Goal: Task Accomplishment & Management: Complete application form

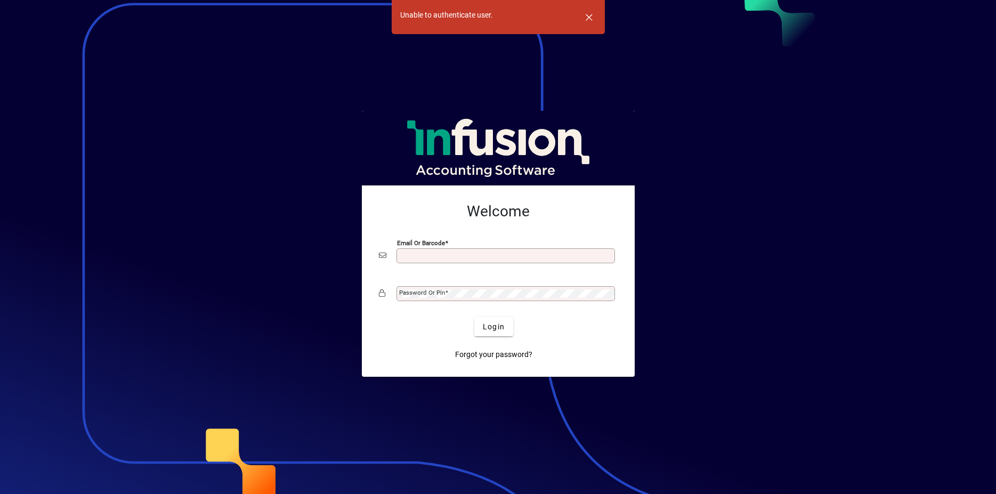
click at [460, 261] on div "Email or Barcode" at bounding box center [505, 255] width 218 height 15
click at [461, 255] on input "Email or Barcode" at bounding box center [506, 255] width 215 height 9
click at [501, 225] on mat-card-content "Welcome Email or Barcode Required Password or Pin" at bounding box center [498, 253] width 256 height 119
click at [438, 292] on mat-label "Password or Pin" at bounding box center [422, 292] width 46 height 7
click at [460, 254] on input "Email or Barcode" at bounding box center [506, 255] width 215 height 9
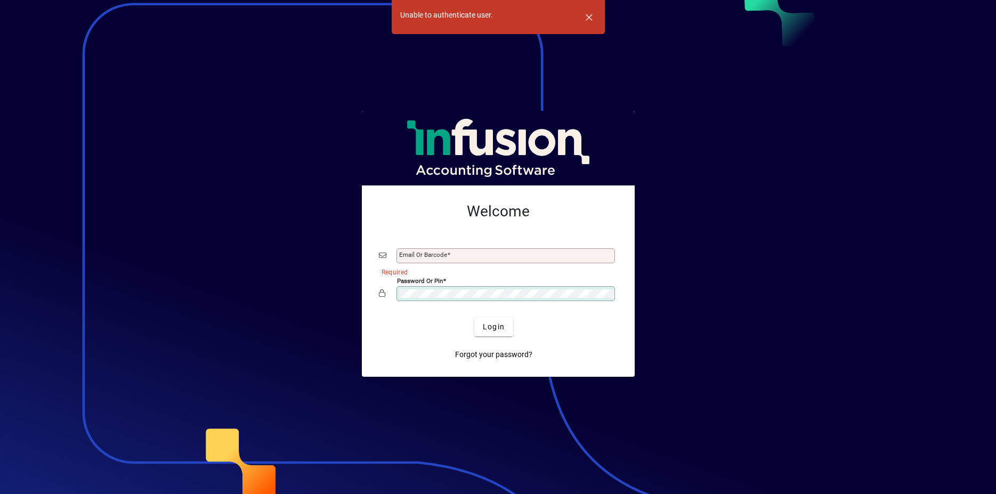
click at [411, 256] on mat-label "Email or Barcode" at bounding box center [423, 254] width 48 height 7
click at [411, 256] on input "Email or Barcode" at bounding box center [506, 255] width 215 height 9
type input "**********"
drag, startPoint x: 416, startPoint y: 210, endPoint x: 482, endPoint y: 277, distance: 93.8
click at [416, 211] on h2 "Welcome" at bounding box center [498, 211] width 239 height 18
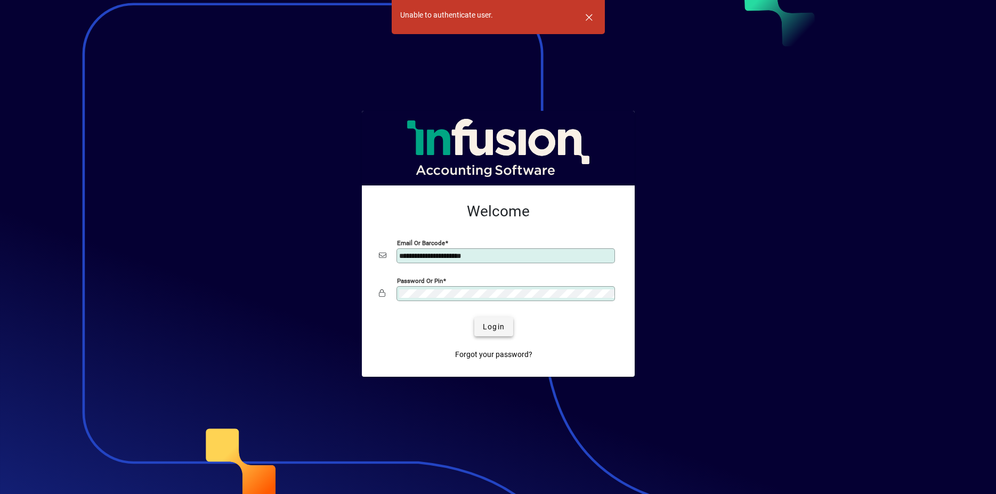
click at [488, 324] on span "Login" at bounding box center [494, 326] width 22 height 11
click at [489, 327] on span "Login" at bounding box center [494, 326] width 22 height 11
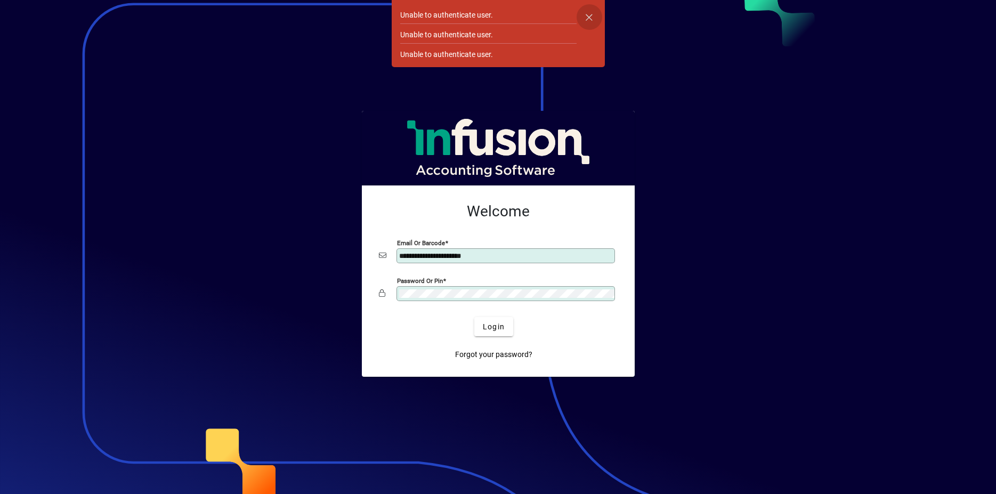
click at [589, 15] on span "button" at bounding box center [590, 17] width 26 height 26
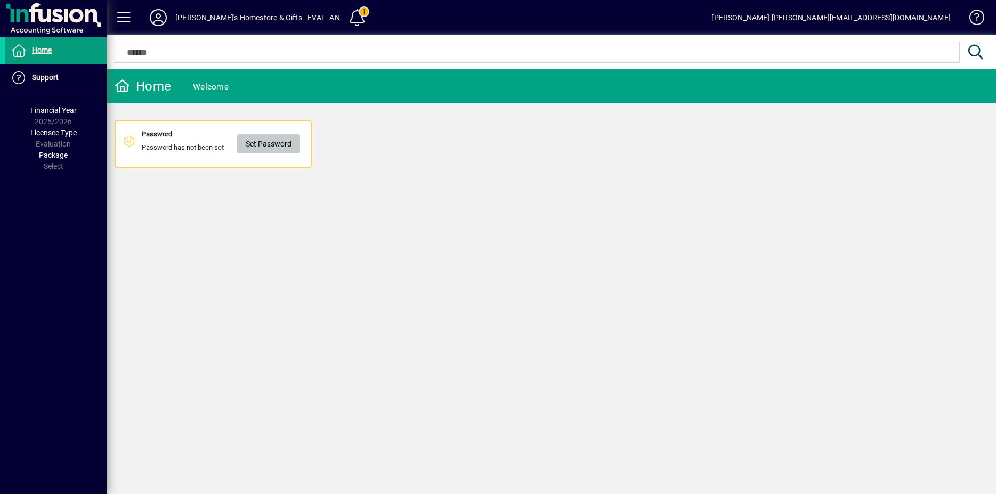
click at [271, 147] on span "Set Password" at bounding box center [269, 144] width 46 height 18
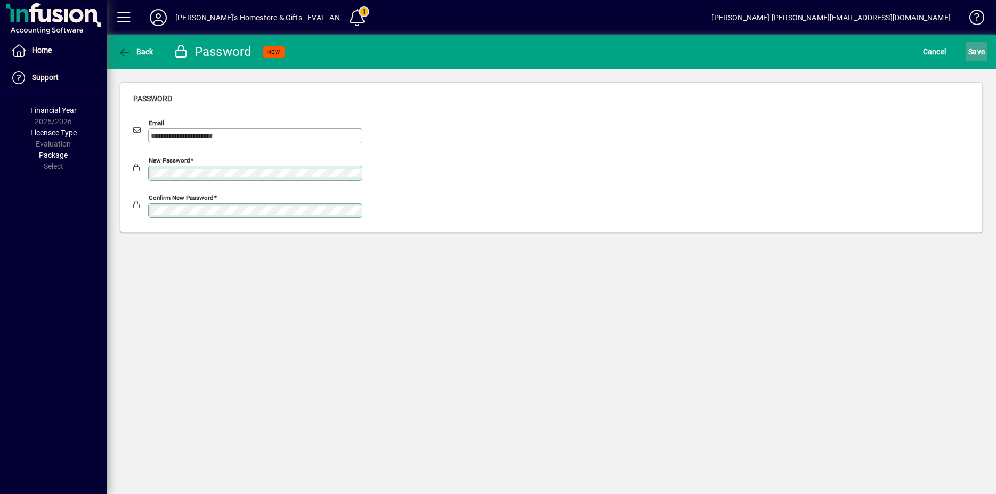
click at [968, 54] on span "S ave" at bounding box center [976, 51] width 17 height 17
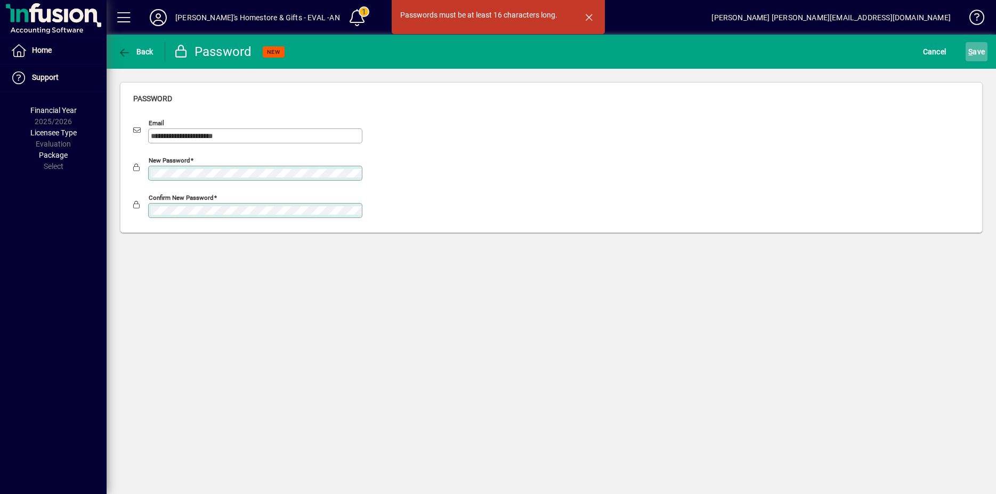
click at [972, 57] on span "S ave" at bounding box center [976, 51] width 17 height 17
click at [970, 58] on span "S ave" at bounding box center [976, 51] width 17 height 17
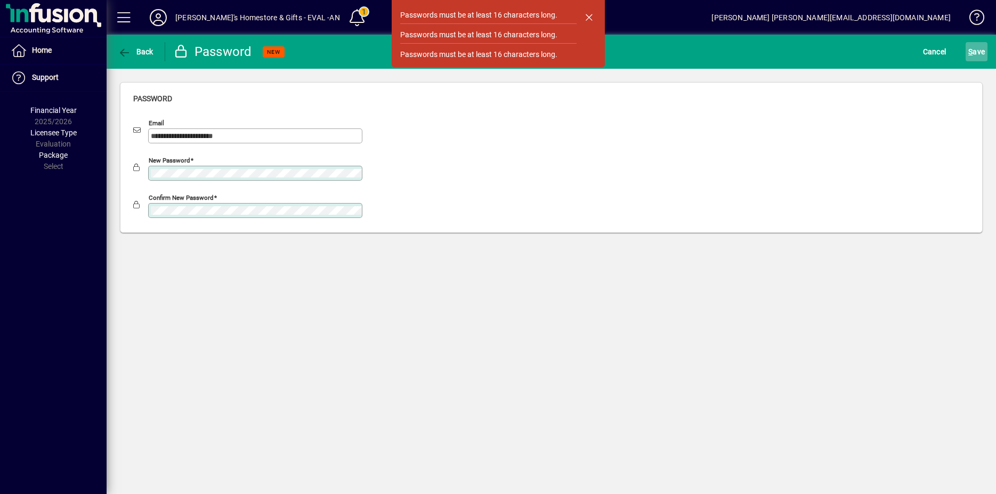
click at [968, 47] on span "S ave" at bounding box center [976, 51] width 17 height 17
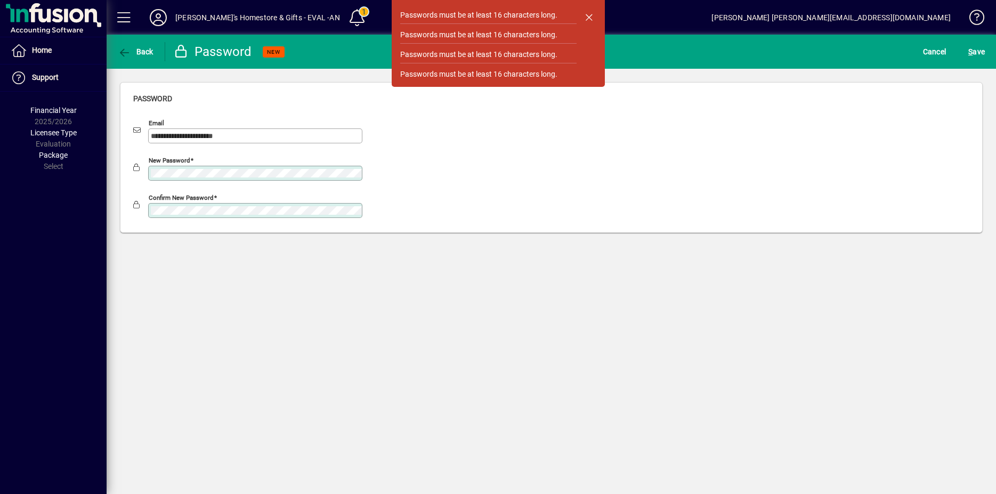
click at [247, 215] on div "Confirm new password" at bounding box center [255, 210] width 214 height 15
click at [968, 50] on span "S" at bounding box center [970, 51] width 4 height 9
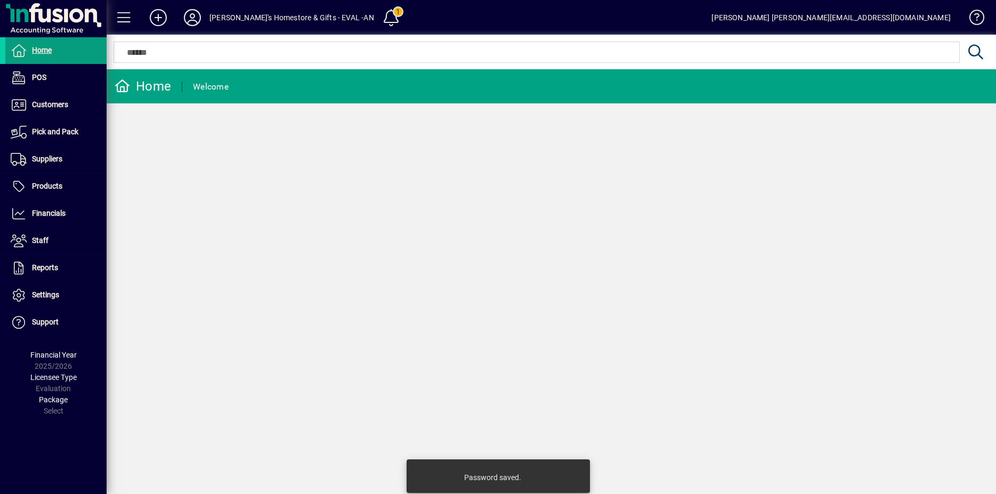
click at [454, 25] on mat-toolbar-row "Anna's Homestore & Gifts - EVAL -AN 1 Cyrus cyrus@hautapupine.co.nz" at bounding box center [551, 17] width 889 height 35
click at [44, 102] on span "Customers" at bounding box center [50, 104] width 36 height 9
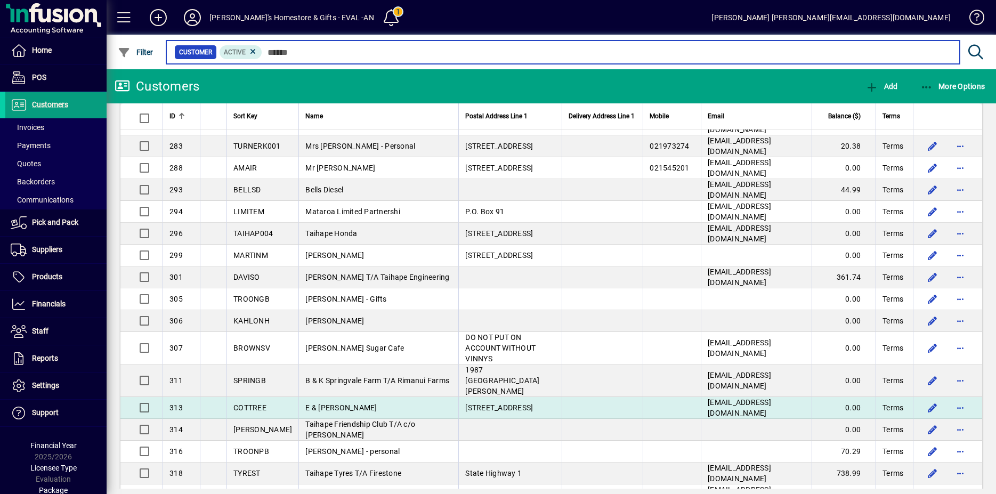
scroll to position [1957, 0]
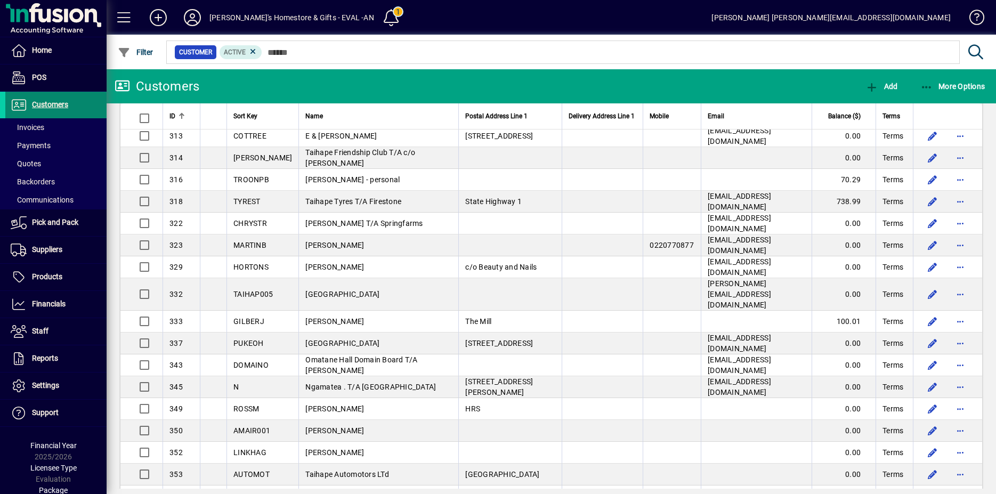
click at [84, 109] on span at bounding box center [55, 105] width 101 height 26
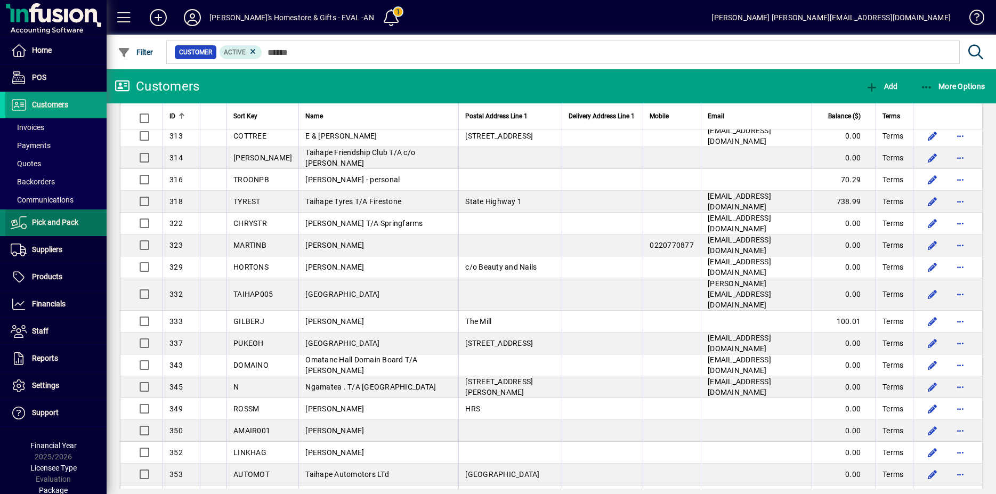
click at [68, 218] on span "Pick and Pack" at bounding box center [55, 222] width 46 height 9
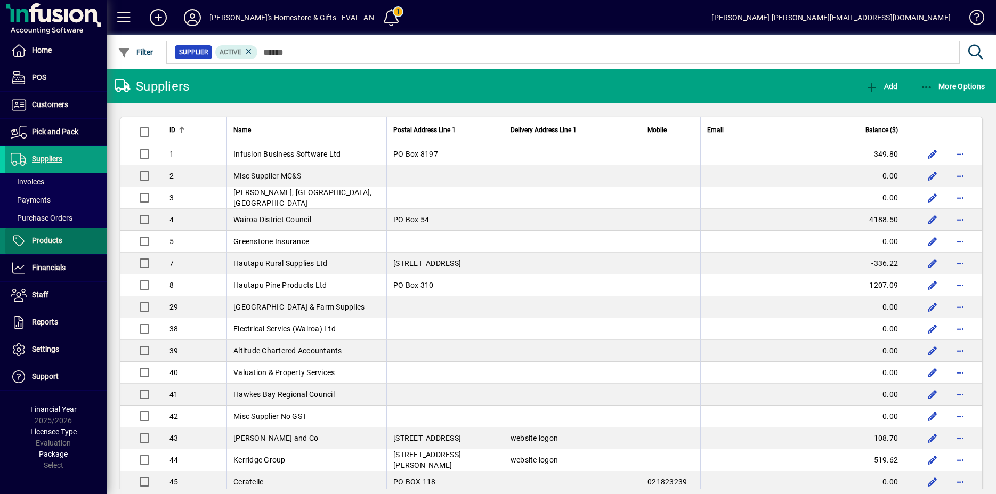
click at [56, 245] on span "Products" at bounding box center [33, 240] width 57 height 13
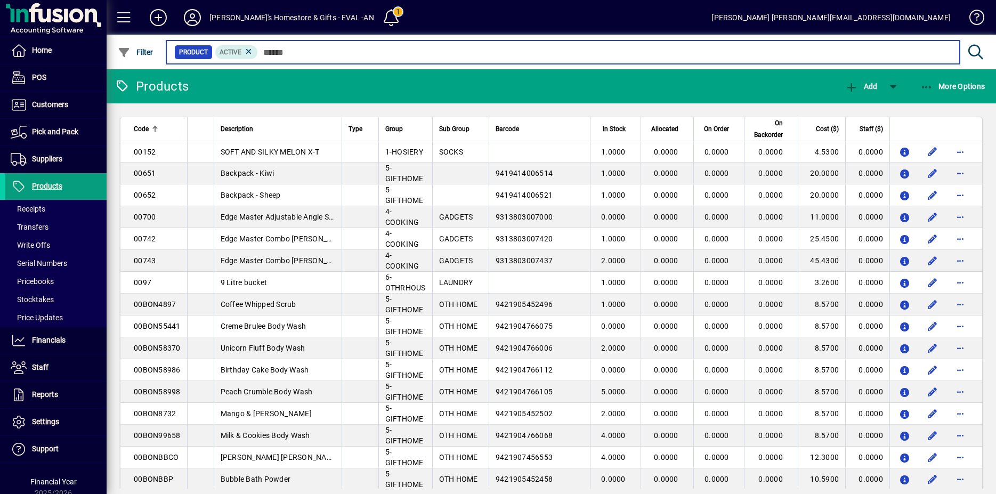
click at [316, 52] on input "text" at bounding box center [604, 52] width 693 height 15
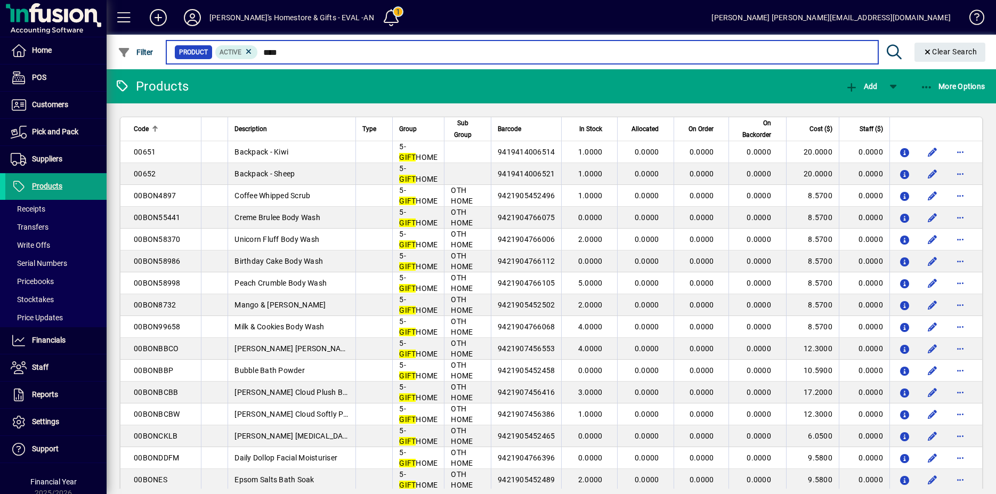
drag, startPoint x: 293, startPoint y: 51, endPoint x: 246, endPoint y: 49, distance: 47.5
click at [258, 49] on input "****" at bounding box center [563, 52] width 611 height 15
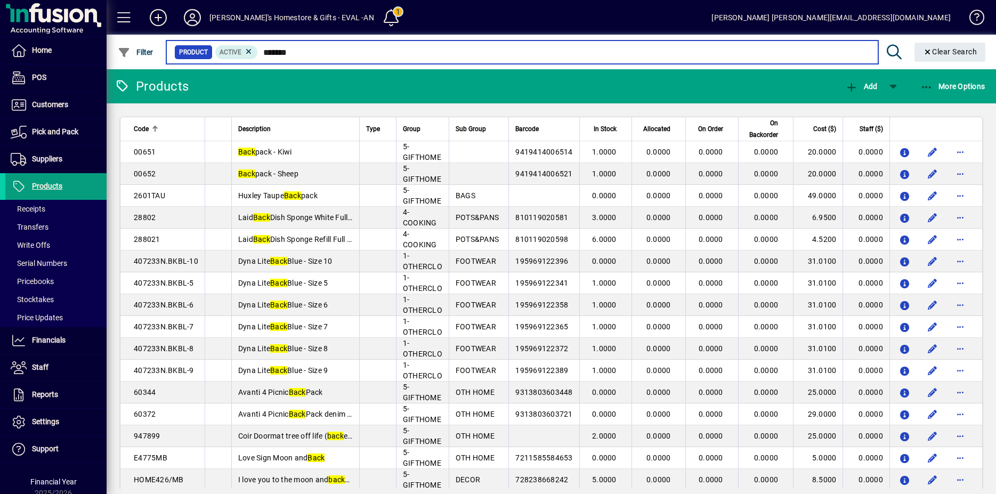
type input "********"
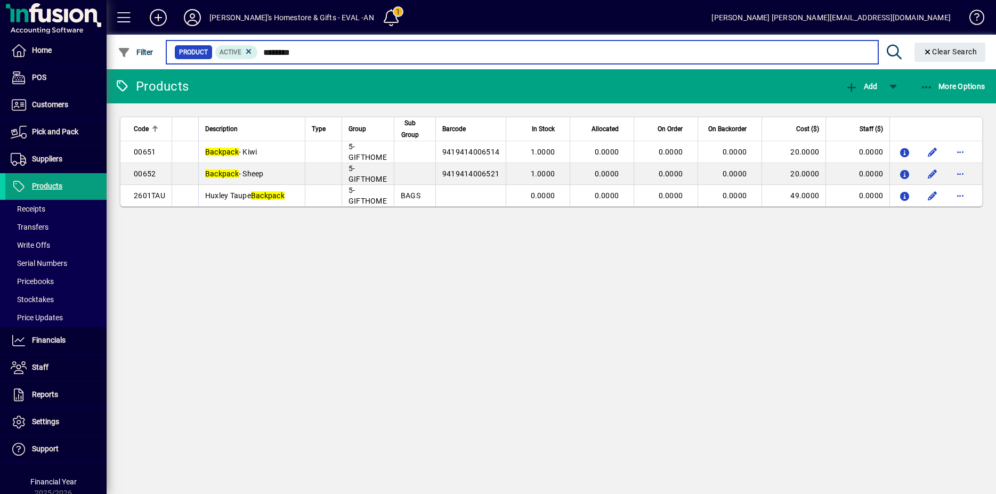
drag, startPoint x: 347, startPoint y: 54, endPoint x: 186, endPoint y: 40, distance: 161.5
click at [258, 45] on input "********" at bounding box center [563, 52] width 611 height 15
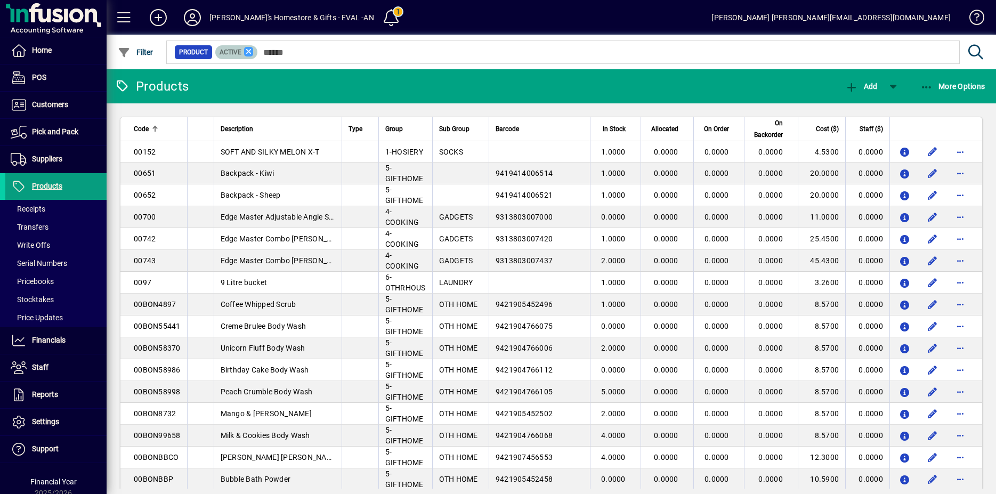
click at [254, 53] on icon at bounding box center [249, 52] width 10 height 10
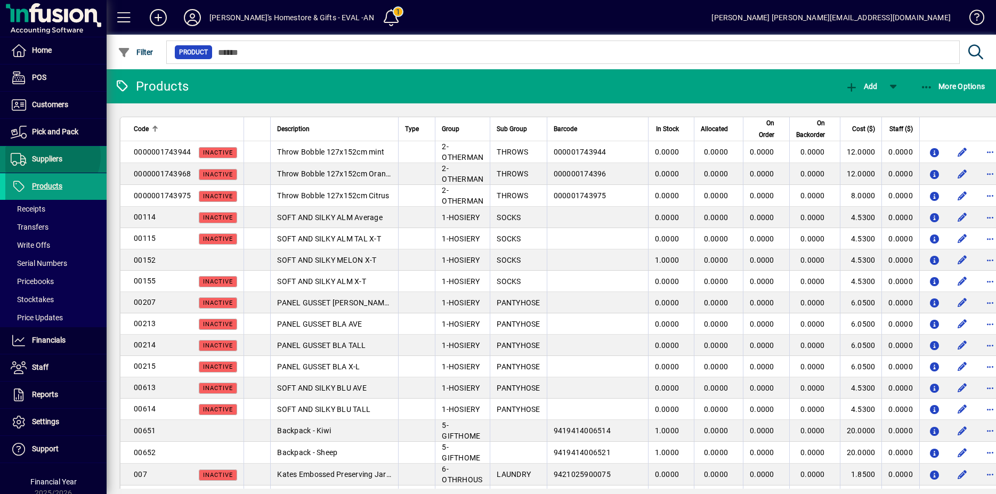
click at [52, 156] on span "Suppliers" at bounding box center [47, 159] width 30 height 9
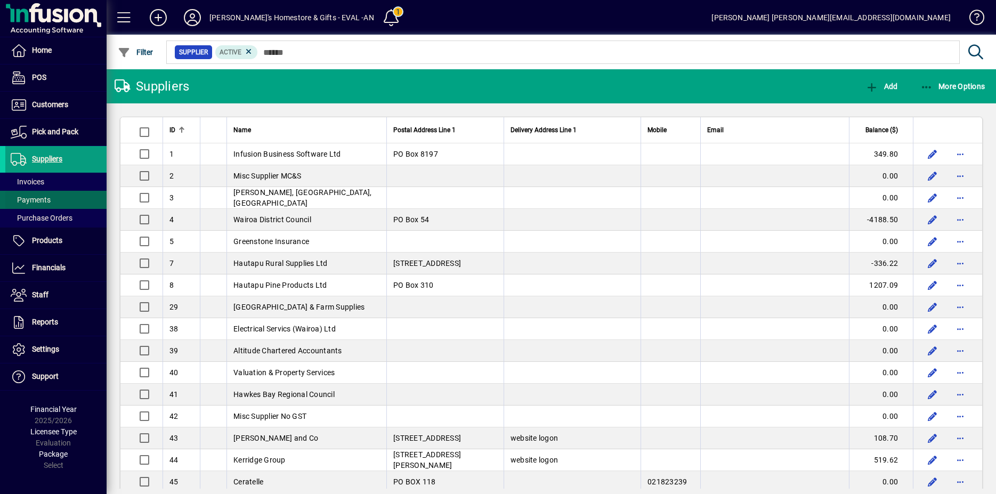
click at [37, 205] on span "Payments" at bounding box center [27, 199] width 45 height 11
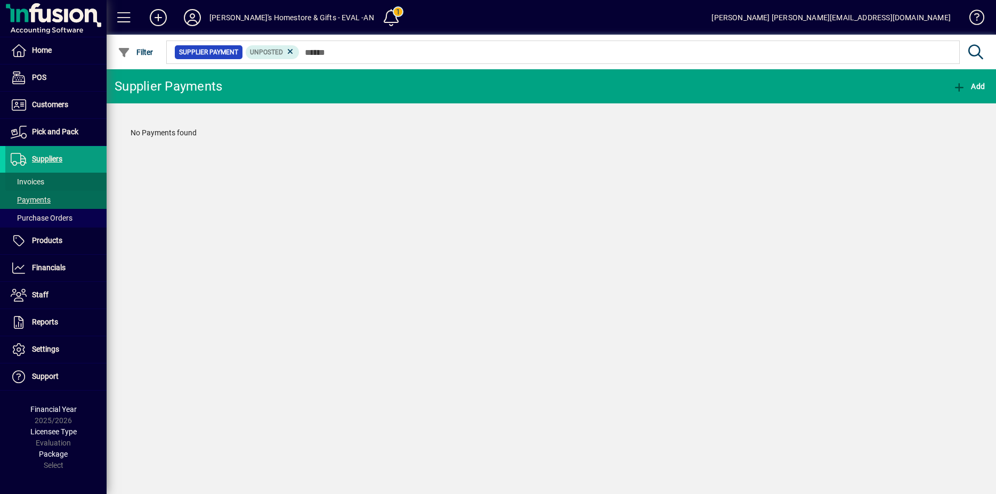
click at [32, 183] on span "Invoices" at bounding box center [28, 181] width 34 height 9
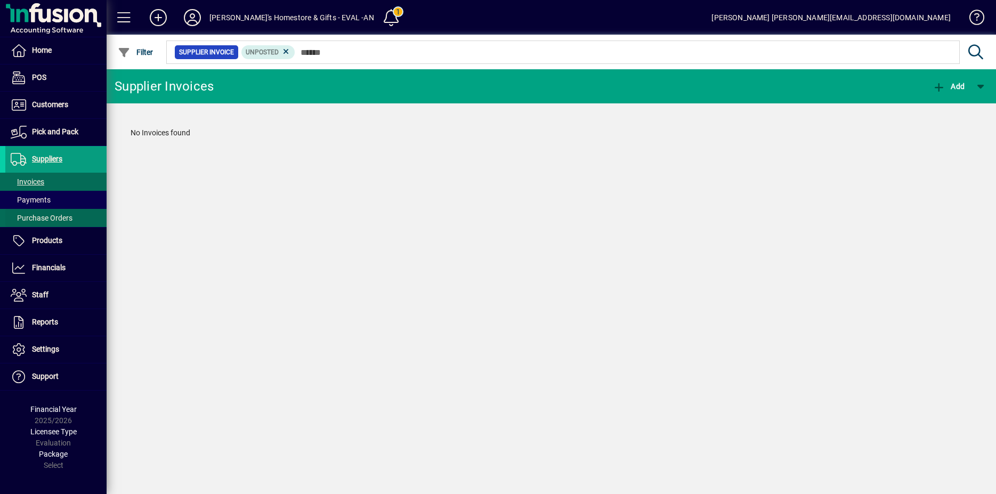
click at [31, 216] on span "Purchase Orders" at bounding box center [42, 218] width 62 height 9
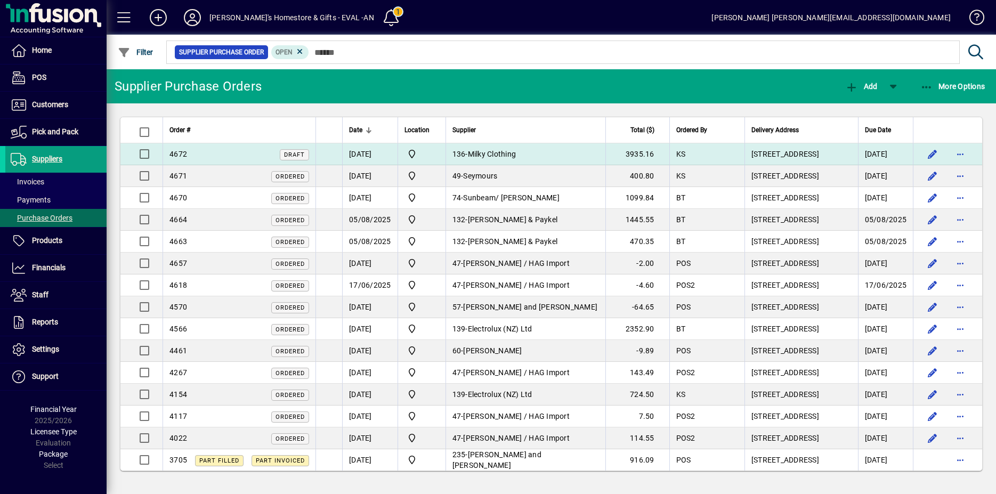
click at [505, 155] on span "Milky Clothing" at bounding box center [492, 154] width 48 height 9
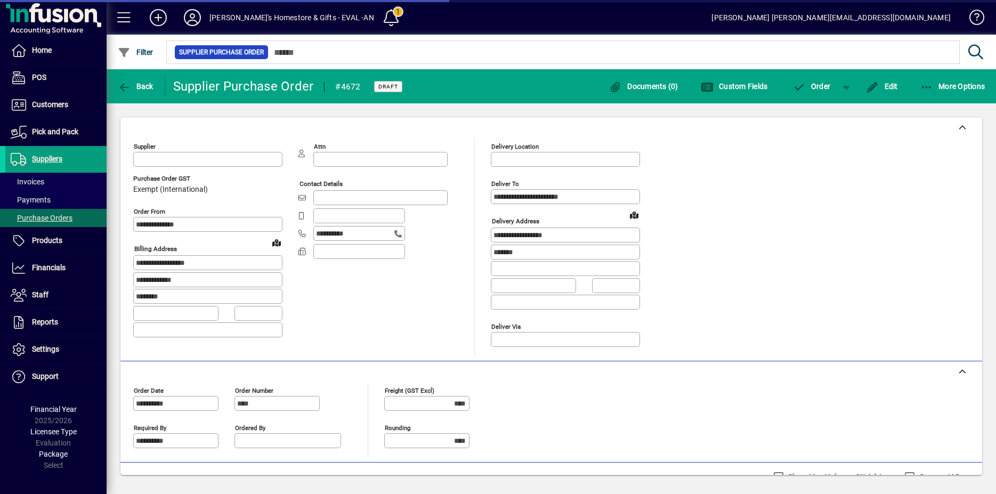
type input "**********"
click at [378, 23] on span at bounding box center [391, 18] width 26 height 26
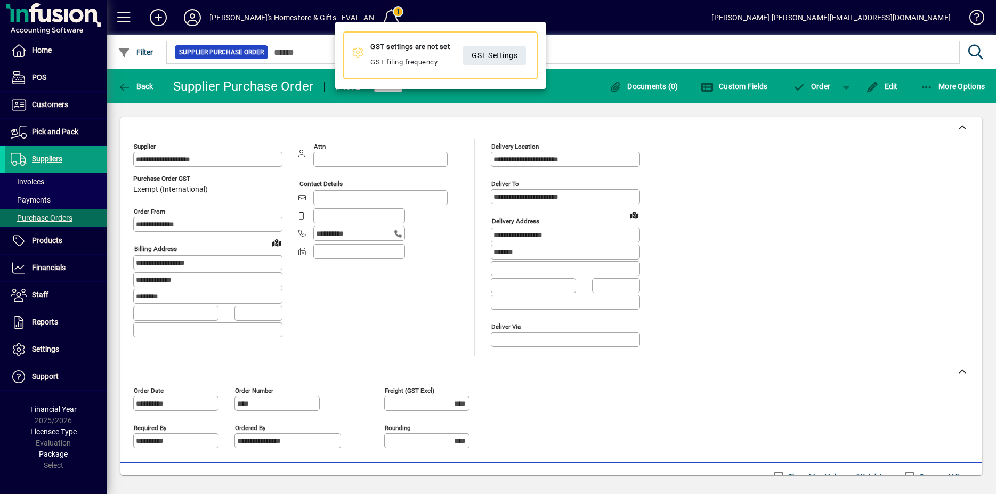
click at [354, 23] on div "GST settings are not set GST filing frequency GST Settings" at bounding box center [440, 55] width 210 height 67
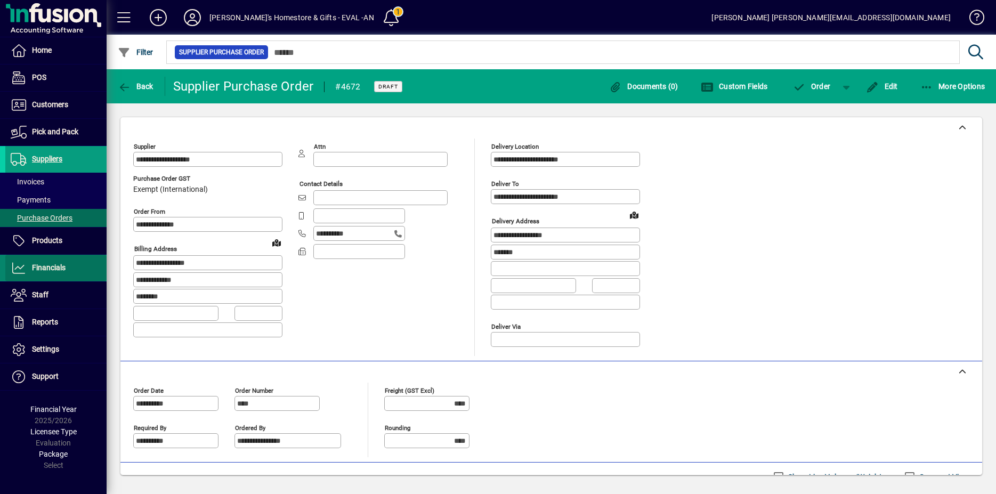
click at [37, 274] on span at bounding box center [55, 268] width 101 height 26
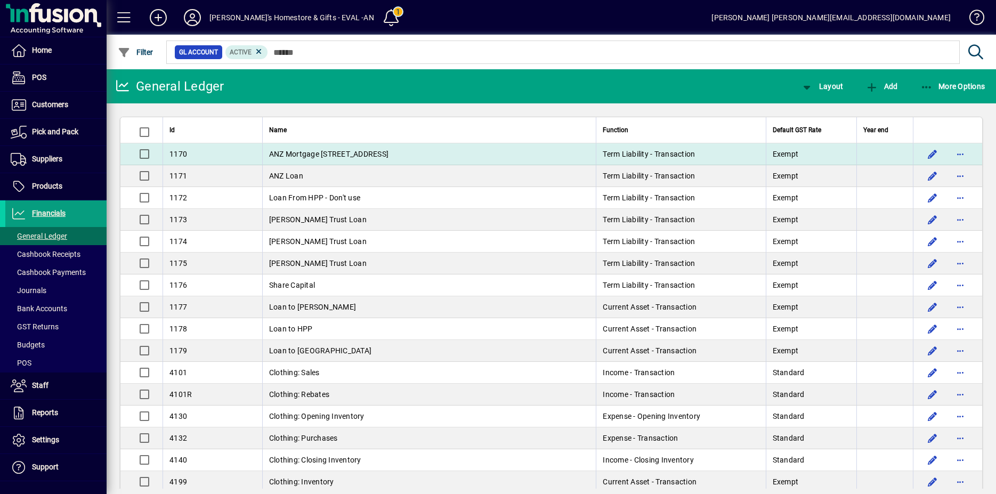
click at [317, 151] on span "ANZ Mortgage 1 Swan St" at bounding box center [328, 154] width 119 height 9
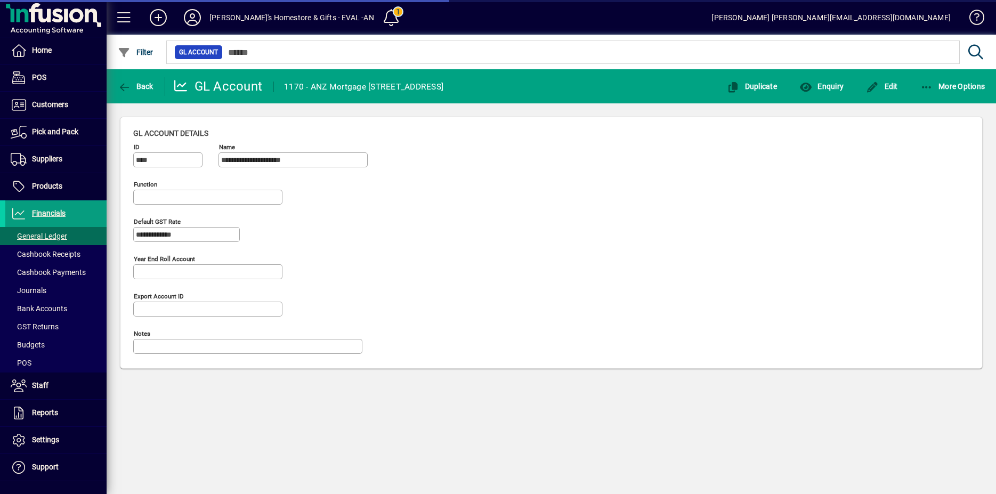
type input "**********"
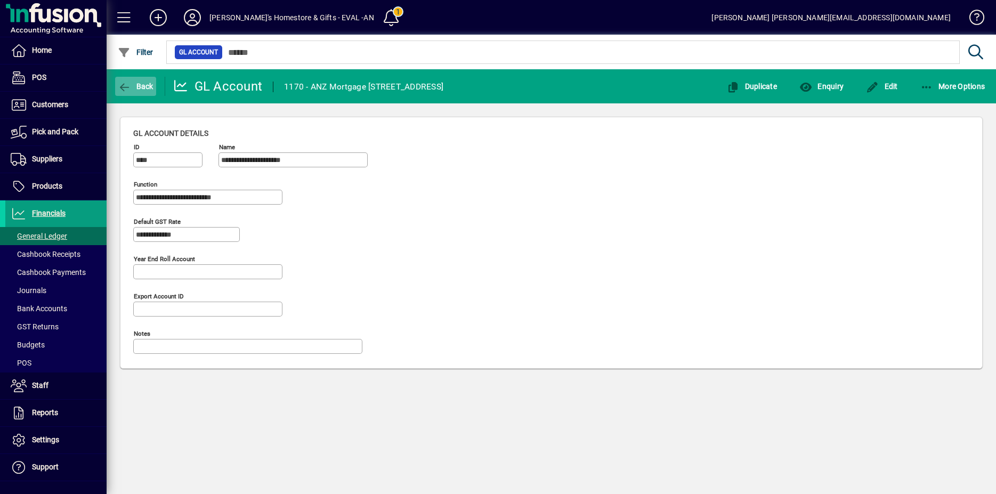
click at [125, 86] on icon "button" at bounding box center [124, 87] width 13 height 11
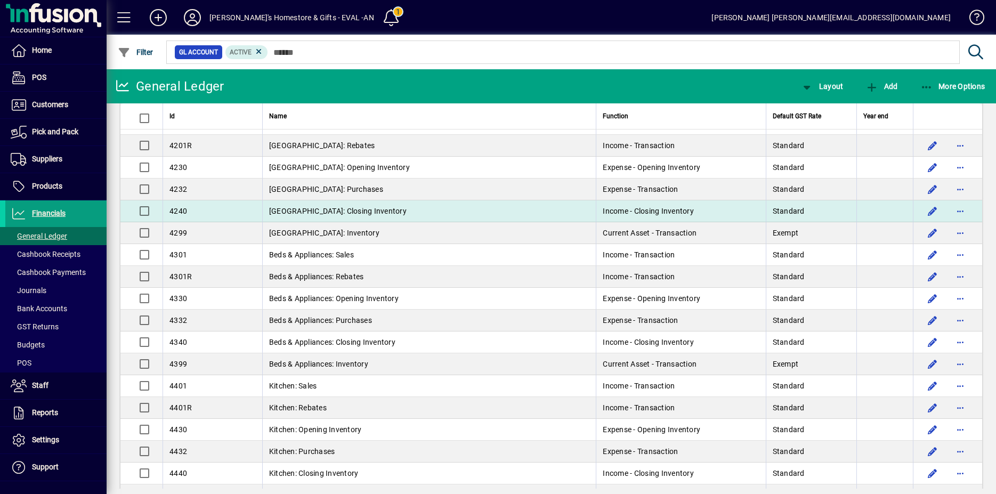
scroll to position [380, 0]
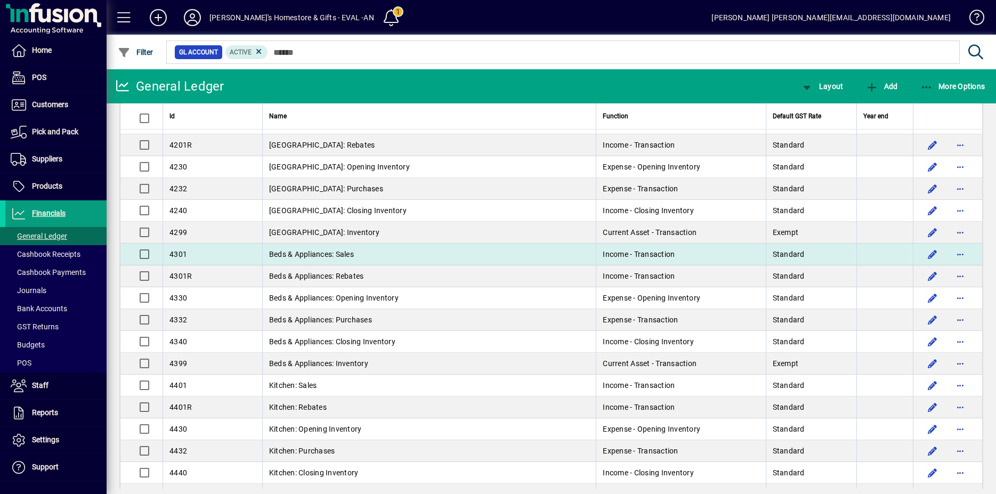
click at [301, 259] on td "Beds & Appliances: Sales" at bounding box center [429, 255] width 334 height 22
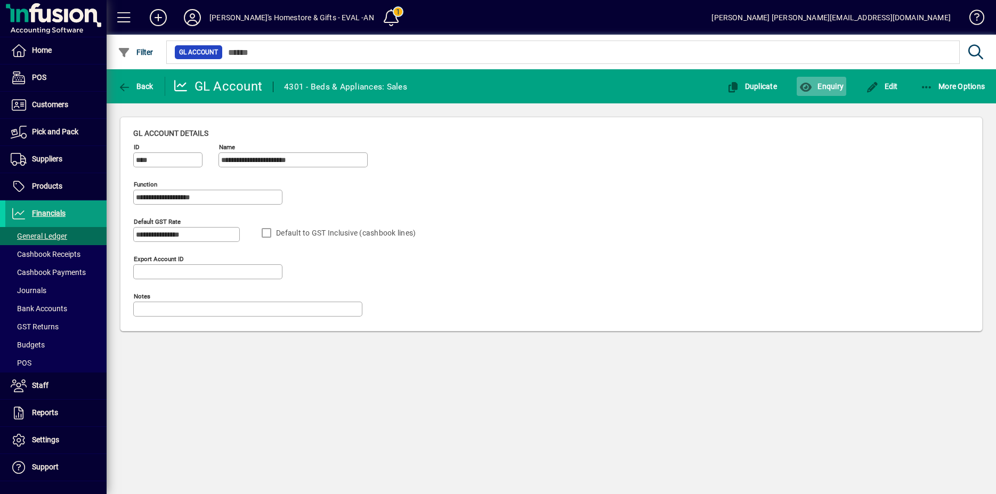
click at [826, 86] on span "Enquiry" at bounding box center [821, 86] width 44 height 9
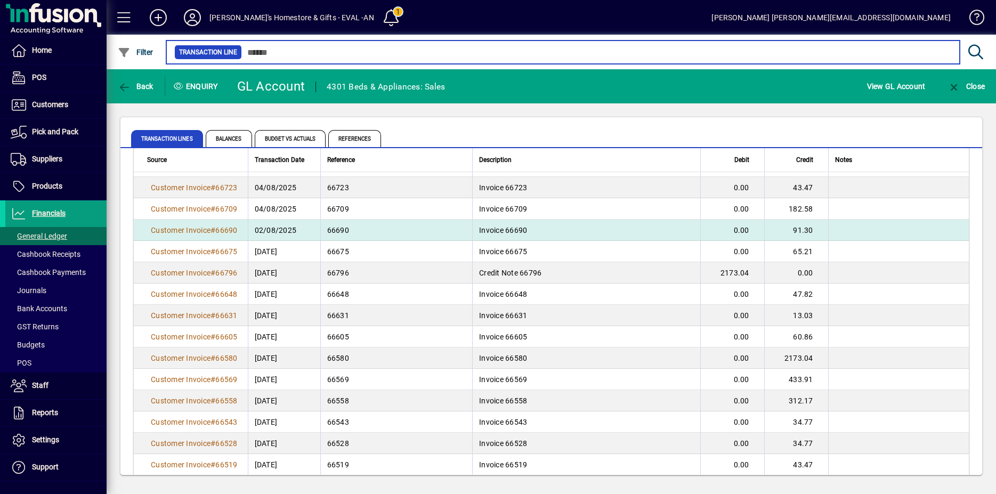
scroll to position [652, 0]
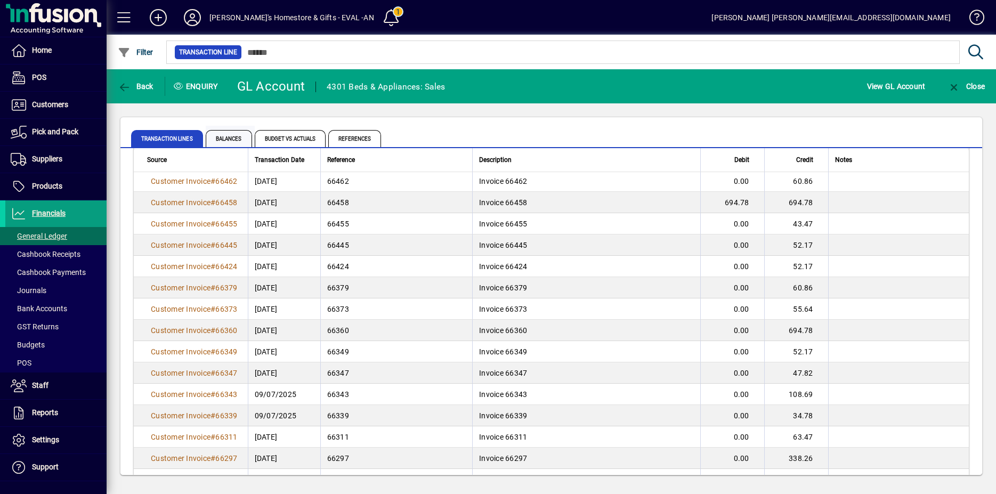
click at [237, 136] on span "Balances" at bounding box center [229, 138] width 46 height 17
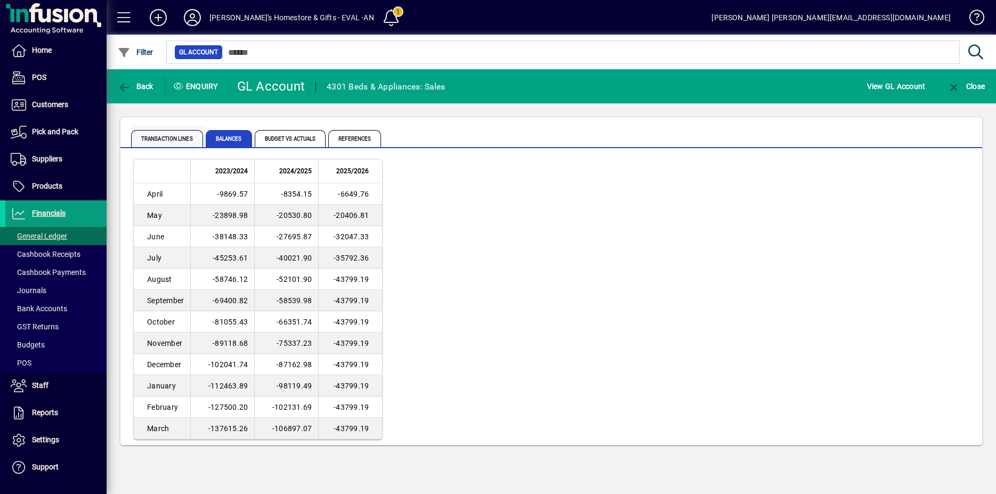
click at [166, 141] on span "Transaction lines" at bounding box center [167, 138] width 72 height 17
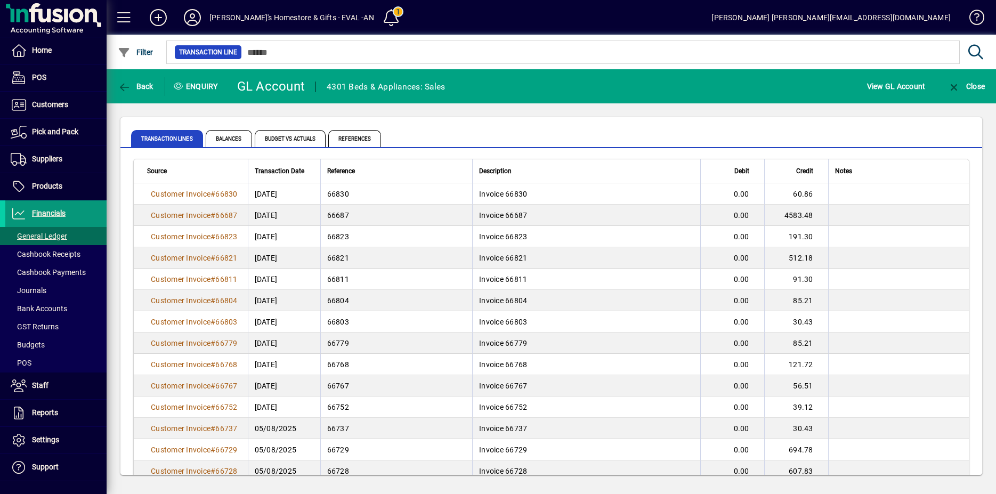
click at [84, 214] on span at bounding box center [55, 214] width 101 height 26
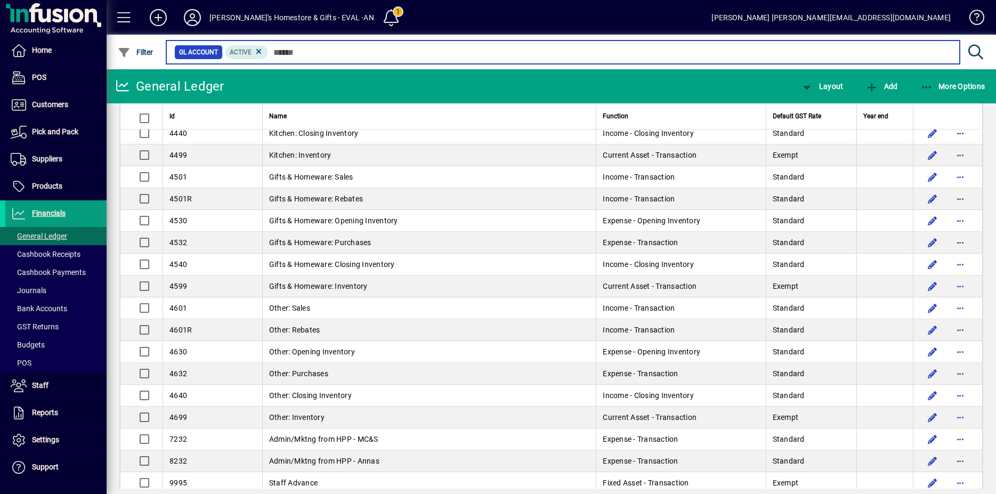
scroll to position [761, 0]
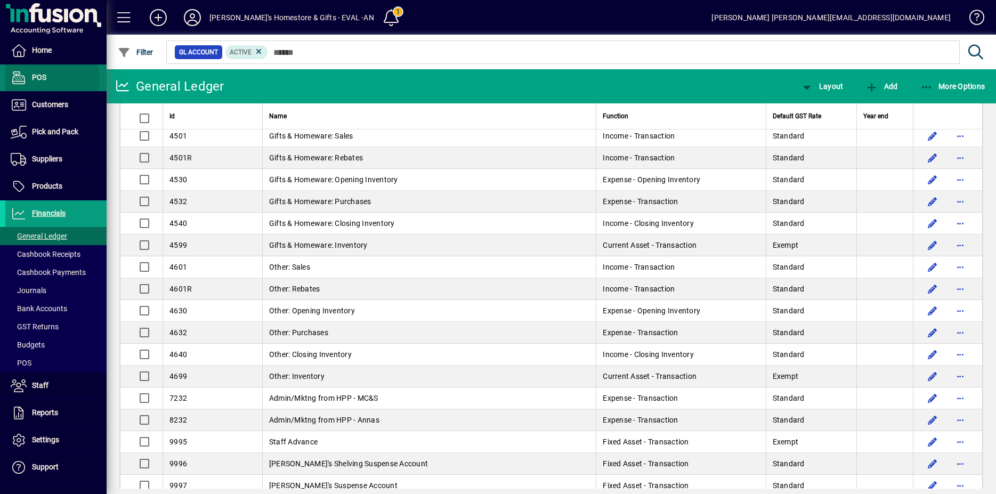
click at [45, 79] on span "POS" at bounding box center [39, 77] width 14 height 9
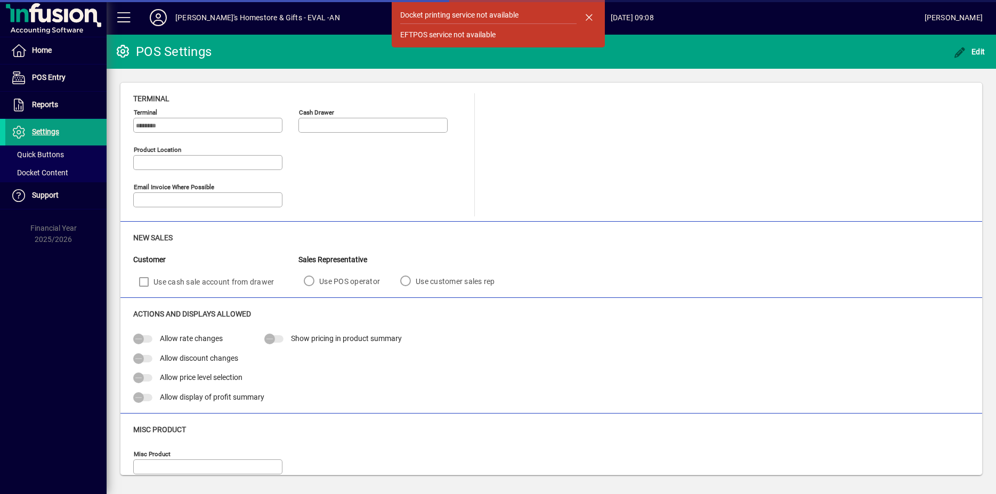
type input "**********"
click at [39, 120] on span at bounding box center [55, 132] width 101 height 26
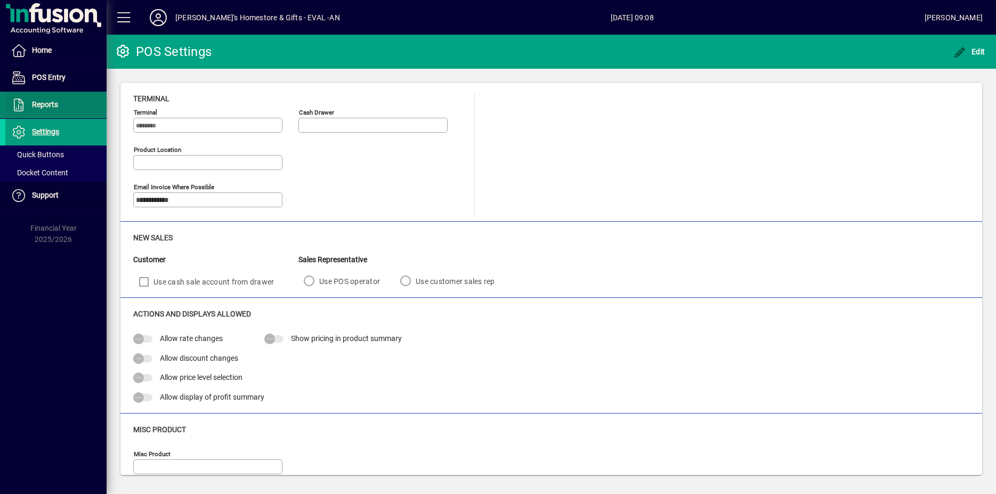
click at [45, 94] on span at bounding box center [55, 105] width 101 height 26
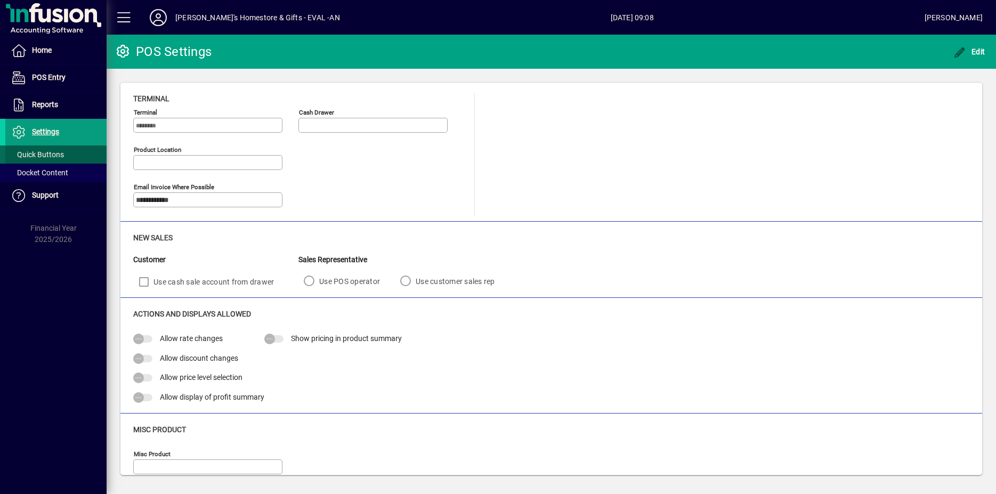
click at [38, 158] on span "Quick Buttons" at bounding box center [37, 154] width 53 height 9
click at [44, 155] on span "Quick Buttons" at bounding box center [37, 154] width 53 height 9
click at [56, 172] on span "Docket Content" at bounding box center [40, 172] width 58 height 9
click at [48, 132] on span "Settings" at bounding box center [45, 131] width 27 height 9
click at [47, 132] on span "Settings" at bounding box center [45, 131] width 27 height 9
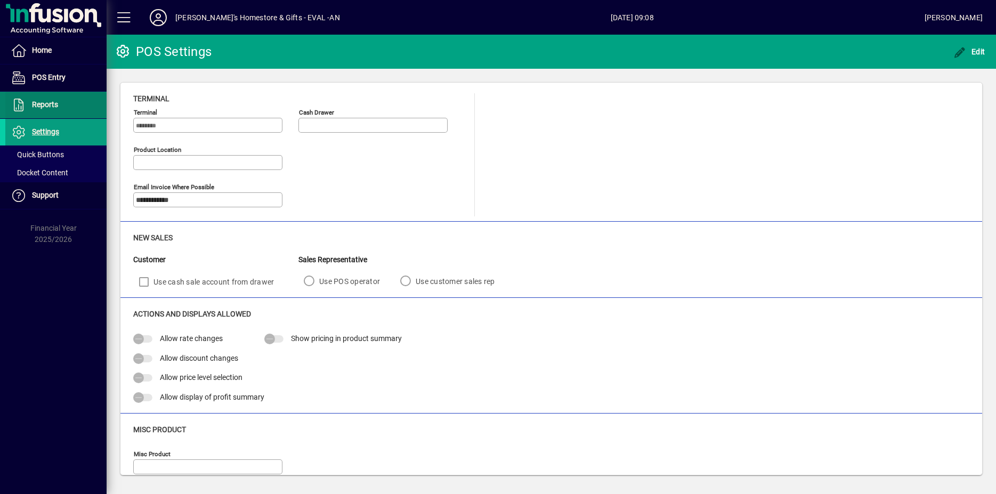
click at [48, 103] on span "Reports" at bounding box center [45, 104] width 26 height 9
click at [40, 72] on span "POS Entry" at bounding box center [35, 77] width 60 height 13
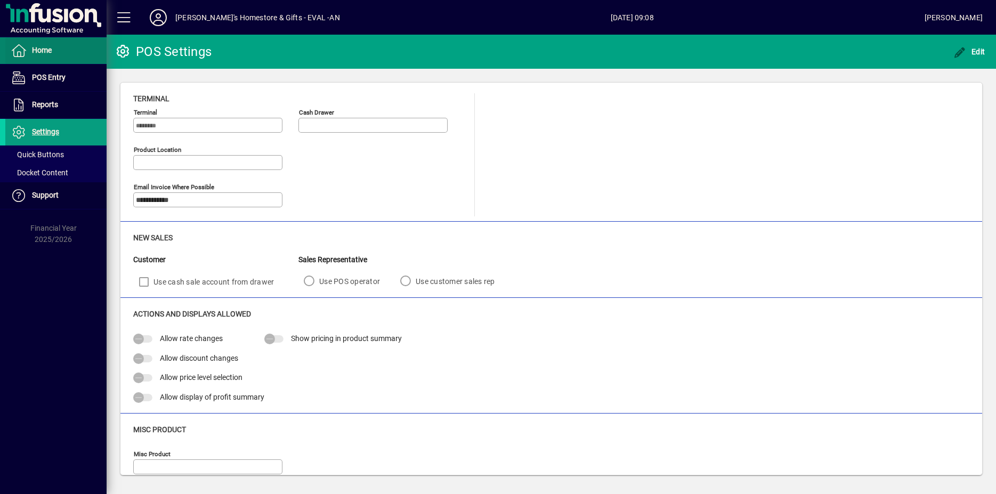
click at [28, 54] on span "Home" at bounding box center [28, 50] width 46 height 13
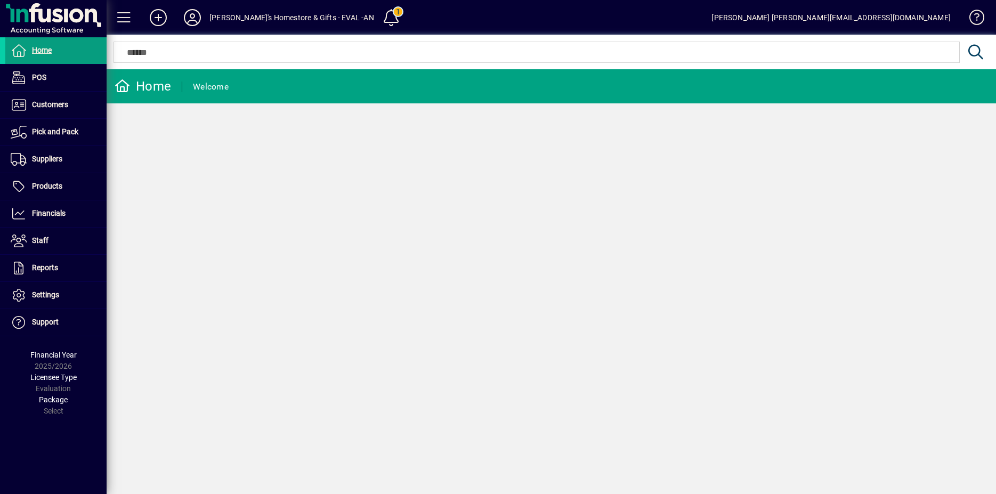
click at [28, 54] on span "Home" at bounding box center [28, 50] width 46 height 13
click at [28, 52] on span "Home" at bounding box center [28, 50] width 46 height 13
click at [50, 296] on span "Settings" at bounding box center [45, 294] width 27 height 9
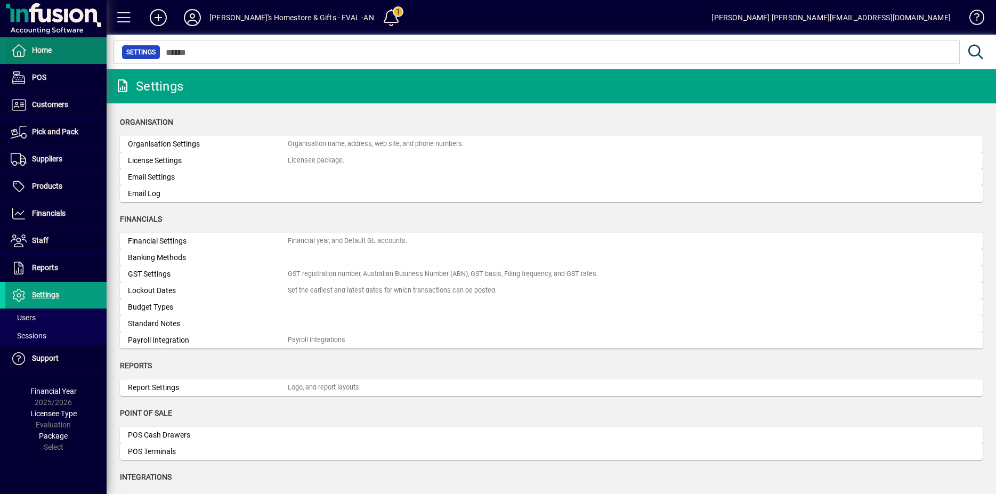
click at [28, 43] on span at bounding box center [55, 51] width 101 height 26
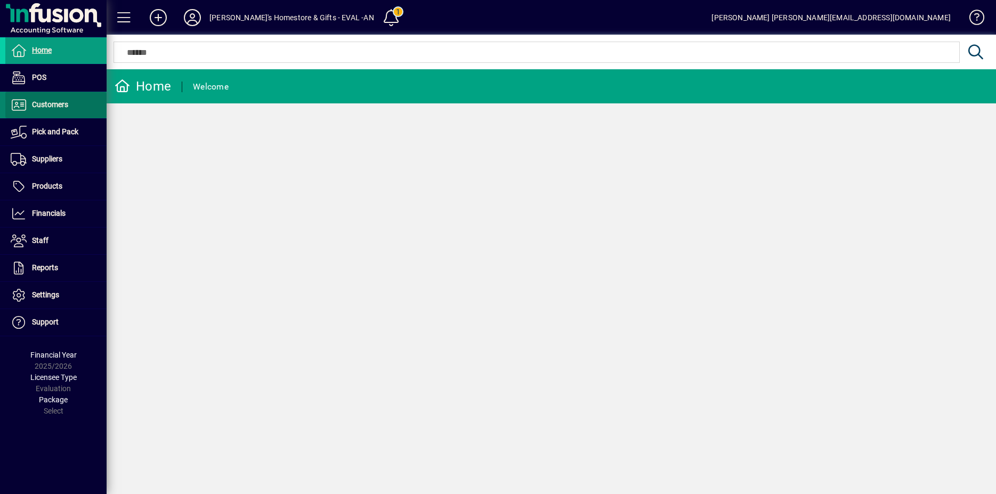
click at [39, 104] on span "Customers" at bounding box center [50, 104] width 36 height 9
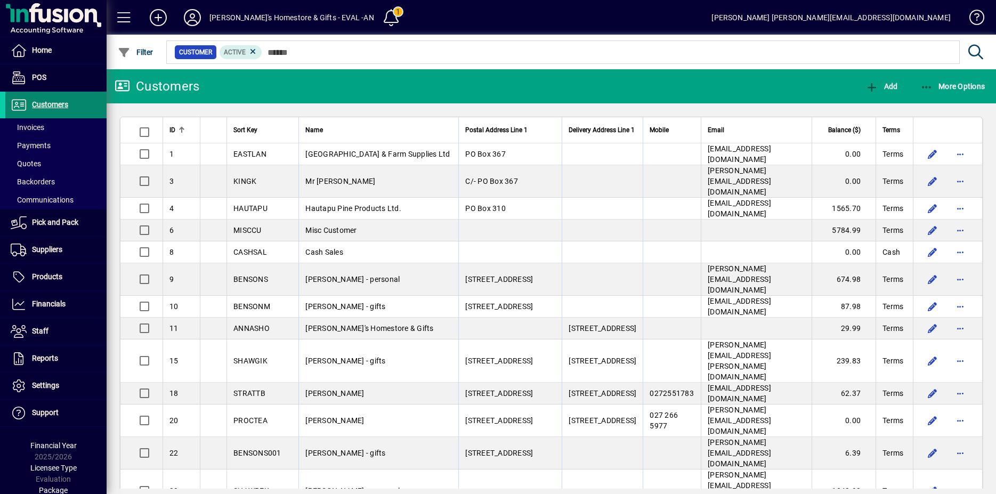
click at [80, 104] on span at bounding box center [55, 105] width 101 height 26
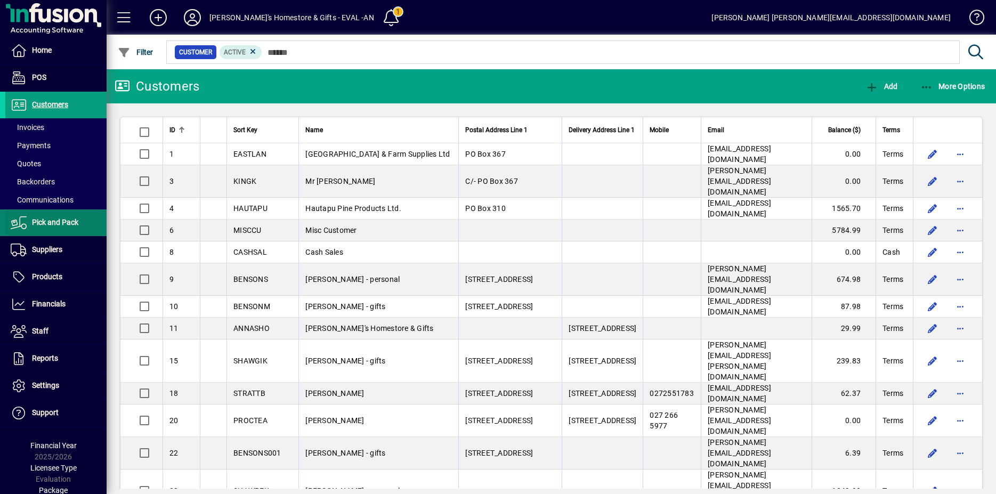
click at [58, 222] on span "Pick and Pack" at bounding box center [55, 222] width 46 height 9
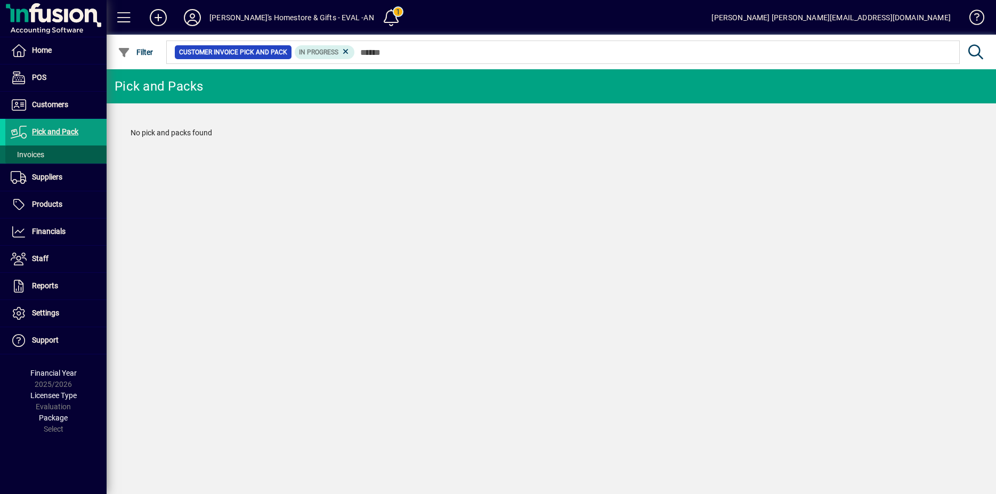
click at [36, 152] on span "Invoices" at bounding box center [28, 154] width 34 height 9
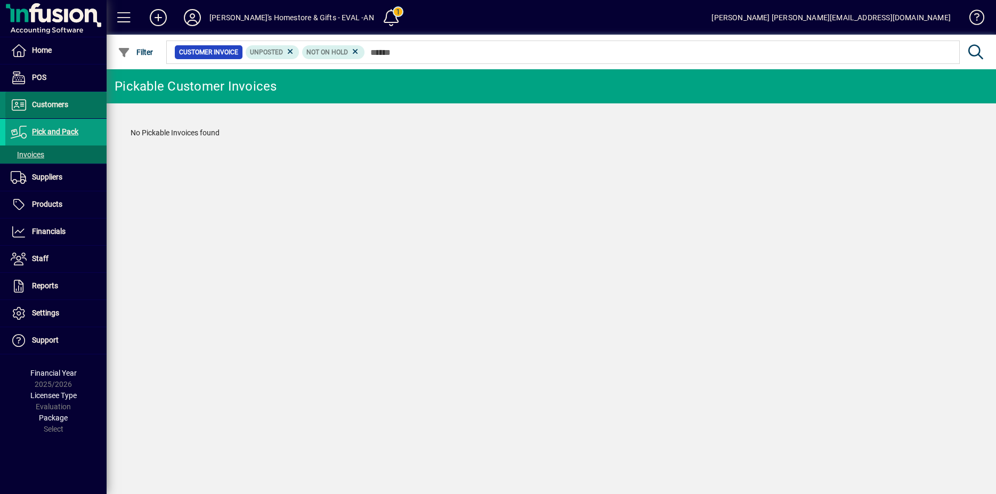
click at [40, 99] on span "Customers" at bounding box center [36, 105] width 63 height 13
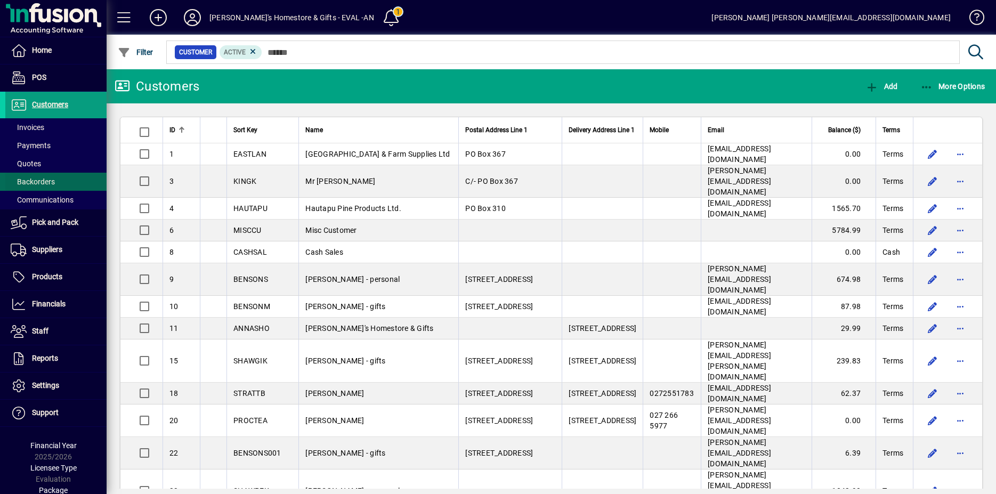
click at [36, 173] on span at bounding box center [55, 182] width 101 height 26
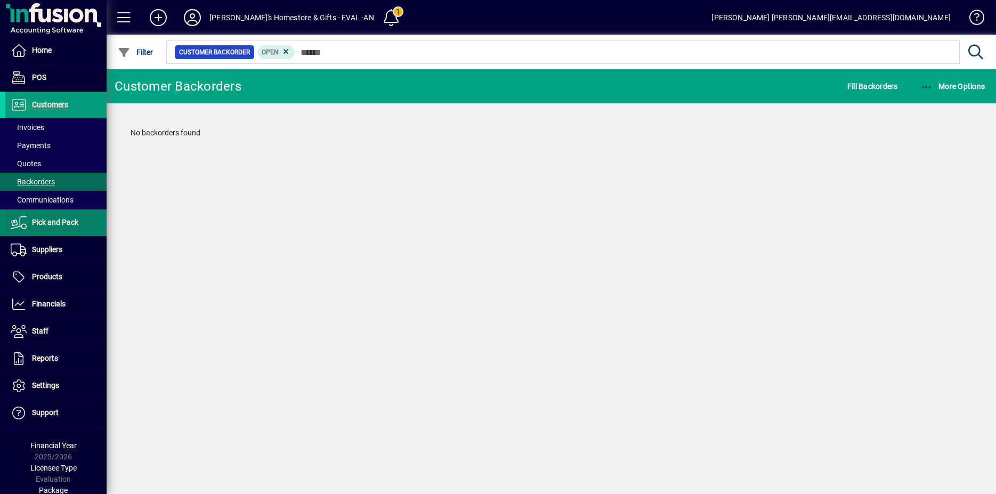
click at [30, 226] on span "Pick and Pack" at bounding box center [41, 222] width 73 height 13
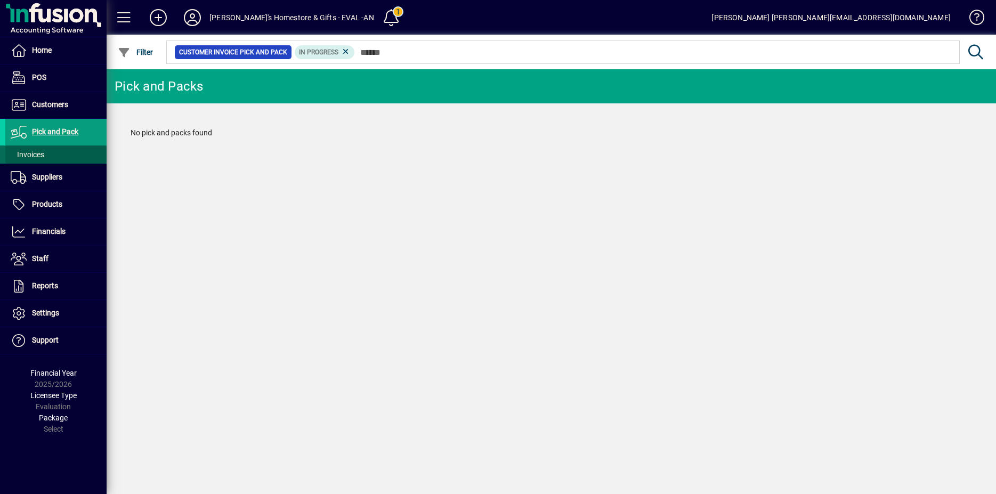
click at [33, 149] on span "Invoices" at bounding box center [24, 154] width 39 height 11
click at [294, 53] on icon at bounding box center [291, 52] width 10 height 10
click at [301, 51] on span "Not On Hold" at bounding box center [277, 52] width 54 height 11
click at [304, 51] on icon at bounding box center [299, 52] width 10 height 10
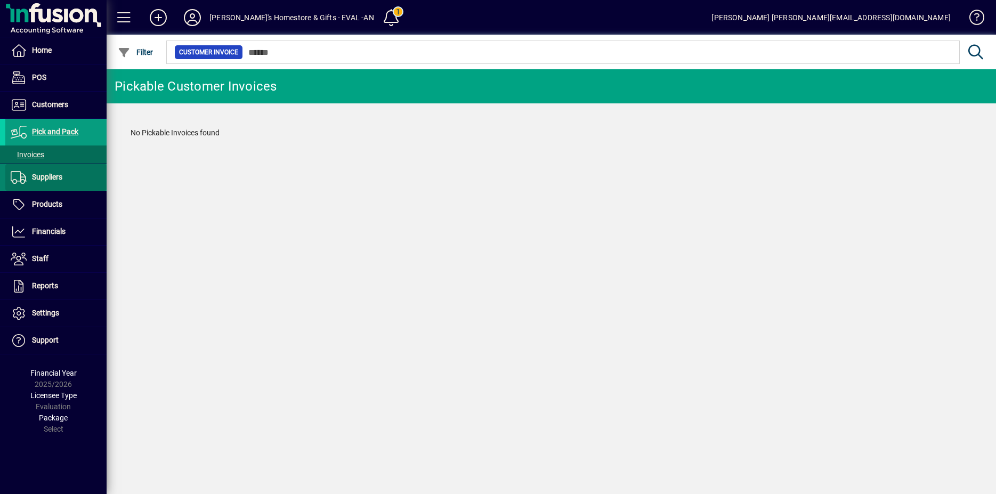
click at [45, 174] on span "Suppliers" at bounding box center [47, 177] width 30 height 9
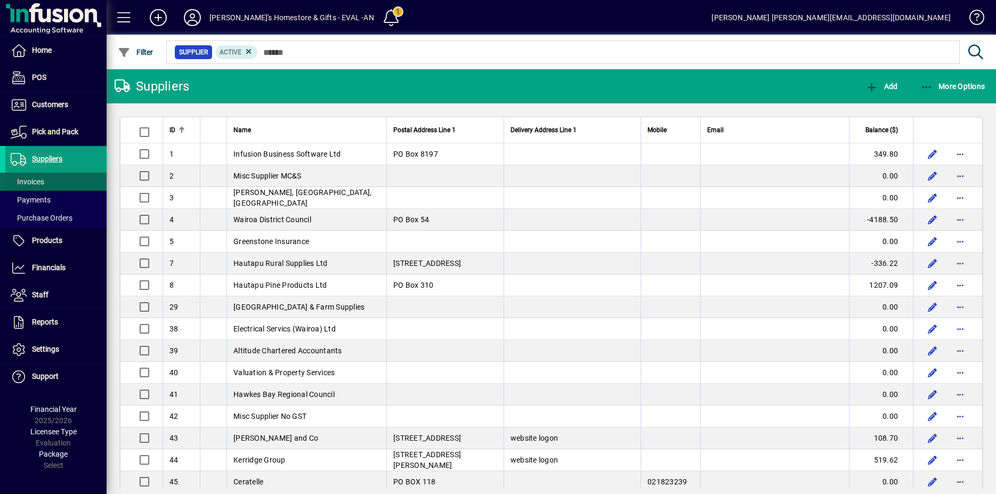
click at [31, 182] on span "Invoices" at bounding box center [28, 181] width 34 height 9
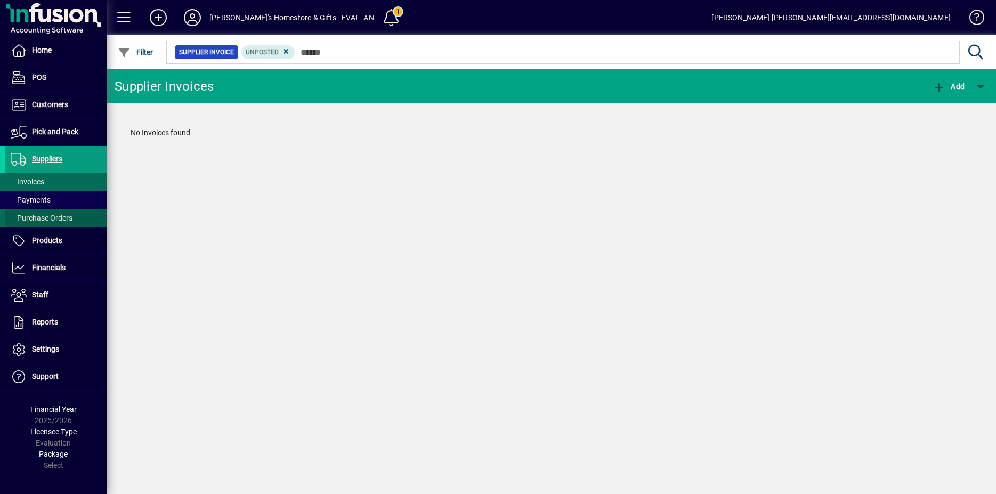
click at [30, 207] on span at bounding box center [55, 218] width 101 height 26
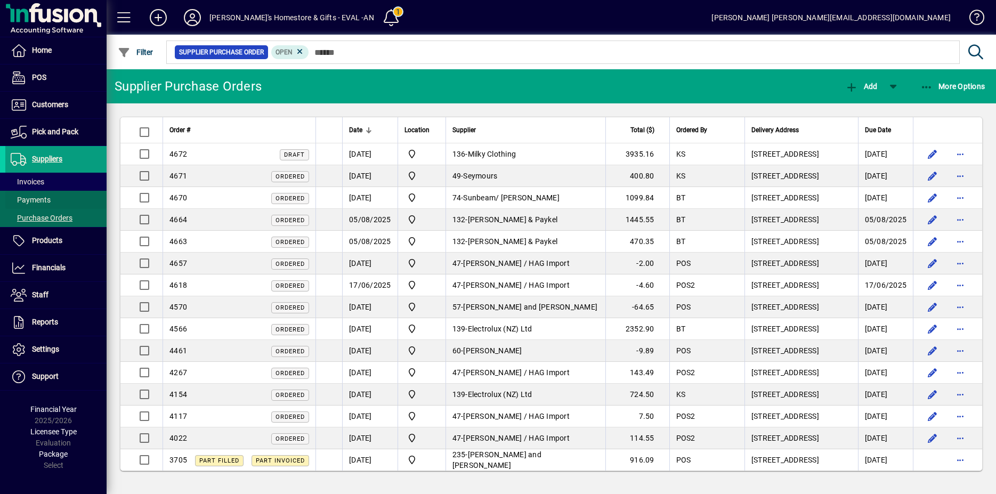
click at [30, 199] on span "Payments" at bounding box center [31, 200] width 40 height 9
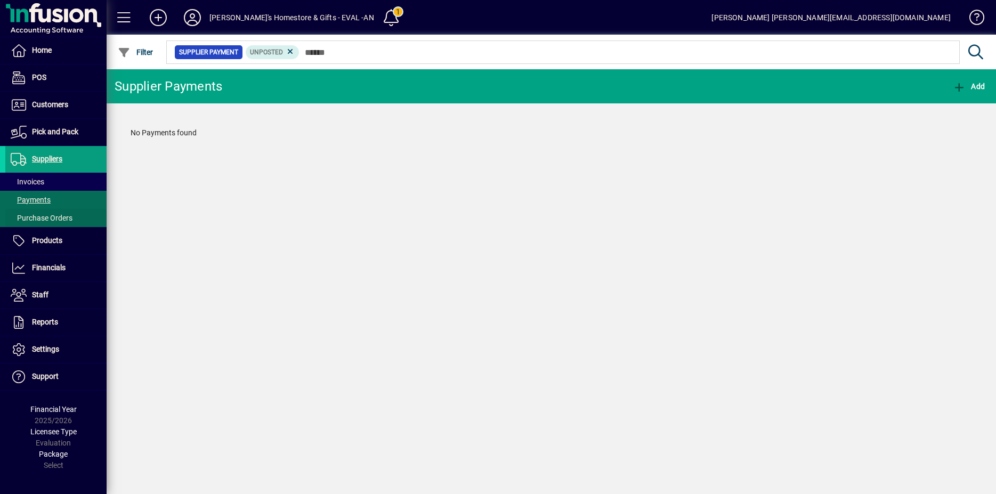
click at [33, 218] on span "Purchase Orders" at bounding box center [42, 218] width 62 height 9
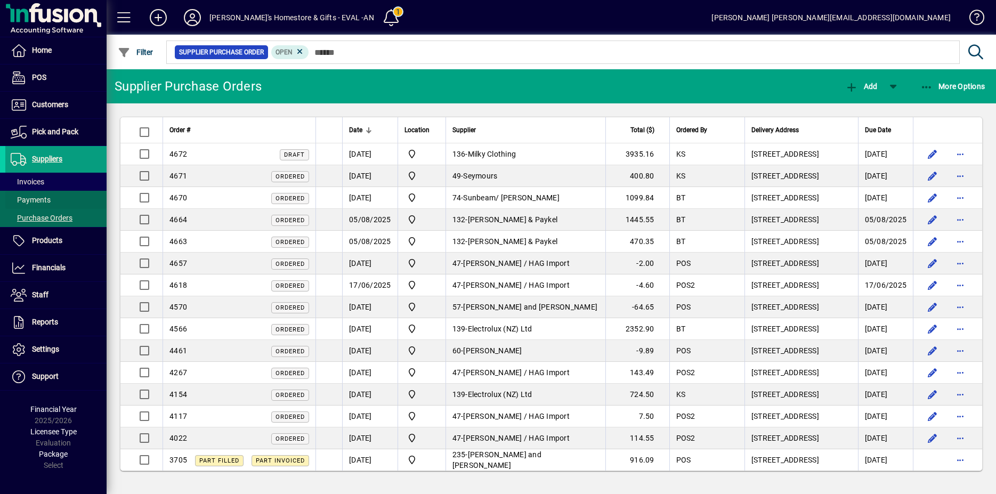
click at [33, 205] on span "Payments" at bounding box center [27, 199] width 45 height 11
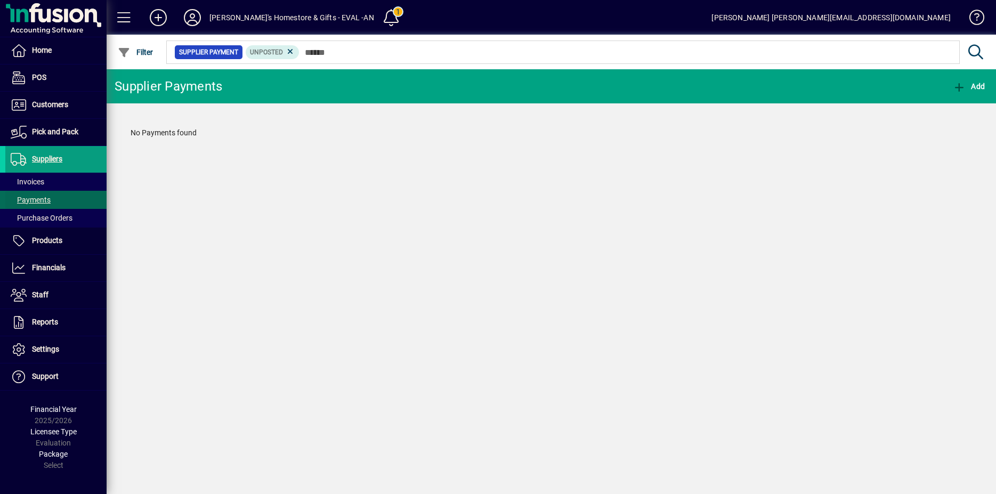
click at [38, 194] on span at bounding box center [55, 200] width 101 height 26
click at [38, 174] on span at bounding box center [55, 182] width 101 height 26
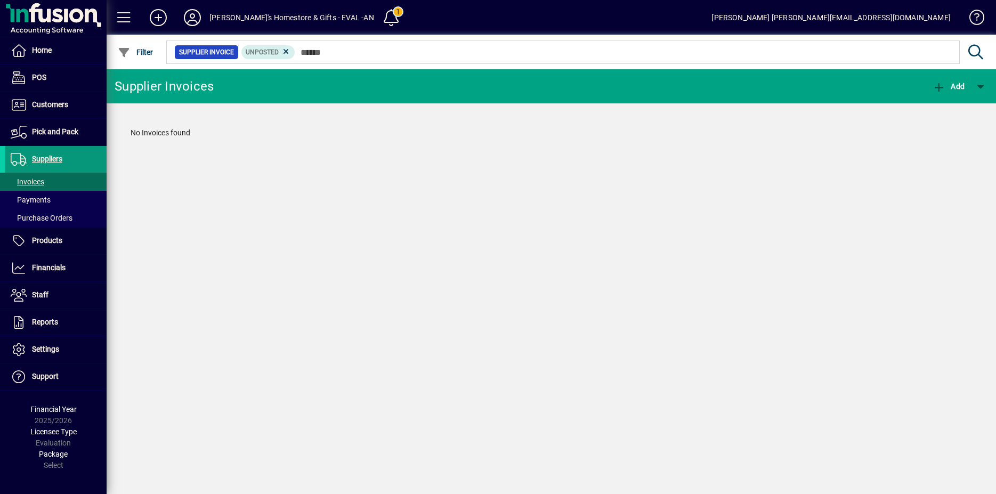
click at [51, 156] on span "Suppliers" at bounding box center [47, 159] width 30 height 9
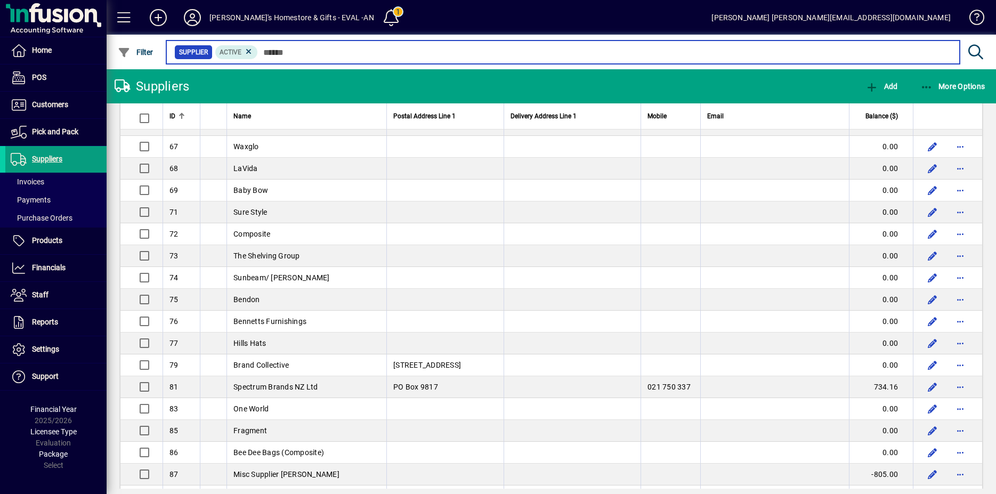
scroll to position [1087, 0]
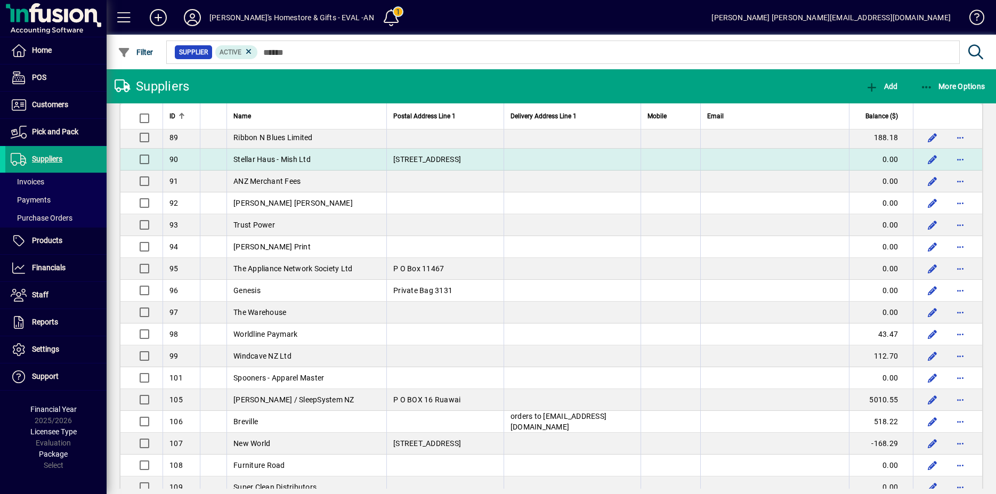
click at [269, 164] on span "Stellar Haus - Mish Ltd" at bounding box center [271, 159] width 77 height 9
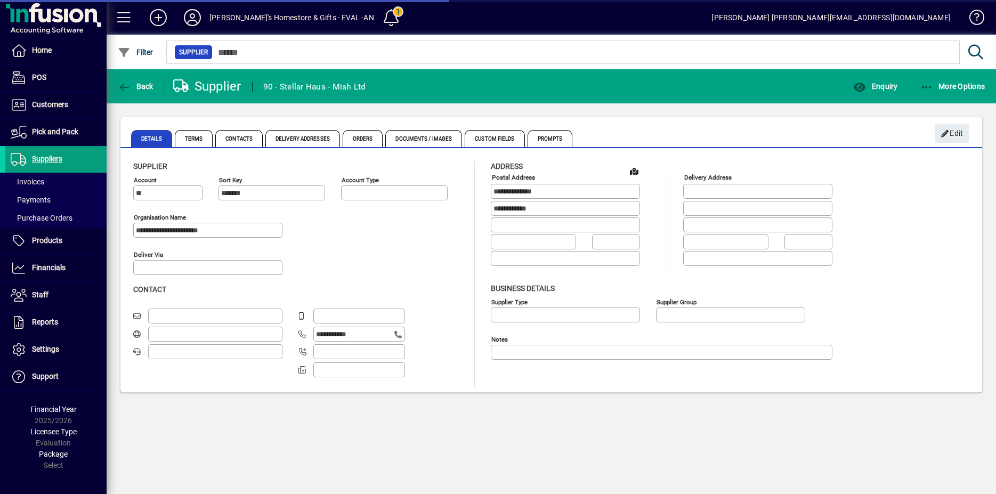
type input "**********"
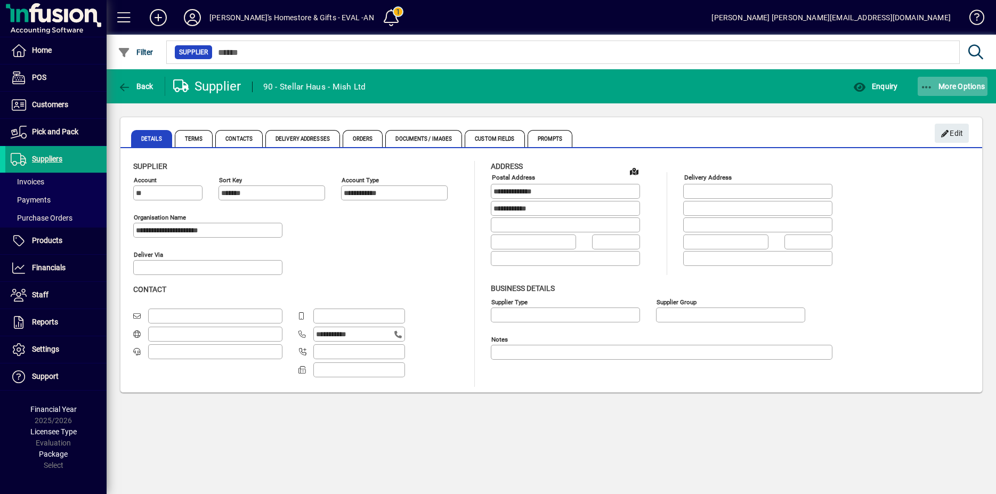
click at [947, 80] on span "button" at bounding box center [953, 87] width 70 height 26
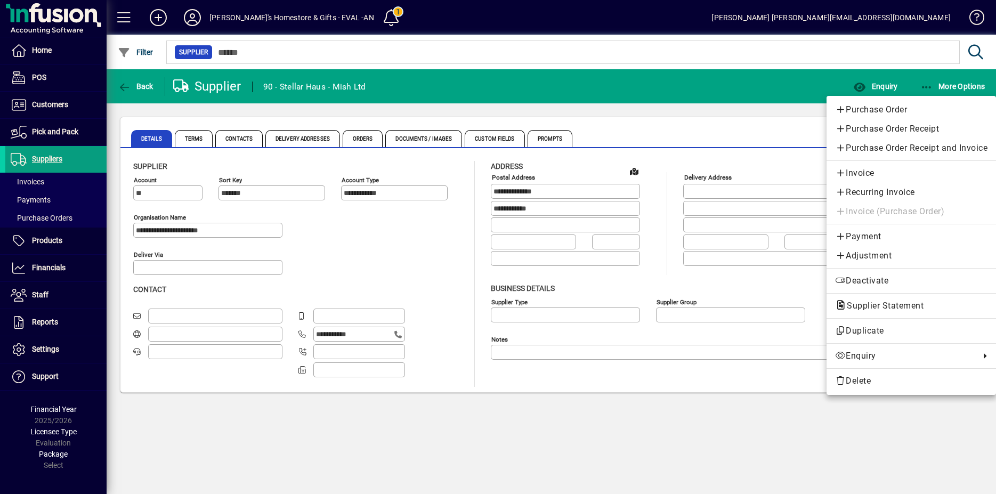
click at [121, 85] on div at bounding box center [498, 247] width 996 height 494
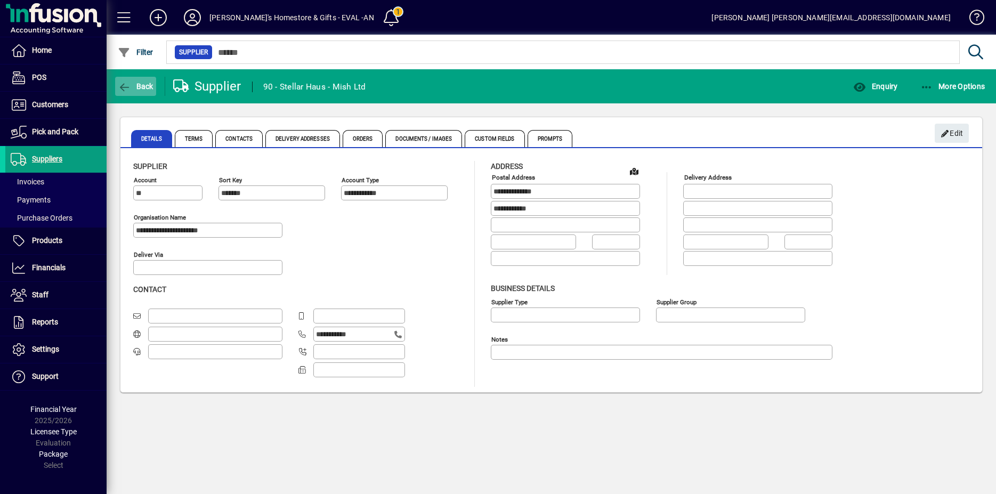
click at [121, 86] on icon "button" at bounding box center [124, 87] width 13 height 11
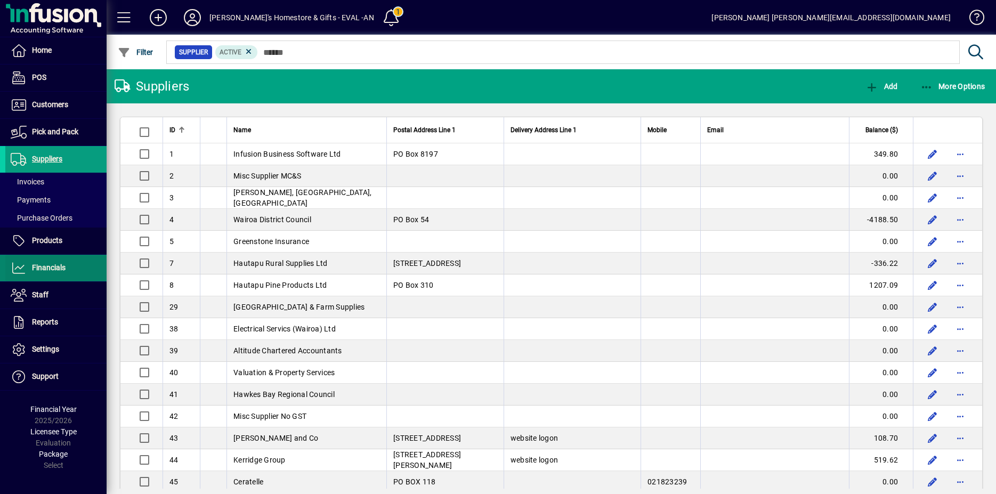
click at [44, 257] on span at bounding box center [55, 268] width 101 height 26
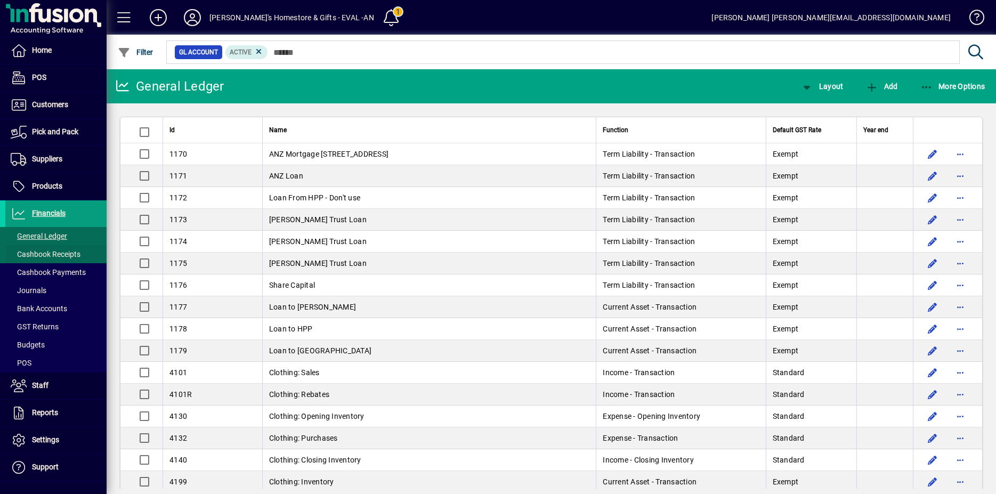
click at [48, 250] on span "Cashbook Receipts" at bounding box center [46, 254] width 70 height 9
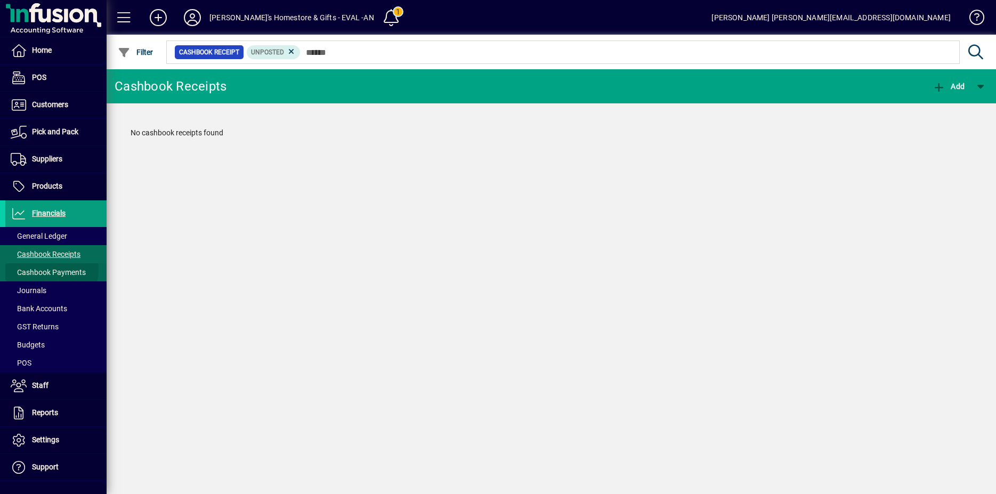
click at [47, 270] on span "Cashbook Payments" at bounding box center [48, 272] width 75 height 9
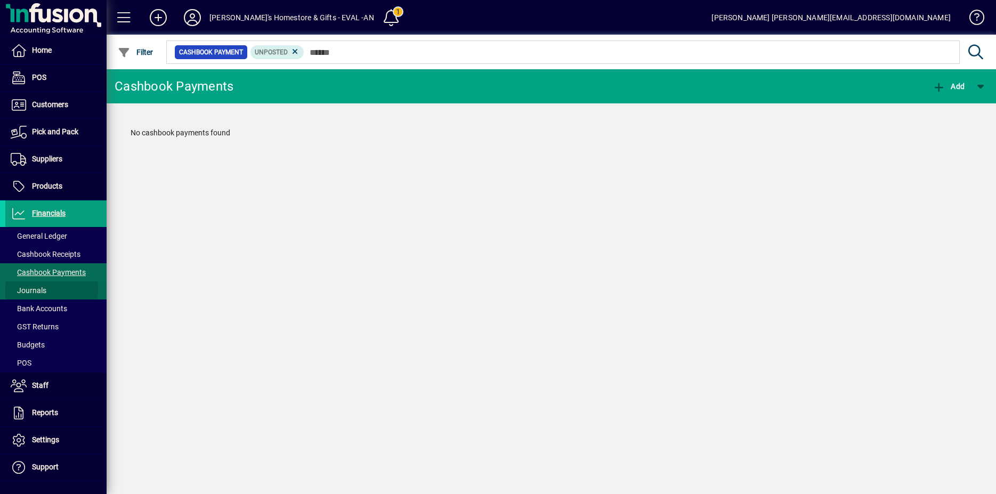
click at [30, 289] on span "Journals" at bounding box center [29, 290] width 36 height 9
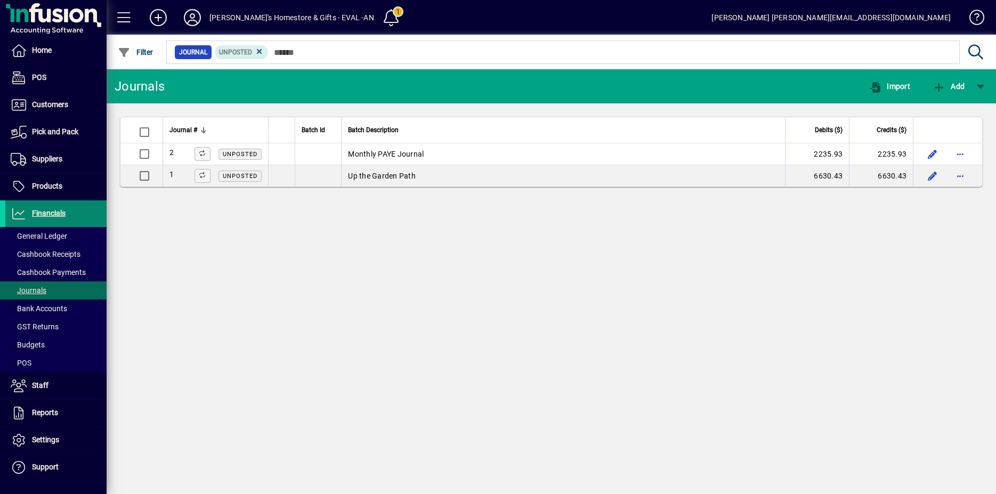
click at [77, 205] on span at bounding box center [55, 214] width 101 height 26
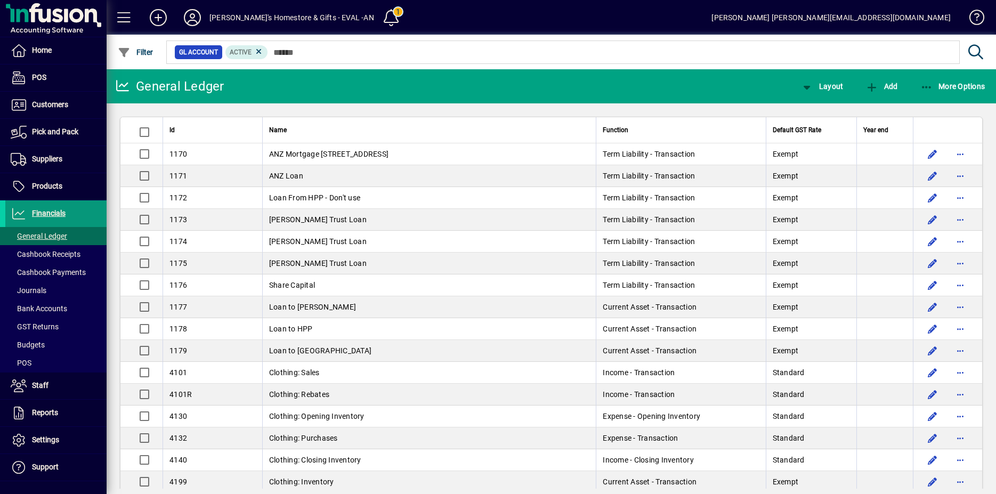
click at [80, 213] on span at bounding box center [55, 214] width 101 height 26
click at [67, 383] on span at bounding box center [55, 386] width 101 height 26
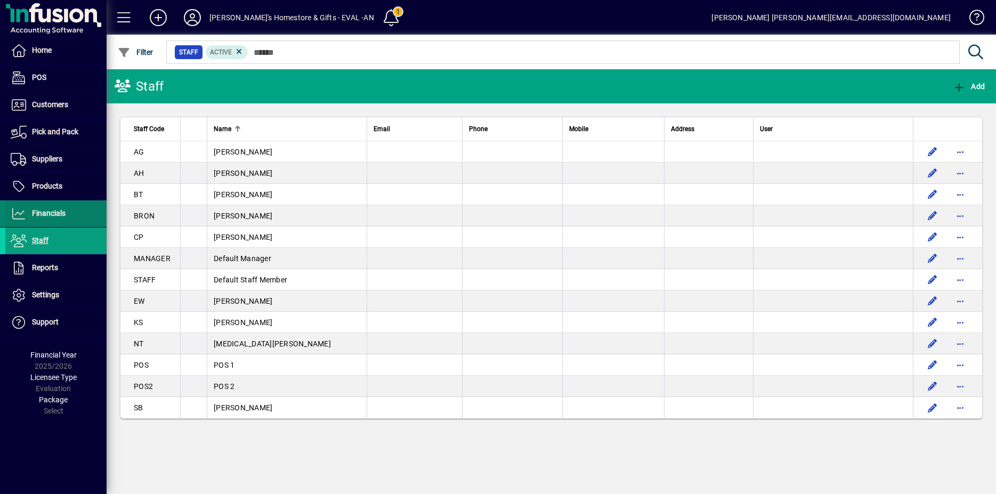
click at [33, 210] on span "Financials" at bounding box center [49, 213] width 34 height 9
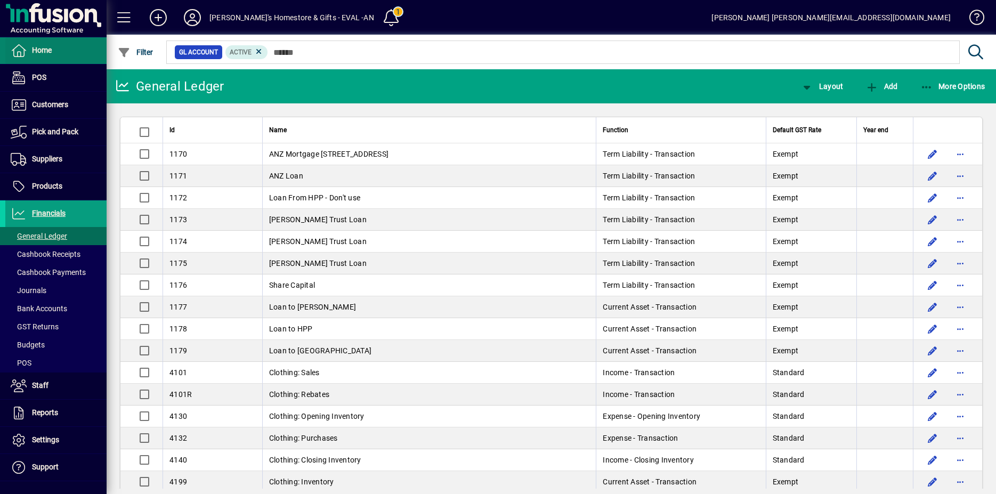
click at [44, 46] on span "Home" at bounding box center [42, 50] width 20 height 9
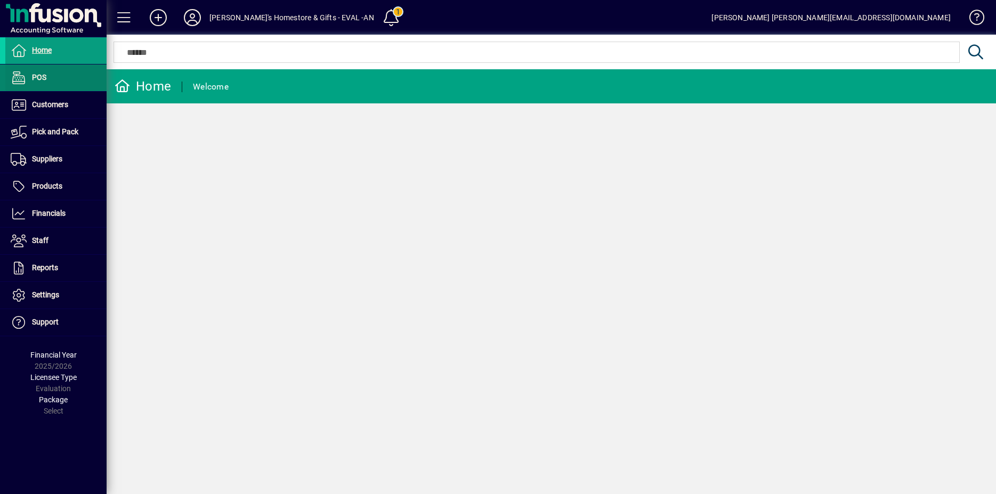
click at [83, 84] on span at bounding box center [55, 78] width 101 height 26
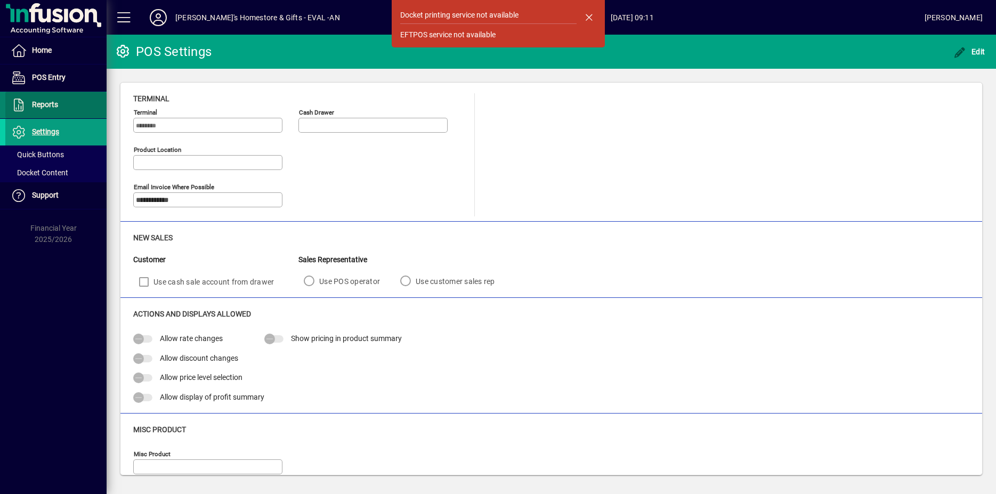
click at [33, 100] on span "Reports" at bounding box center [31, 105] width 53 height 13
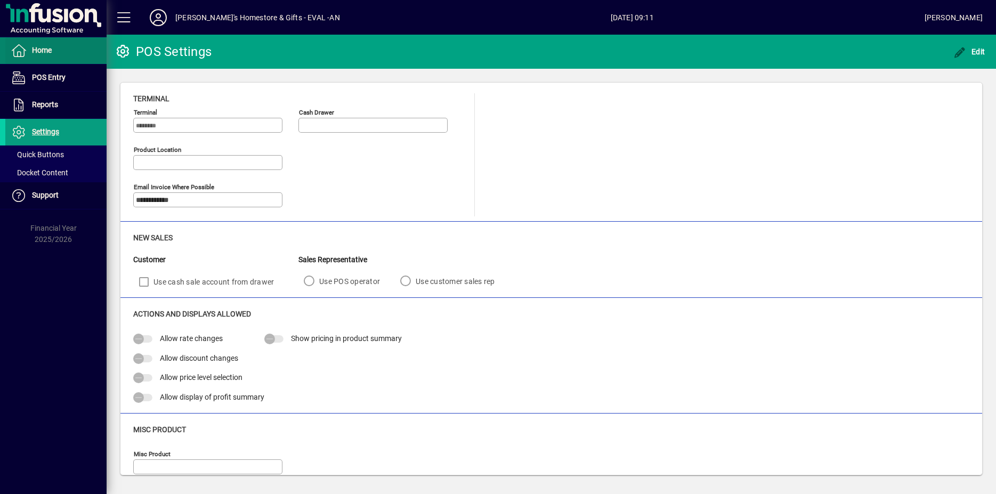
click at [42, 52] on span "Home" at bounding box center [42, 50] width 20 height 9
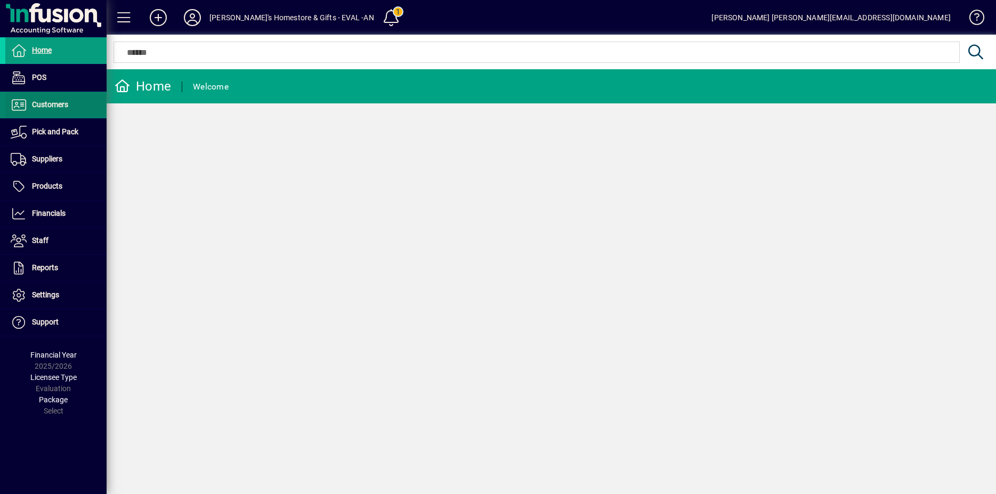
click at [43, 93] on span at bounding box center [55, 105] width 101 height 26
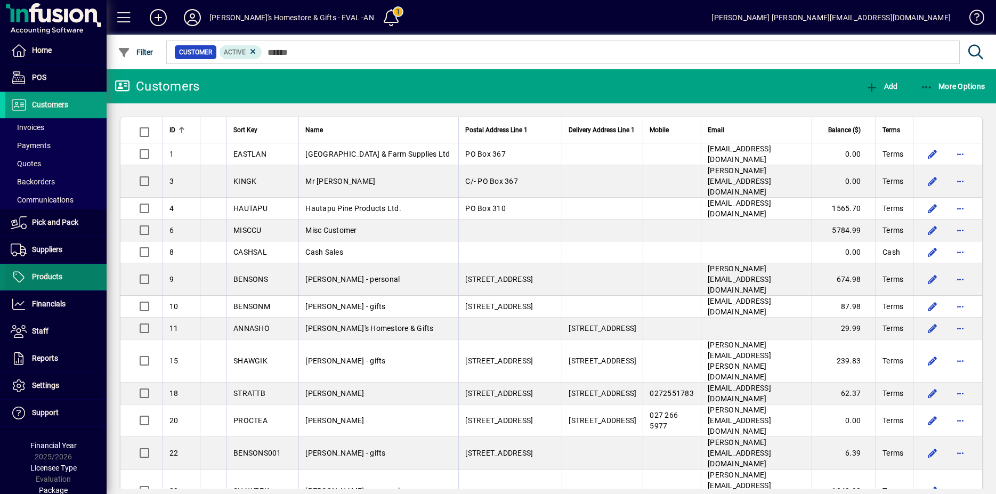
click at [55, 272] on span "Products" at bounding box center [33, 277] width 57 height 13
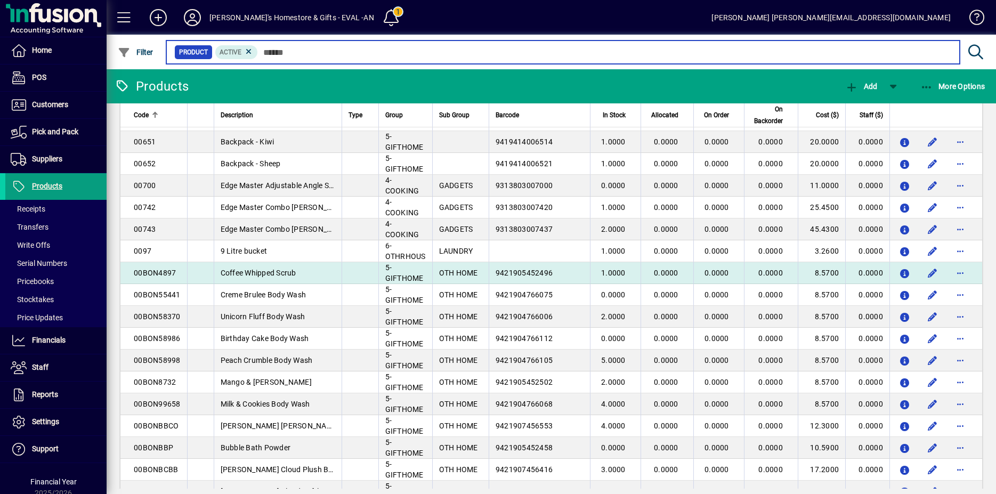
scroll to position [54, 0]
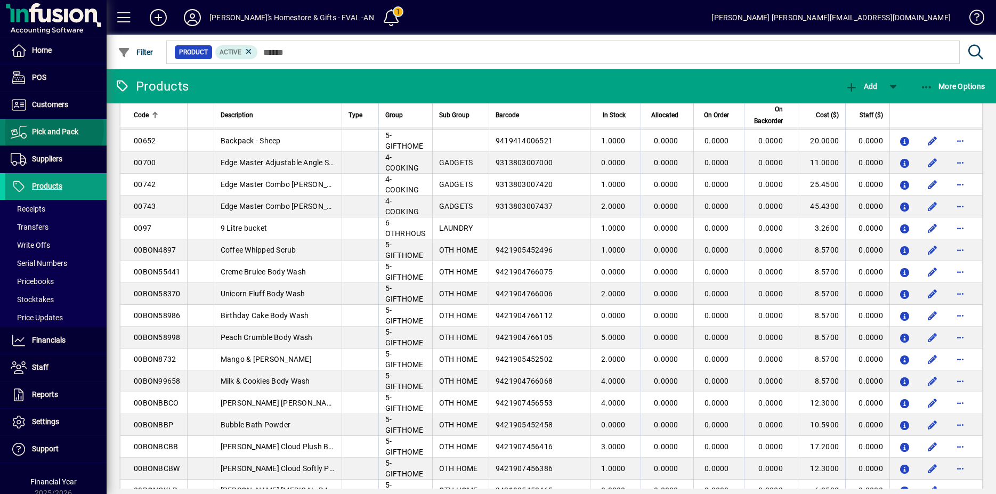
click at [53, 129] on span "Pick and Pack" at bounding box center [55, 131] width 46 height 9
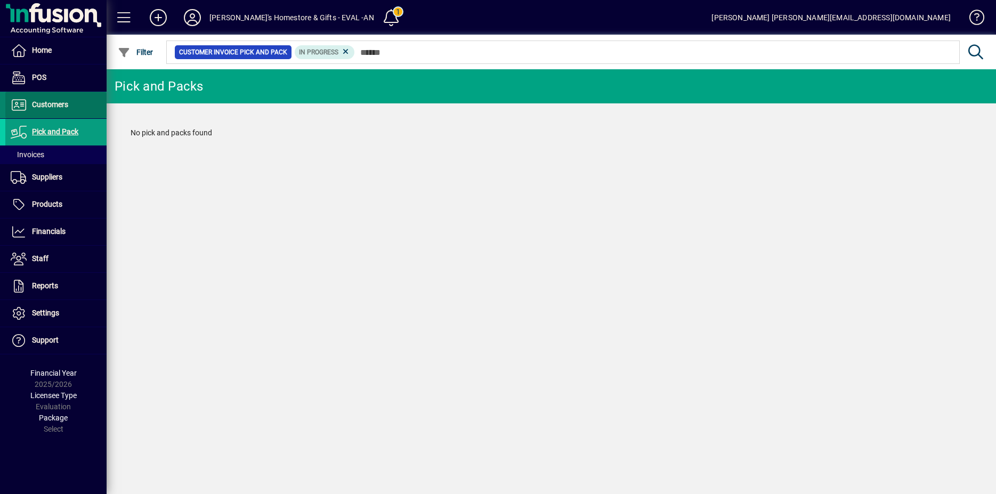
click at [49, 105] on span "Customers" at bounding box center [50, 104] width 36 height 9
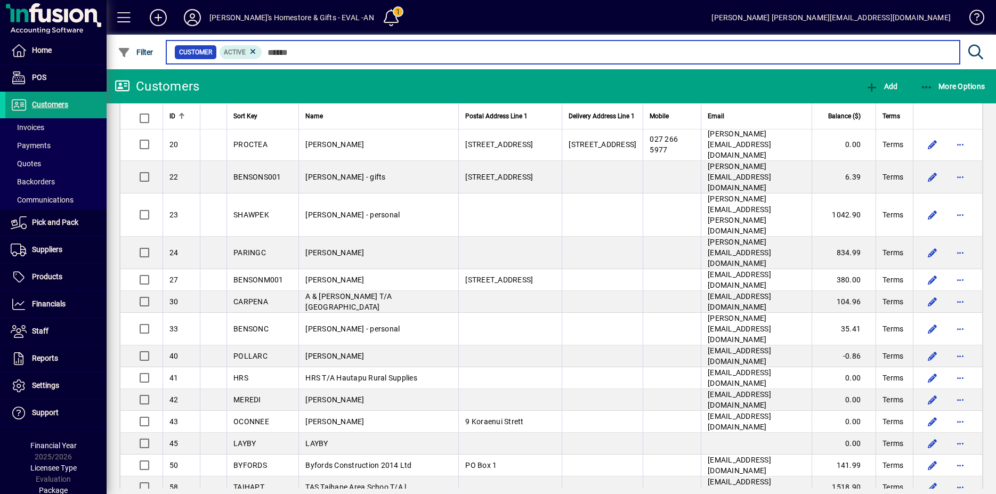
scroll to position [326, 0]
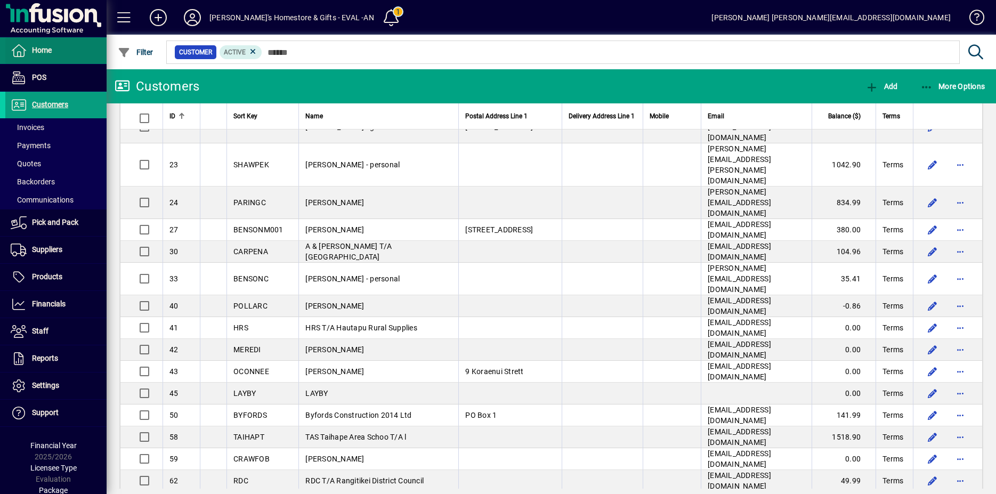
click at [52, 50] on span "Home" at bounding box center [42, 50] width 20 height 9
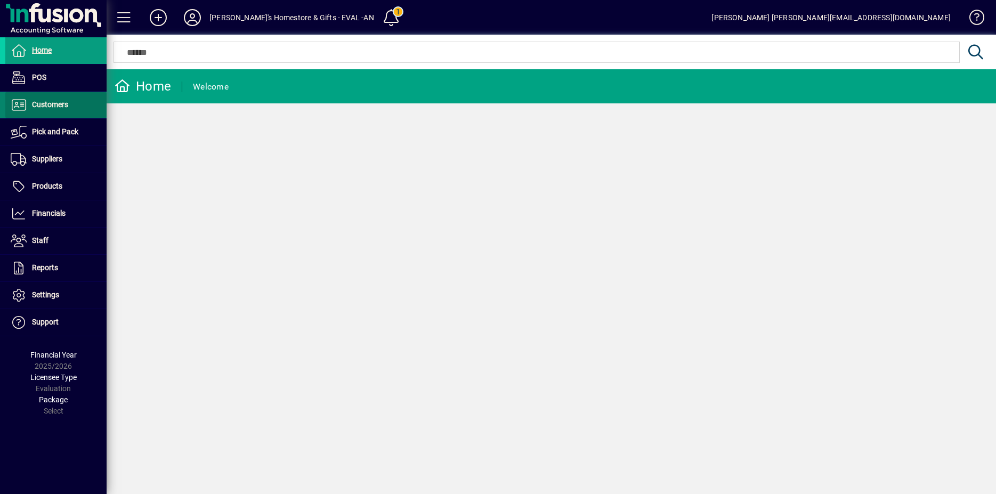
click at [38, 107] on span "Customers" at bounding box center [50, 104] width 36 height 9
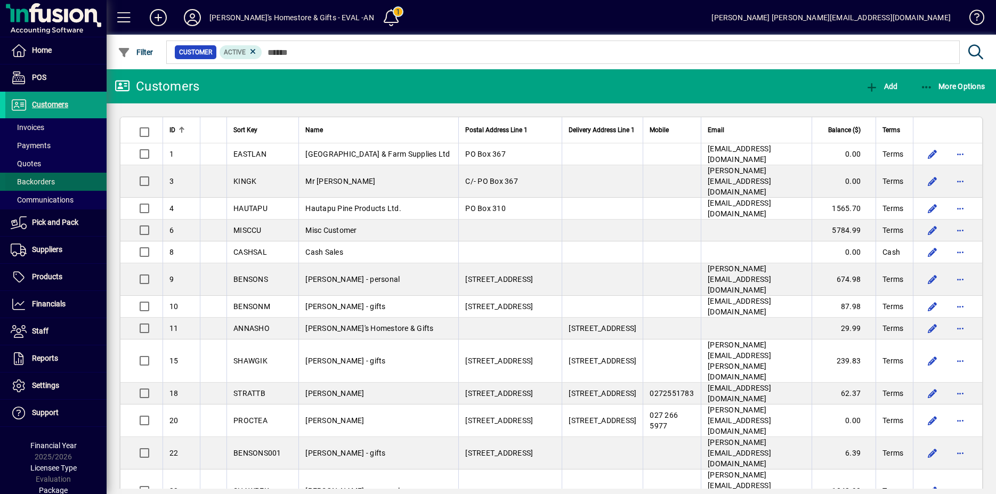
click at [38, 182] on span "Backorders" at bounding box center [33, 181] width 44 height 9
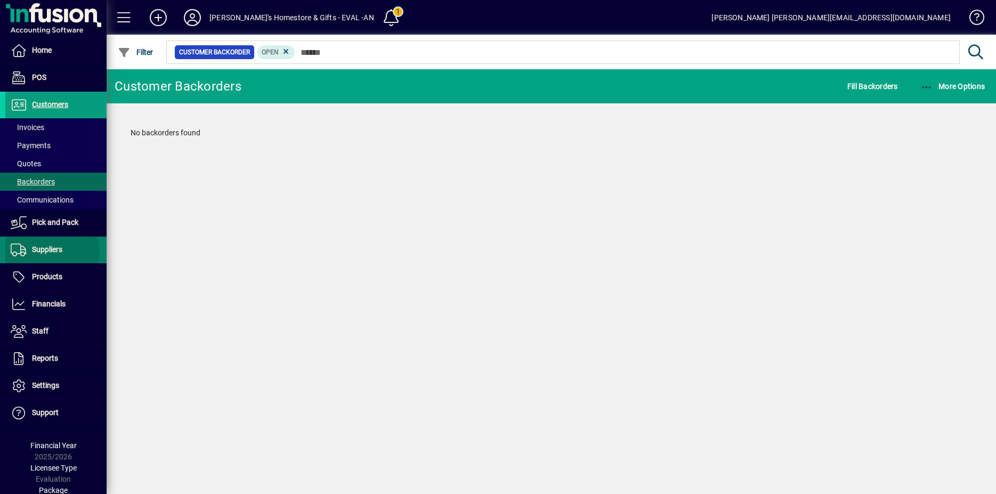
click at [49, 251] on span "Suppliers" at bounding box center [47, 249] width 30 height 9
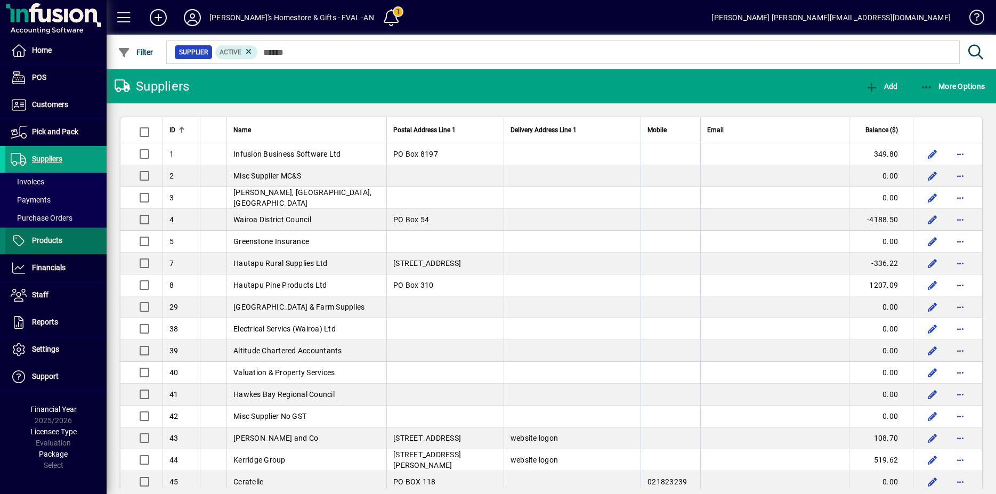
click at [42, 249] on span at bounding box center [55, 241] width 101 height 26
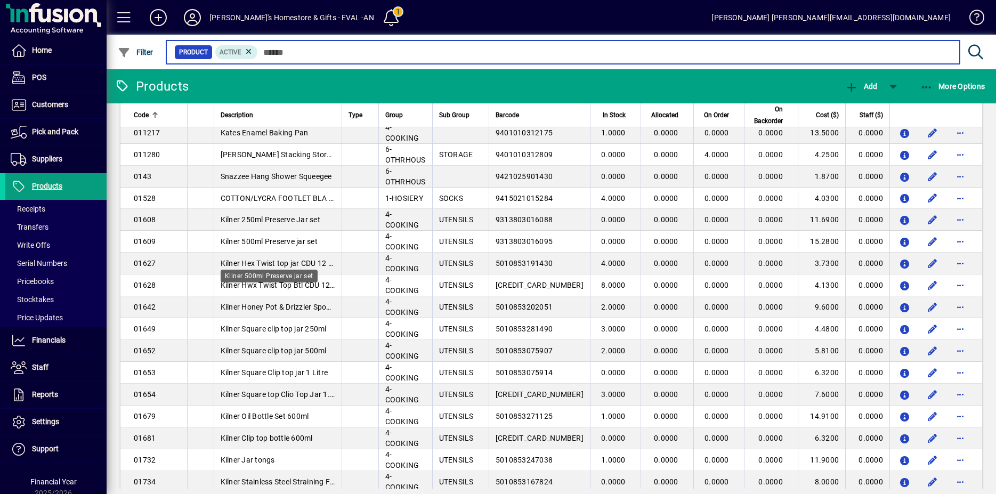
scroll to position [1033, 0]
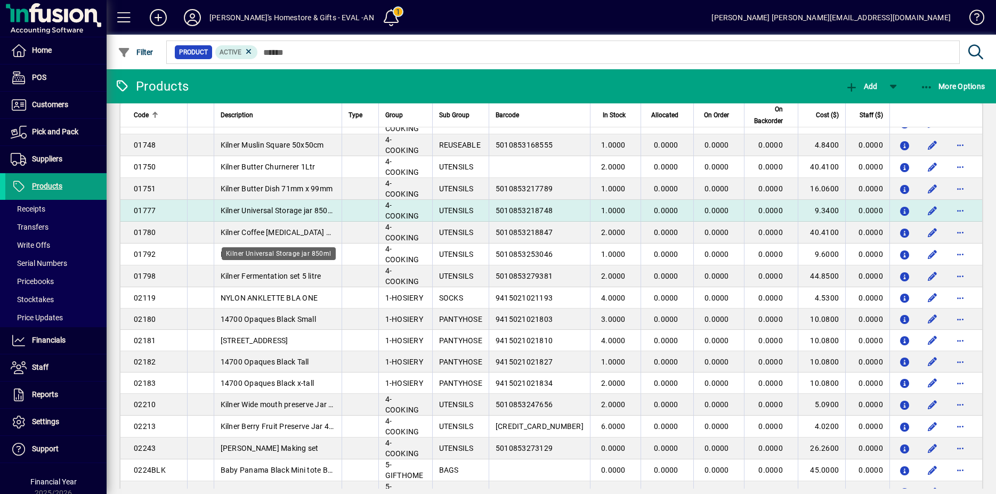
click at [238, 215] on span "Kilner Universal Storage jar 850ml" at bounding box center [279, 210] width 116 height 9
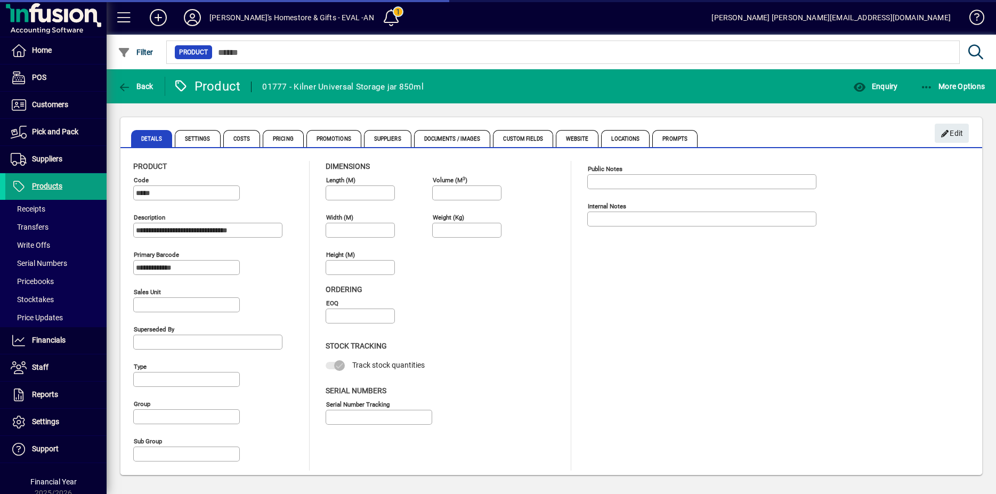
type input "**********"
type input "****"
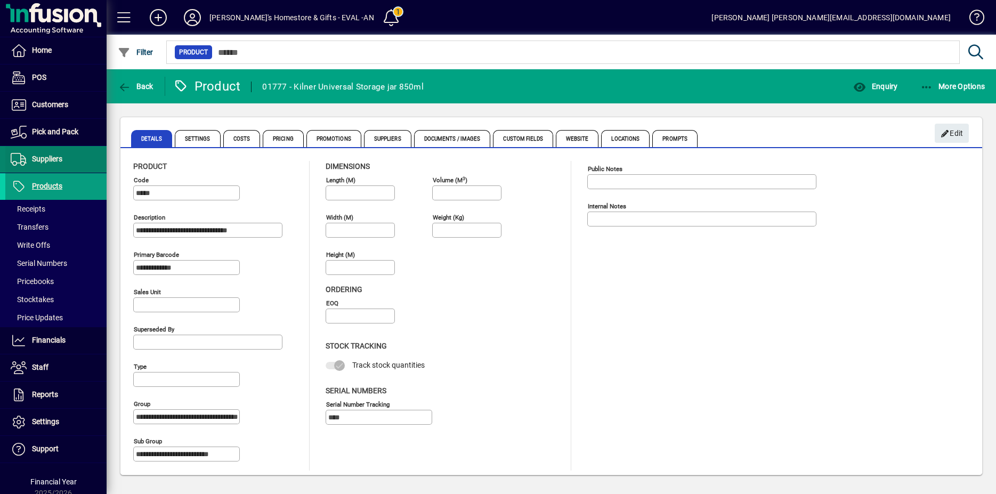
click at [57, 172] on span at bounding box center [55, 159] width 101 height 27
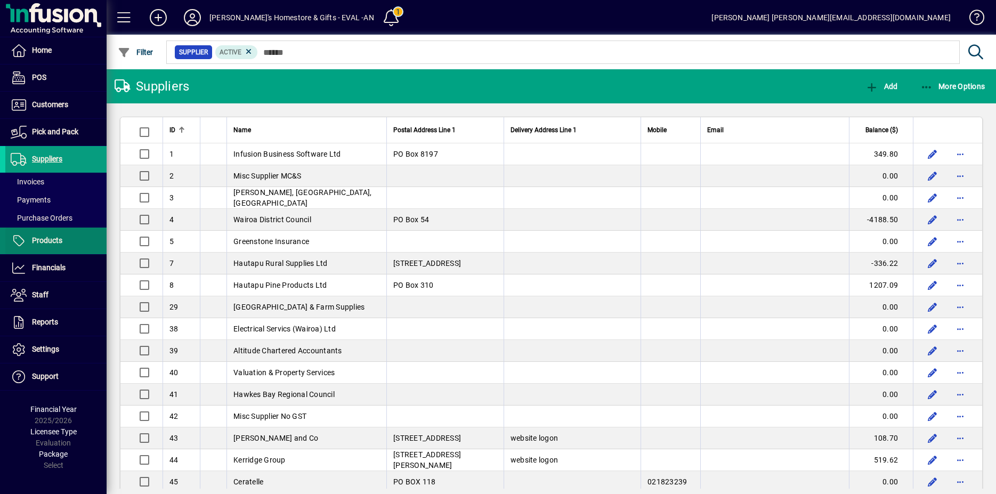
click at [48, 229] on span at bounding box center [55, 241] width 101 height 26
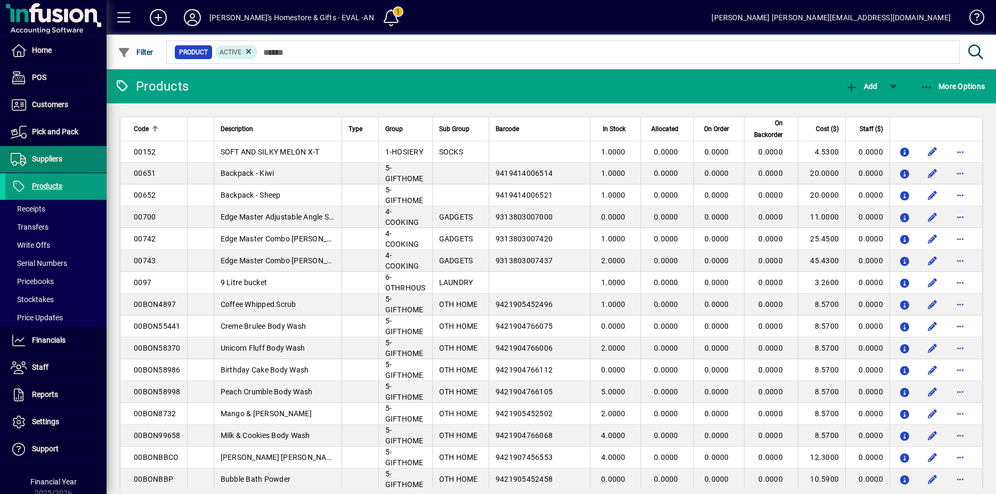
click at [39, 216] on ul "Home POS Customers Invoices Payments Quotes Backorders Communications Pick and …" at bounding box center [53, 250] width 107 height 426
click at [50, 159] on span "Suppliers" at bounding box center [47, 159] width 30 height 9
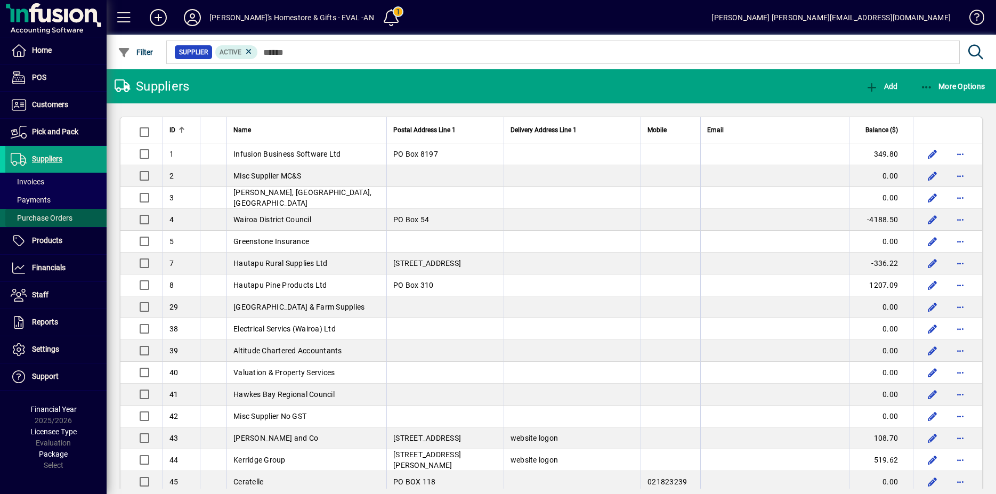
click at [46, 216] on span "Purchase Orders" at bounding box center [42, 218] width 62 height 9
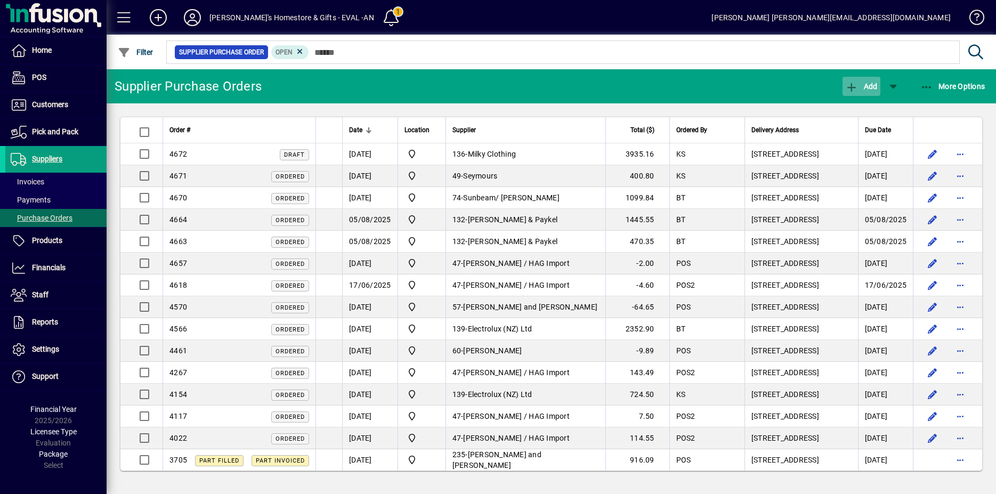
click at [851, 88] on icon "button" at bounding box center [851, 87] width 13 height 11
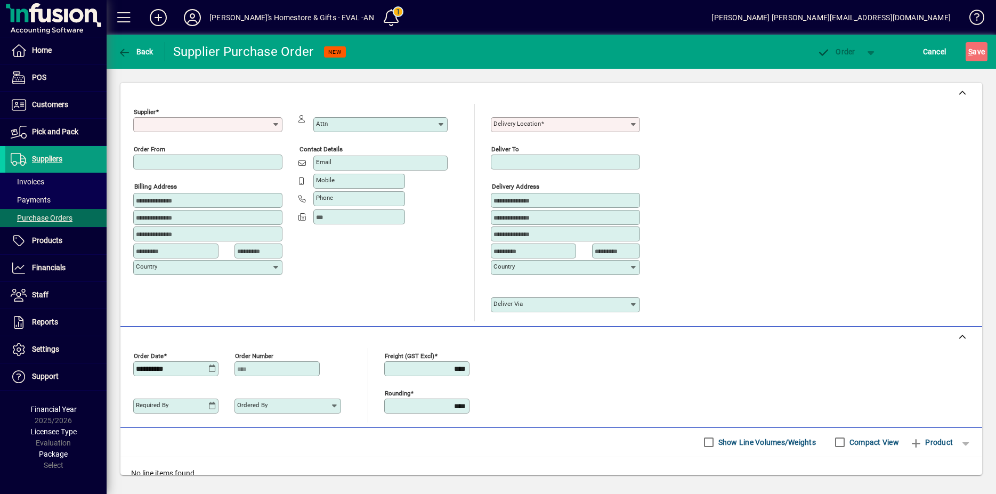
click at [276, 126] on icon at bounding box center [276, 124] width 9 height 9
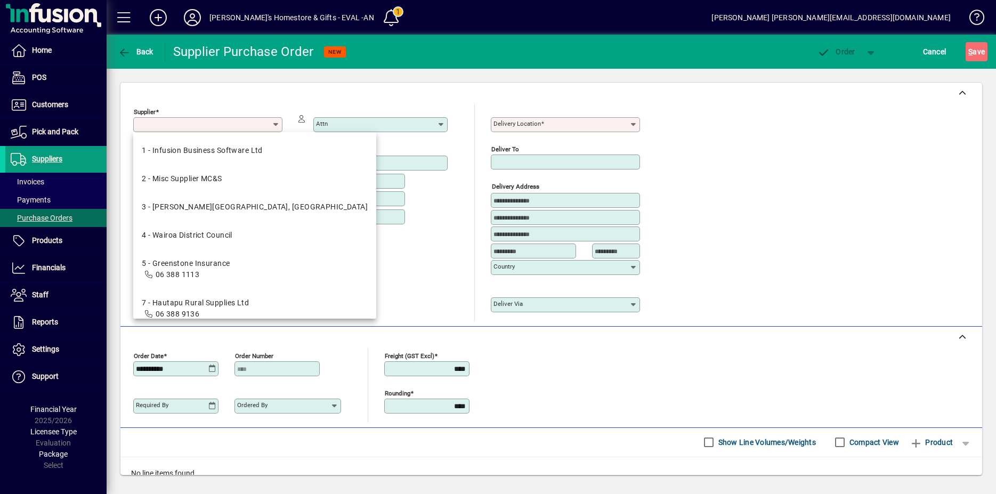
click at [276, 126] on icon at bounding box center [276, 124] width 9 height 9
click at [246, 125] on input "Supplier" at bounding box center [204, 124] width 136 height 9
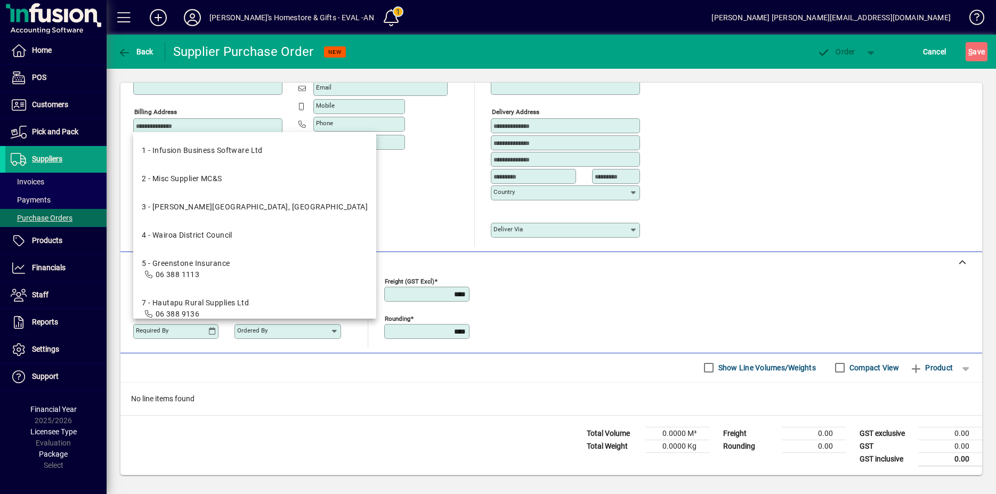
scroll to position [75, 0]
click at [371, 225] on div "Attn Contact details Email Mobile Phone" at bounding box center [380, 137] width 165 height 217
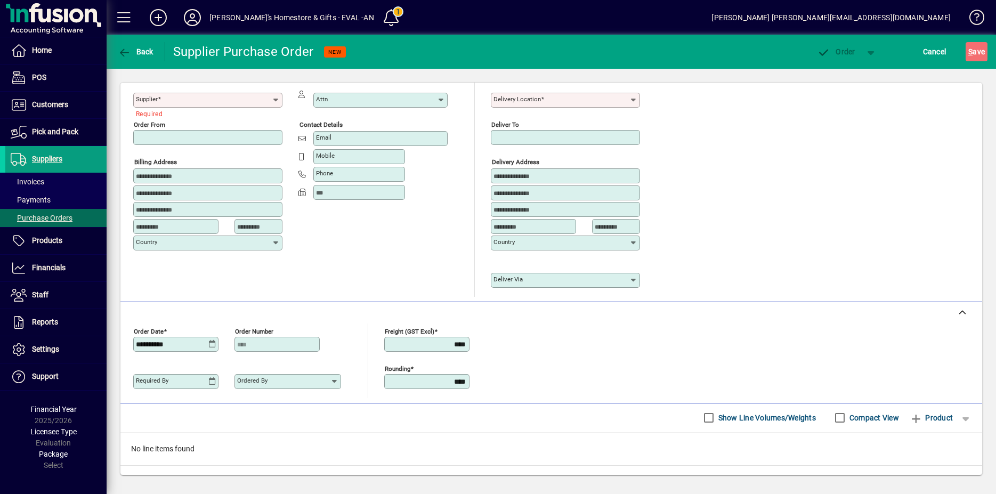
scroll to position [0, 0]
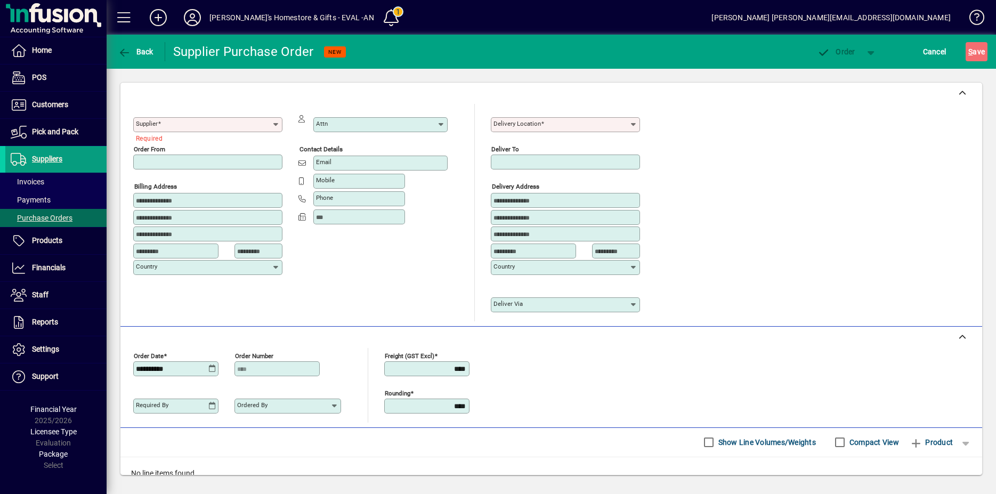
click at [181, 126] on input "Supplier" at bounding box center [204, 124] width 136 height 9
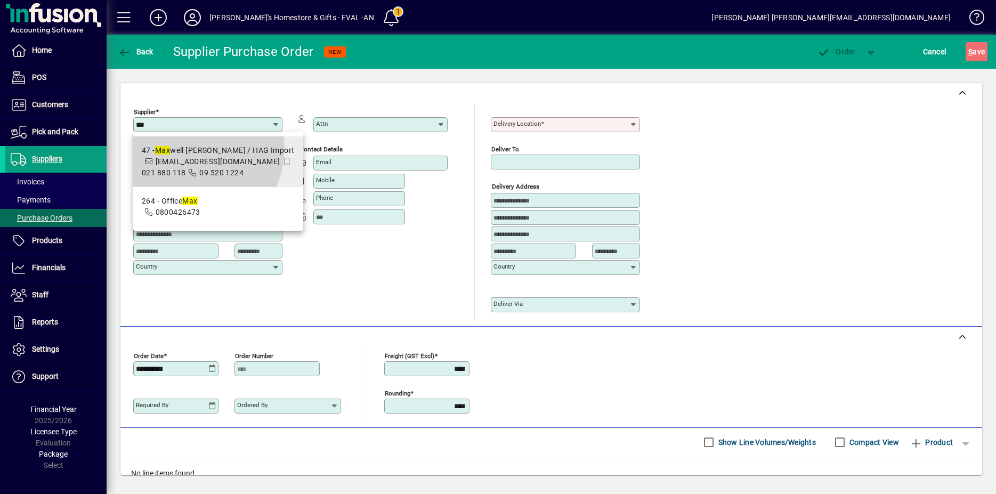
click at [198, 149] on div "47 - Max well Williams / HAG Import" at bounding box center [218, 150] width 153 height 11
type input "**********"
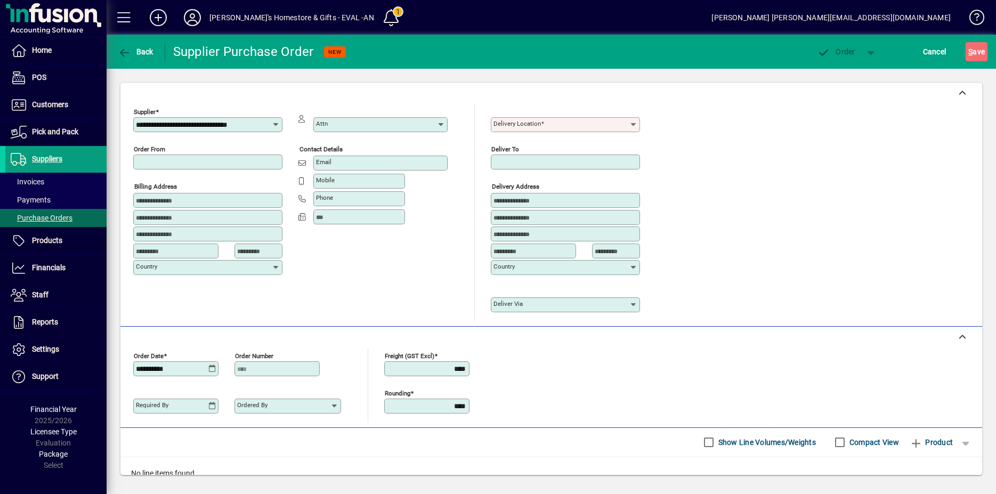
type input "**********"
type input "*********"
type input "********"
type input "**********"
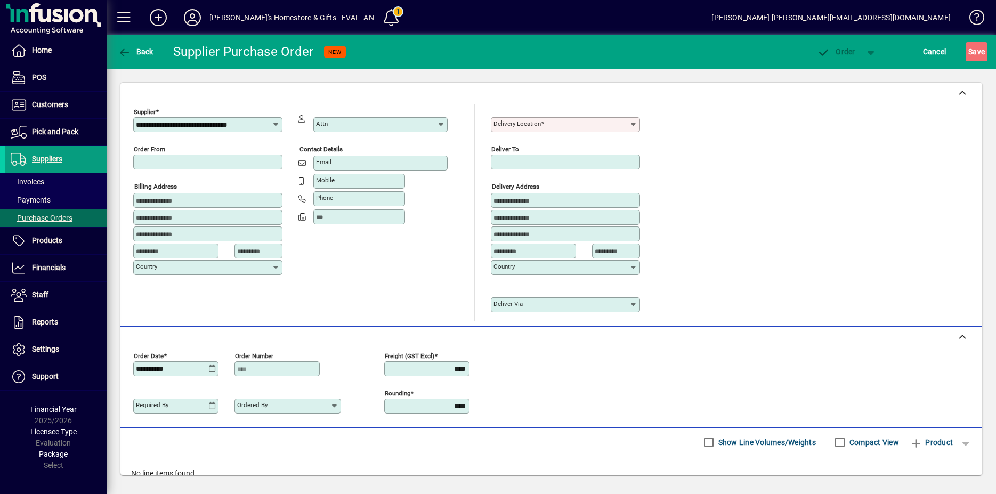
type input "**********"
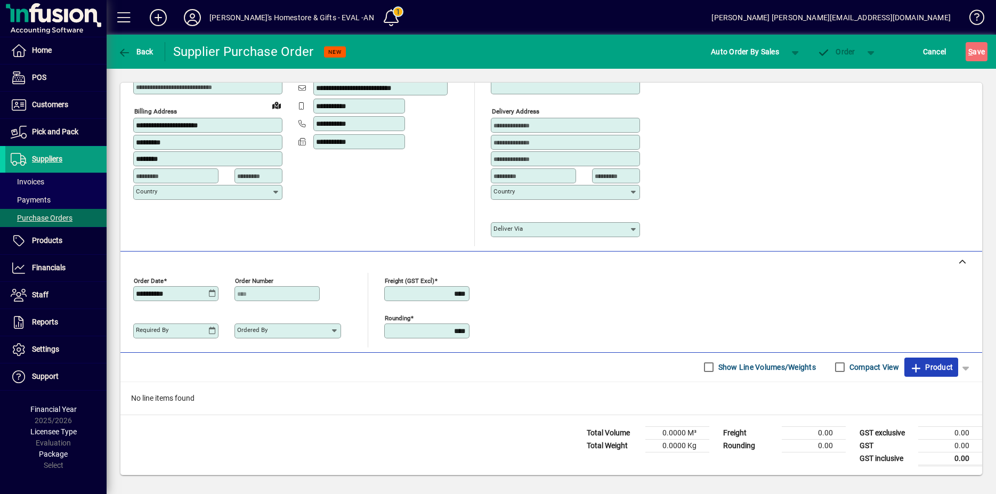
click at [910, 359] on span "Product" at bounding box center [931, 367] width 43 height 17
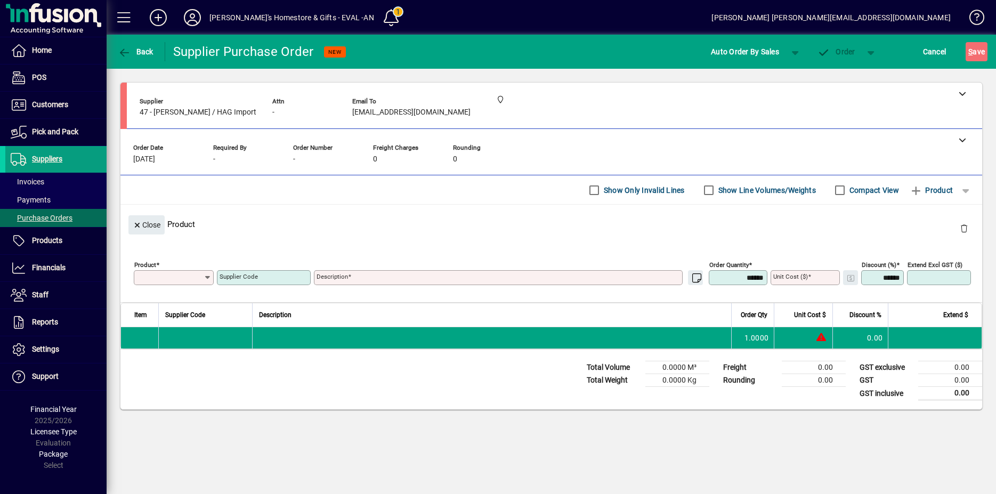
click at [164, 273] on input "Product" at bounding box center [169, 277] width 67 height 9
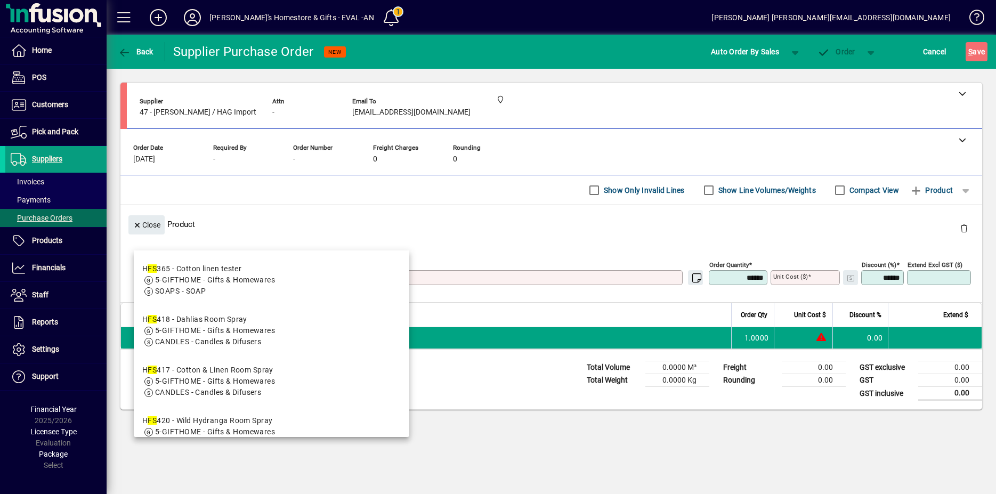
type input "*"
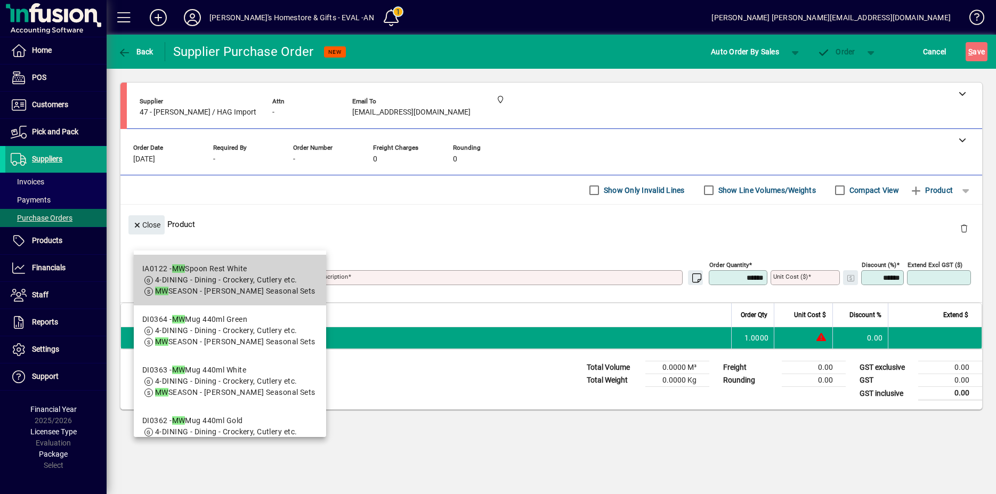
click at [236, 271] on div "IA0122 - MW Spoon Rest White" at bounding box center [228, 268] width 173 height 11
type input "******"
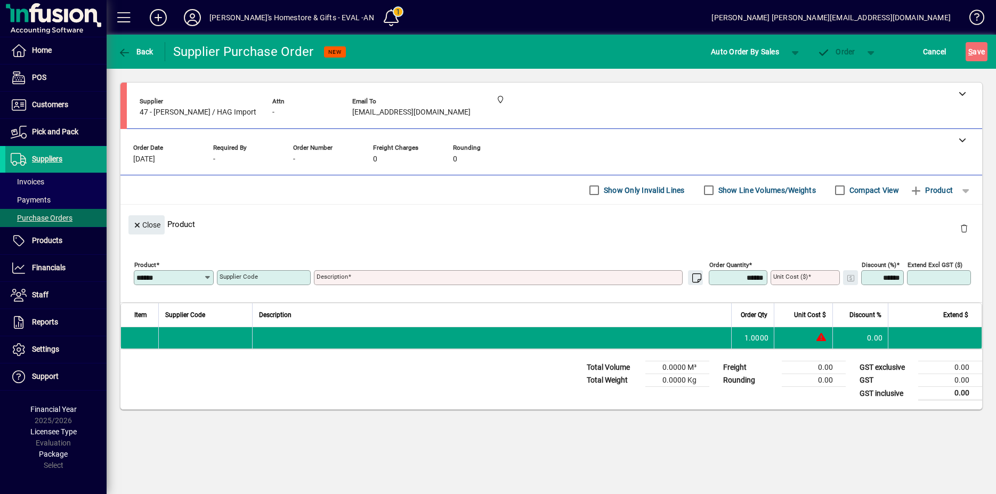
type textarea "**********"
type input "******"
type input "****"
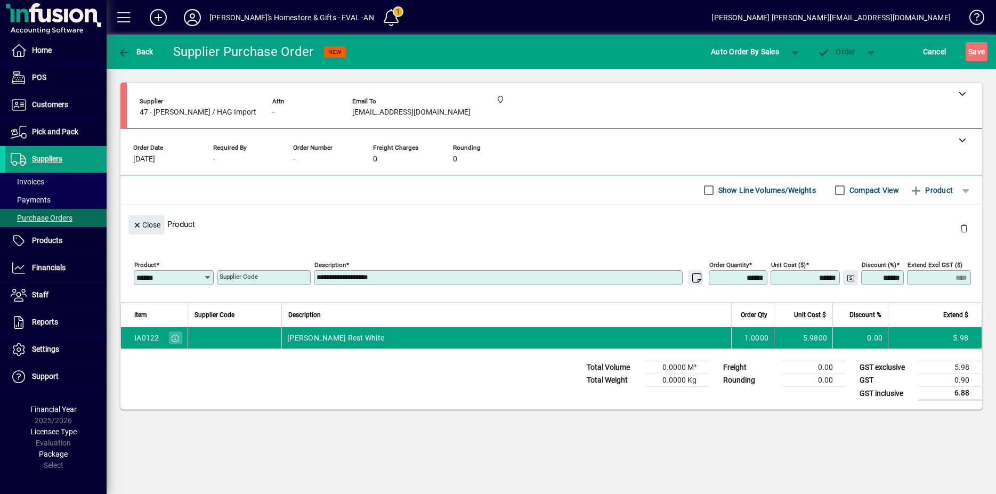
click at [728, 273] on input "******" at bounding box center [738, 277] width 55 height 9
drag, startPoint x: 722, startPoint y: 242, endPoint x: 829, endPoint y: 244, distance: 106.6
click at [767, 273] on input "******" at bounding box center [738, 277] width 55 height 9
type input "******"
type input "*****"
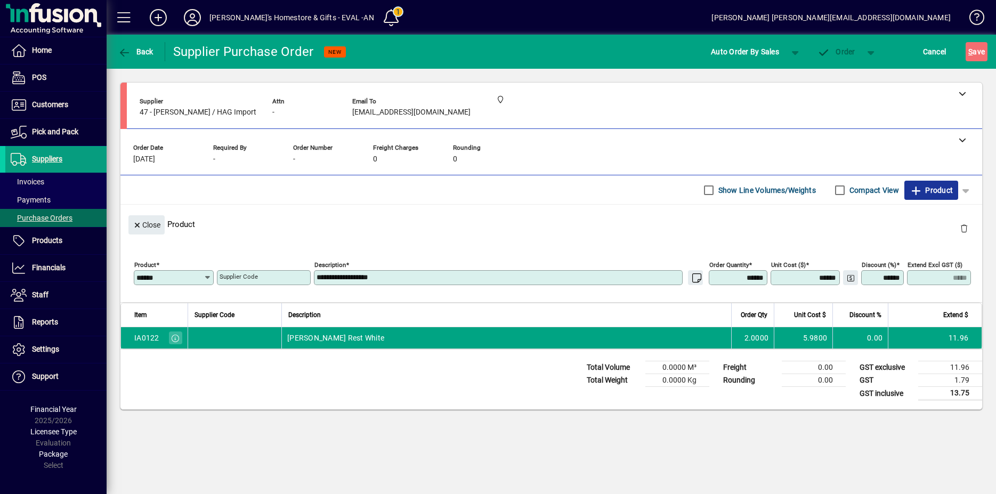
click at [918, 182] on span "Product" at bounding box center [931, 190] width 43 height 17
type input "******"
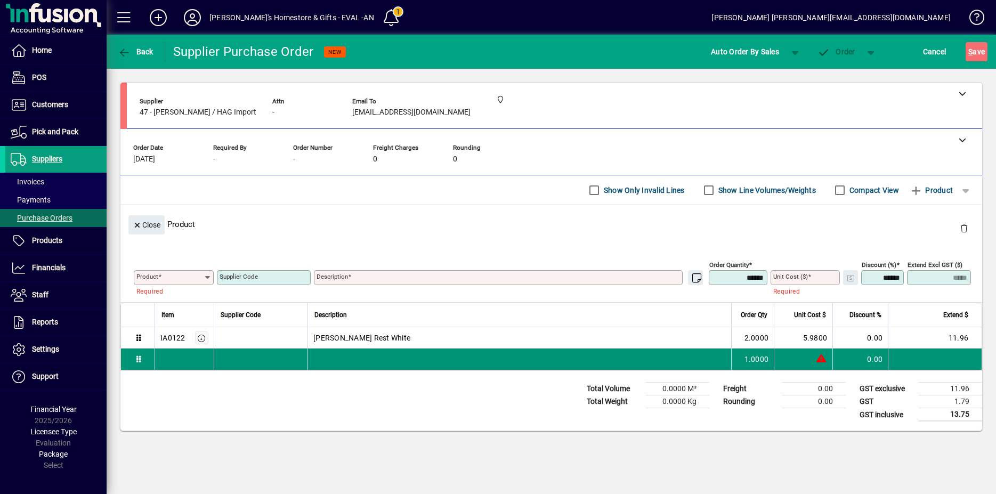
click at [172, 348] on td at bounding box center [184, 358] width 59 height 21
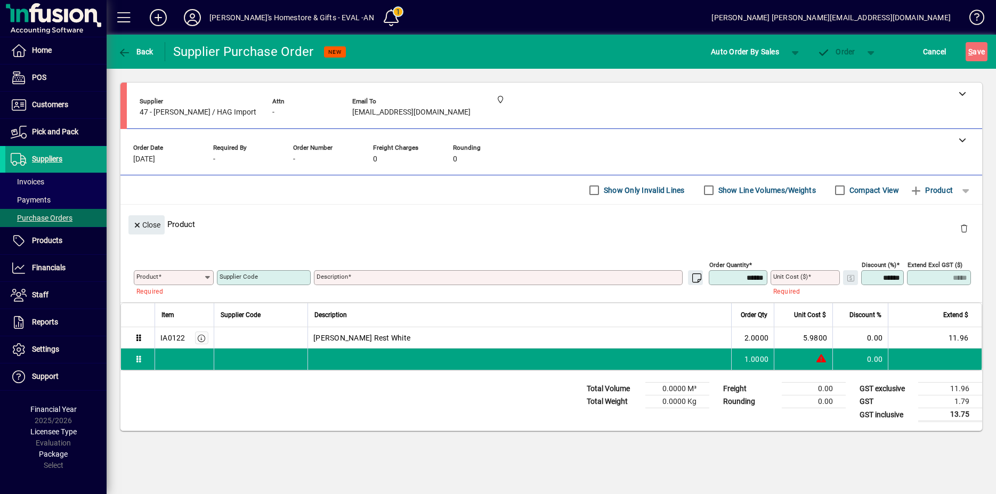
click at [168, 270] on div "Product" at bounding box center [174, 277] width 80 height 15
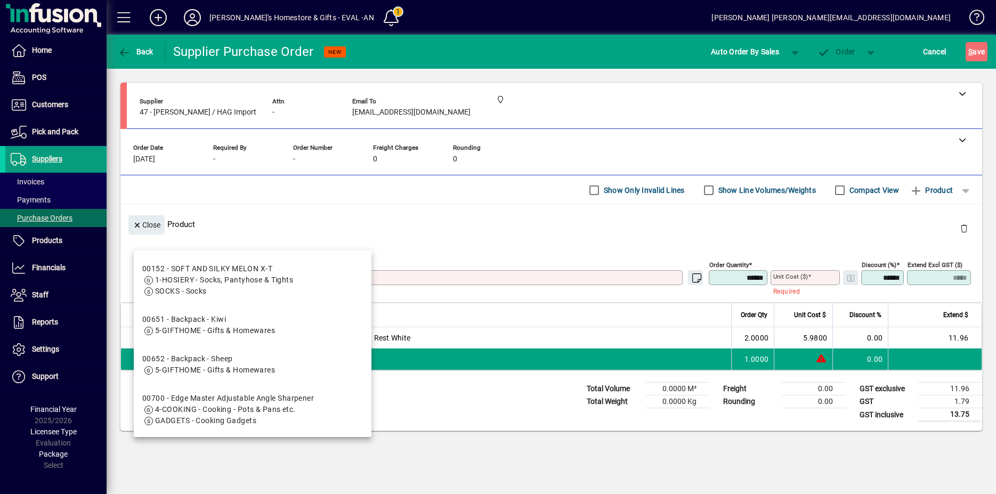
click at [190, 277] on span "1-HOSIERY - Socks, Pantyhose & Tights" at bounding box center [224, 279] width 138 height 9
type input "*****"
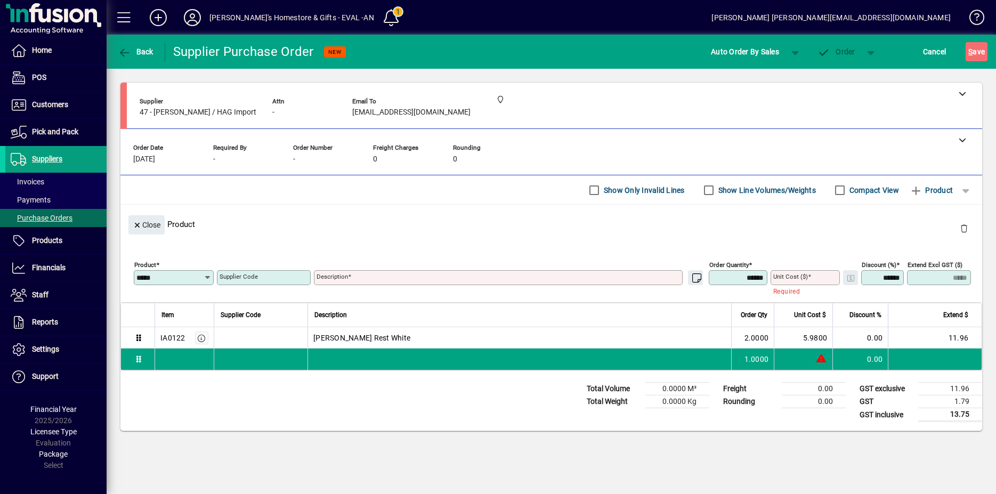
type textarea "**********"
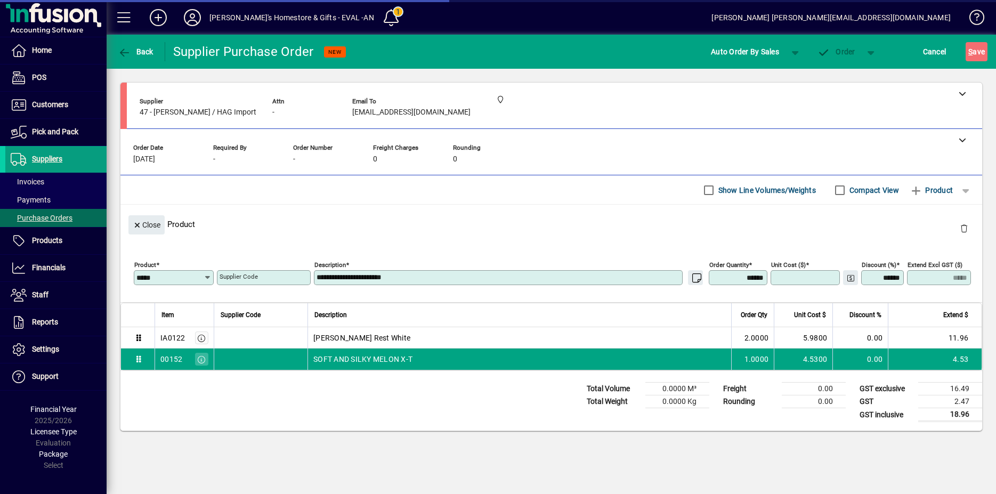
type input "******"
type input "****"
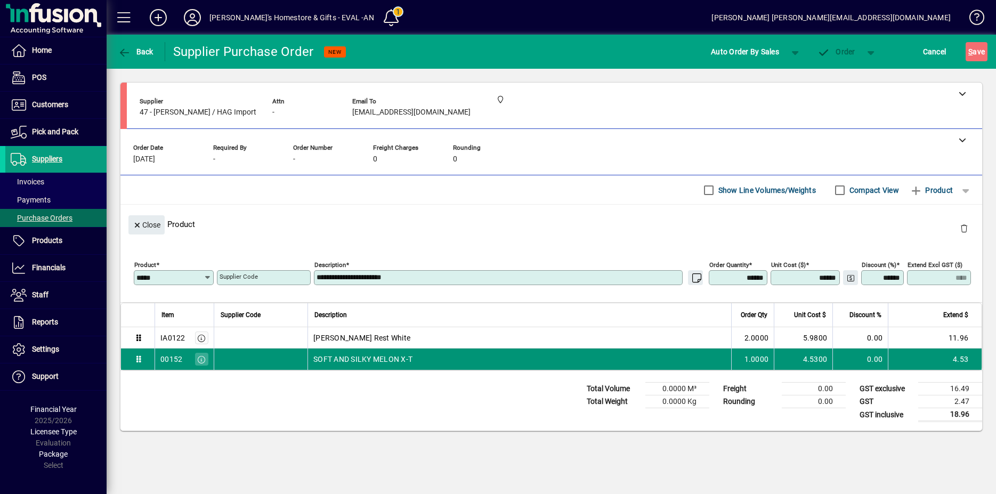
click at [911, 348] on td "4.53" at bounding box center [935, 358] width 94 height 21
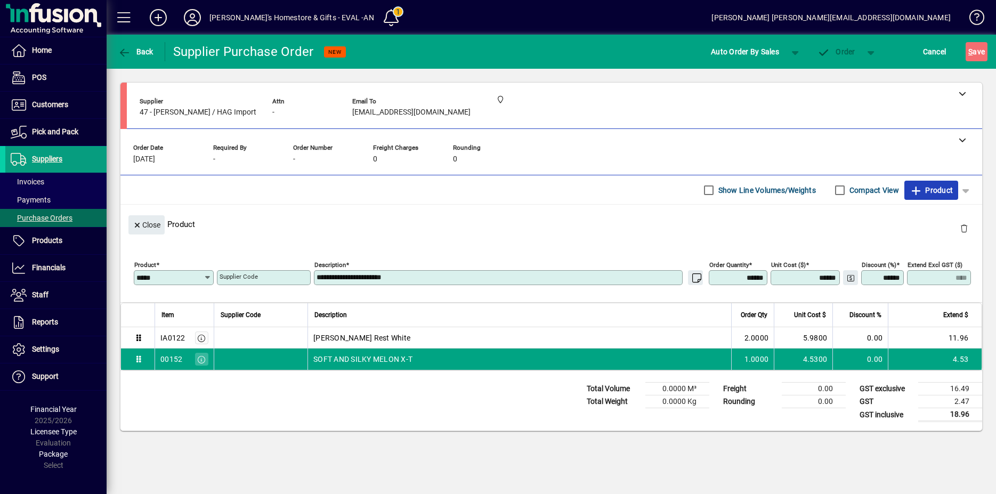
click at [935, 182] on span "Product" at bounding box center [931, 190] width 43 height 17
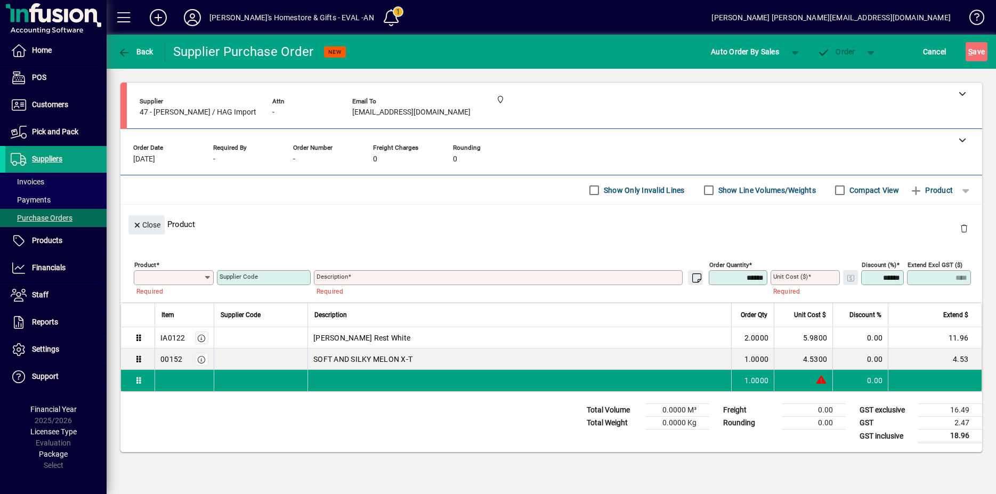
click at [928, 181] on div "Product" at bounding box center [933, 190] width 59 height 19
click at [904, 181] on div "Product" at bounding box center [933, 190] width 59 height 19
click at [193, 273] on input "Product" at bounding box center [169, 277] width 67 height 9
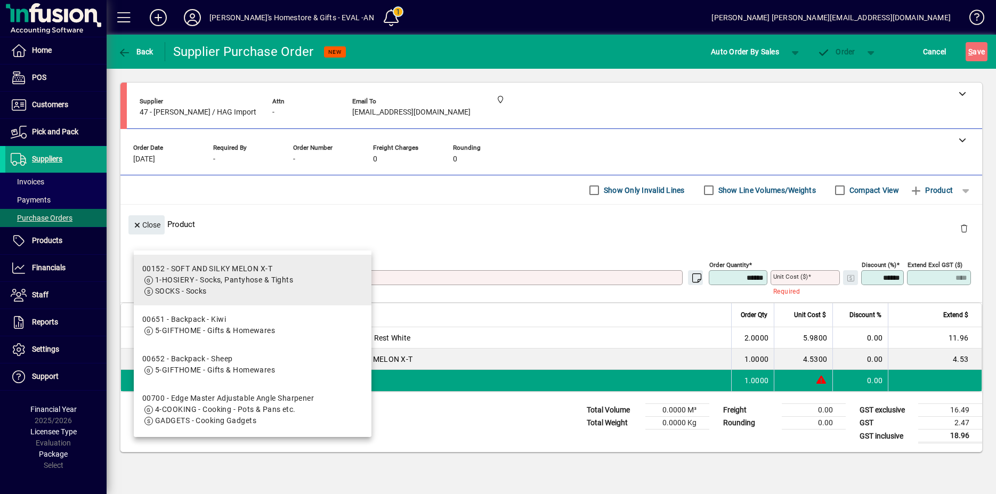
click at [171, 272] on div "00152 - SOFT AND SILKY MELON X-T" at bounding box center [217, 268] width 151 height 11
type input "*****"
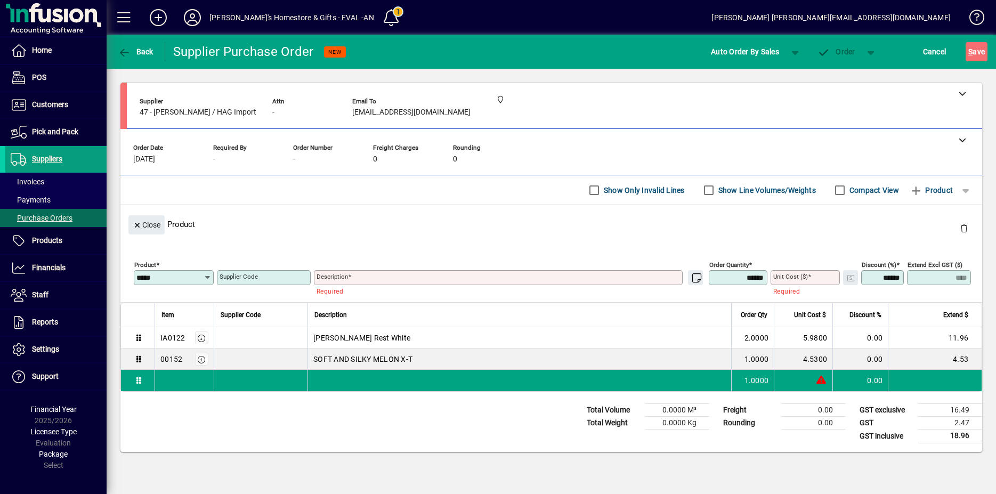
type textarea "**********"
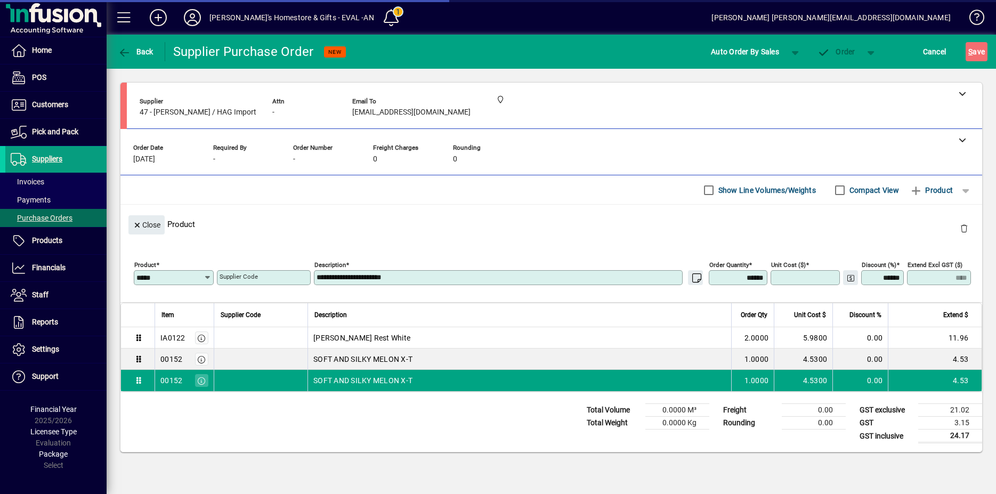
type input "******"
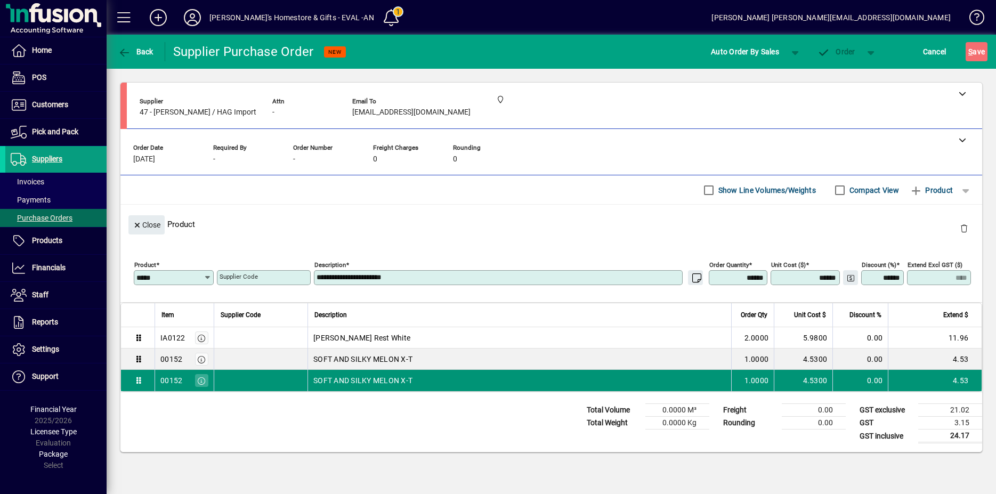
click at [916, 370] on td "4.53" at bounding box center [935, 380] width 94 height 21
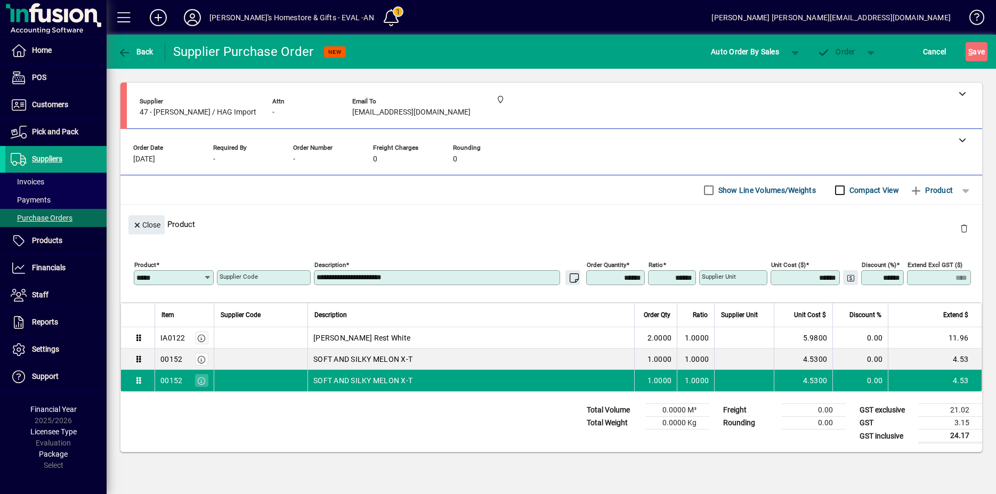
scroll to position [35, 0]
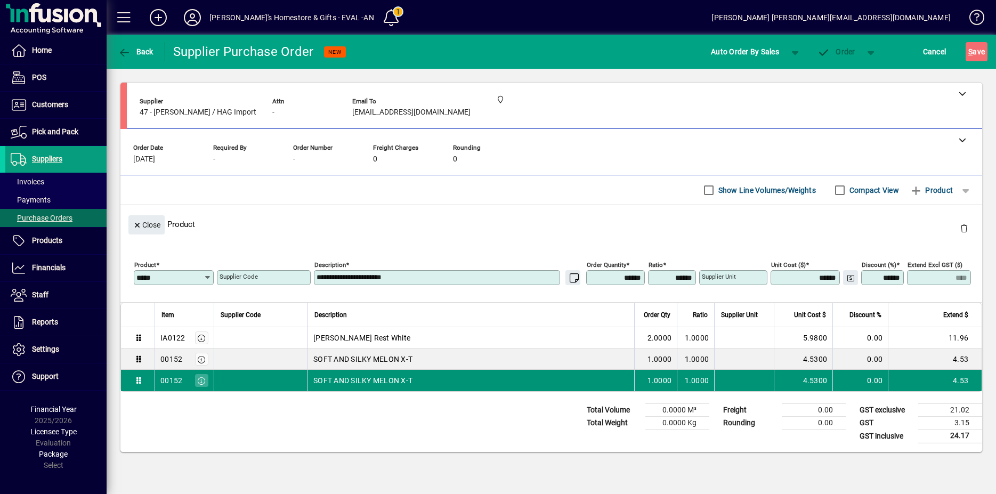
click at [728, 370] on td at bounding box center [744, 380] width 60 height 21
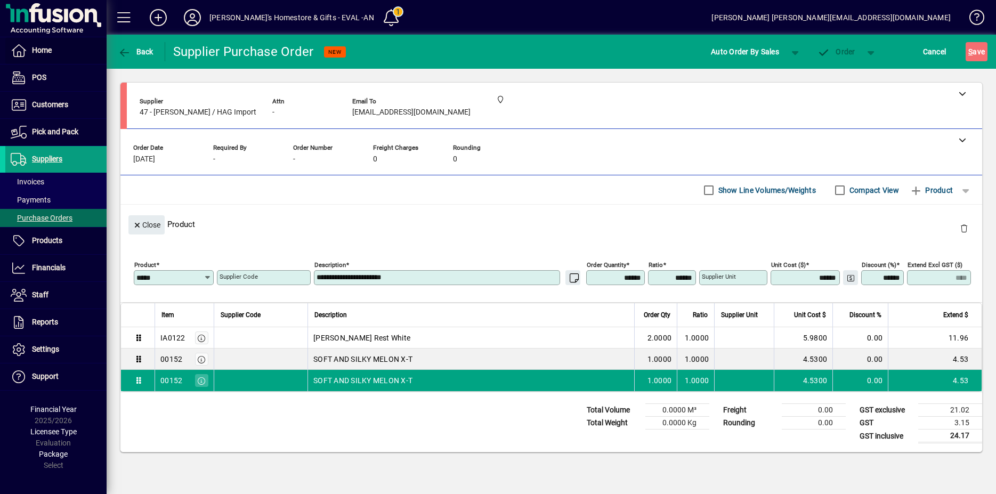
click at [729, 185] on label "Show Line Volumes/Weights" at bounding box center [766, 190] width 100 height 11
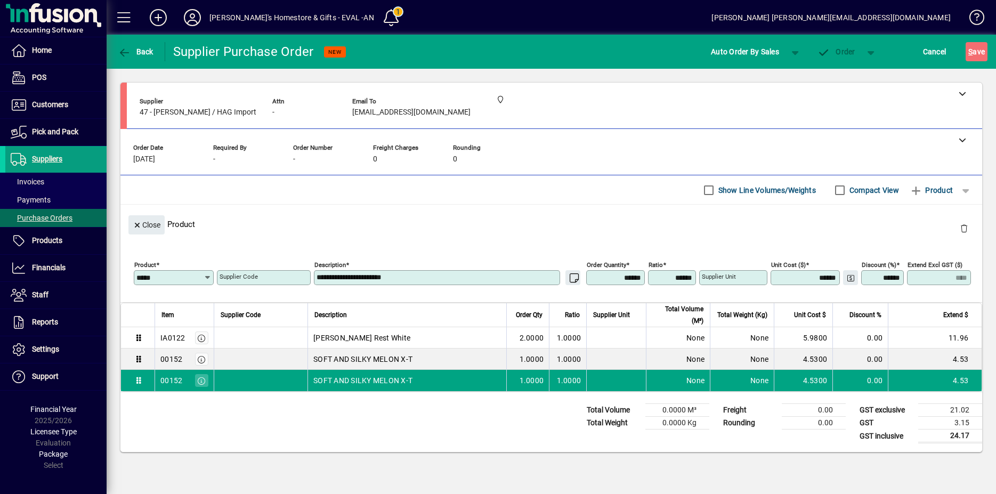
click at [729, 185] on label "Show Line Volumes/Weights" at bounding box center [766, 190] width 100 height 11
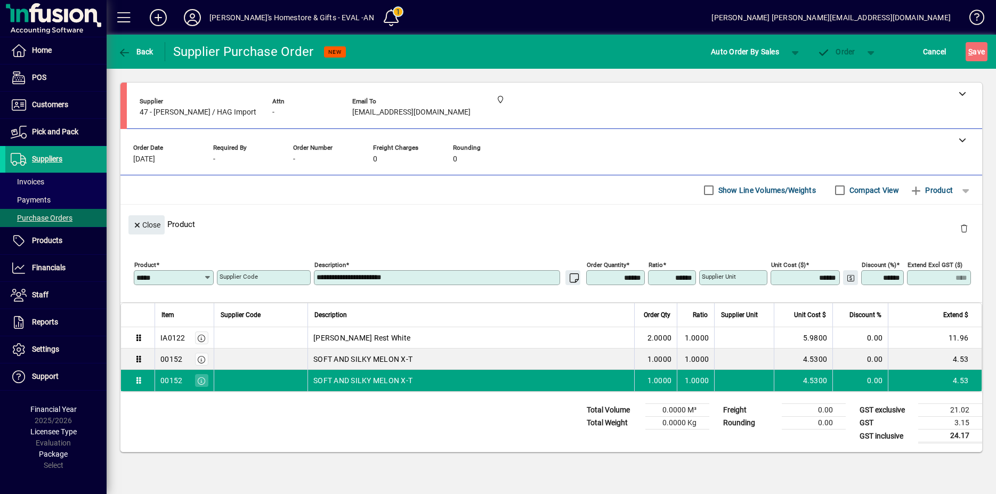
click at [847, 185] on label "Compact View" at bounding box center [873, 190] width 52 height 11
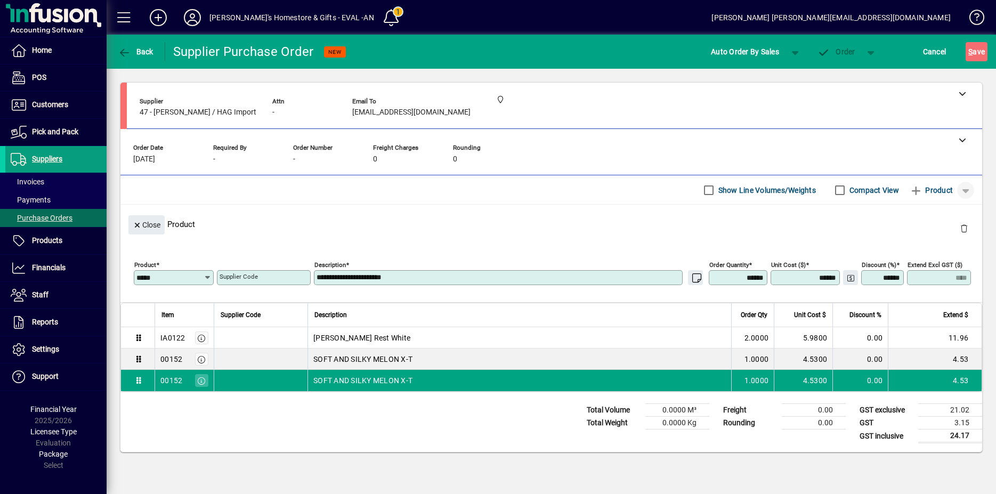
click at [955, 177] on span "button" at bounding box center [966, 190] width 26 height 26
click at [905, 220] on span "Separator" at bounding box center [899, 216] width 45 height 13
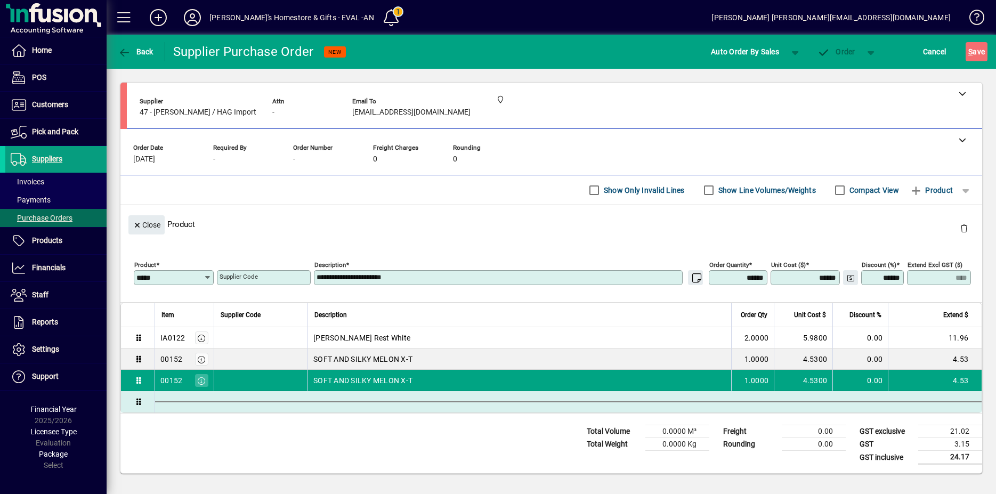
click at [459, 391] on td at bounding box center [568, 401] width 827 height 21
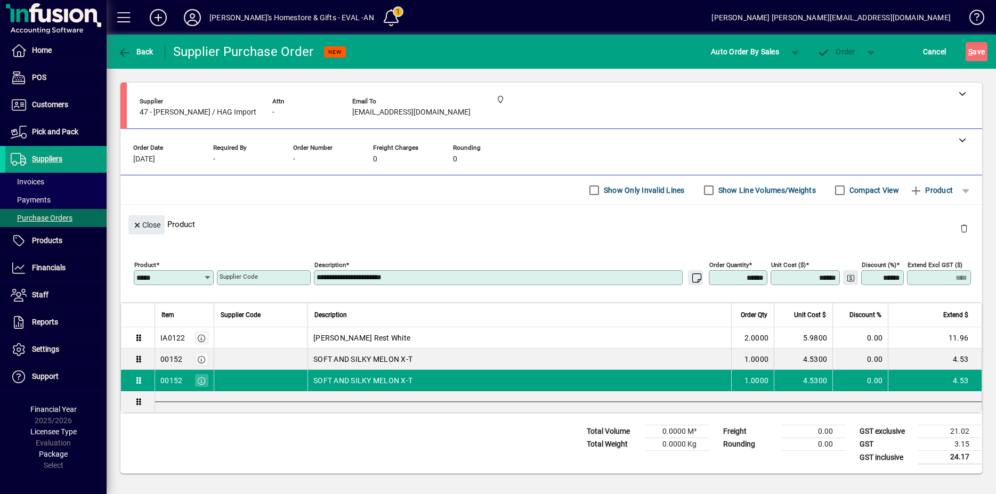
click at [606, 185] on label "Show Only Invalid Lines" at bounding box center [643, 190] width 83 height 11
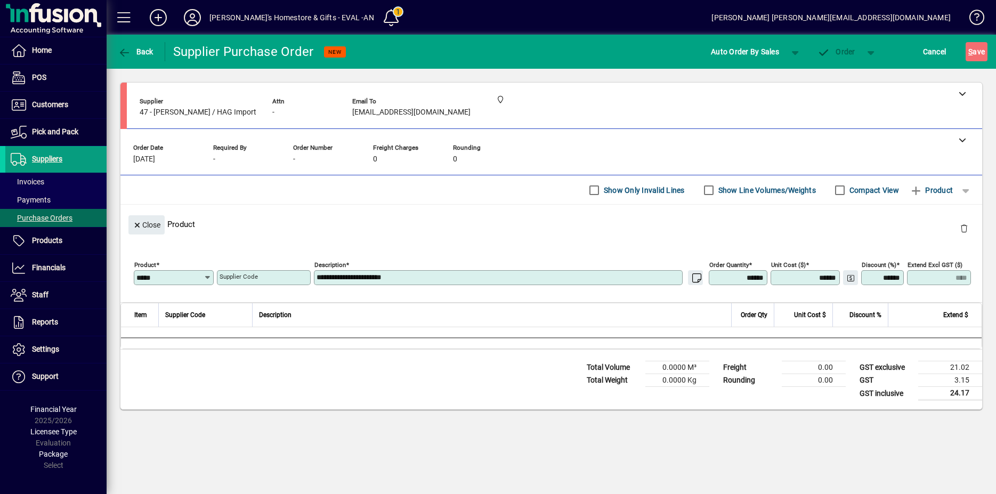
click at [606, 185] on label "Show Only Invalid Lines" at bounding box center [643, 190] width 83 height 11
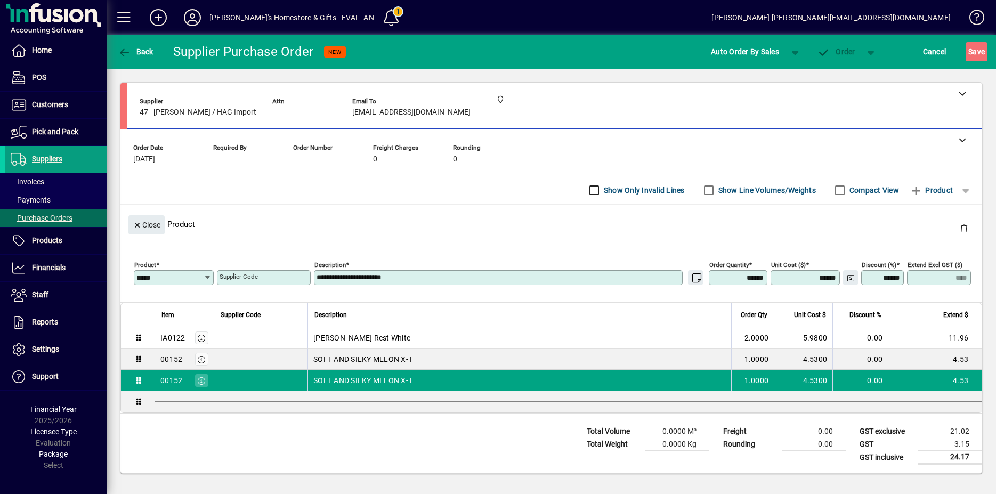
scroll to position [0, 0]
click at [853, 189] on label "Compact View" at bounding box center [873, 190] width 52 height 11
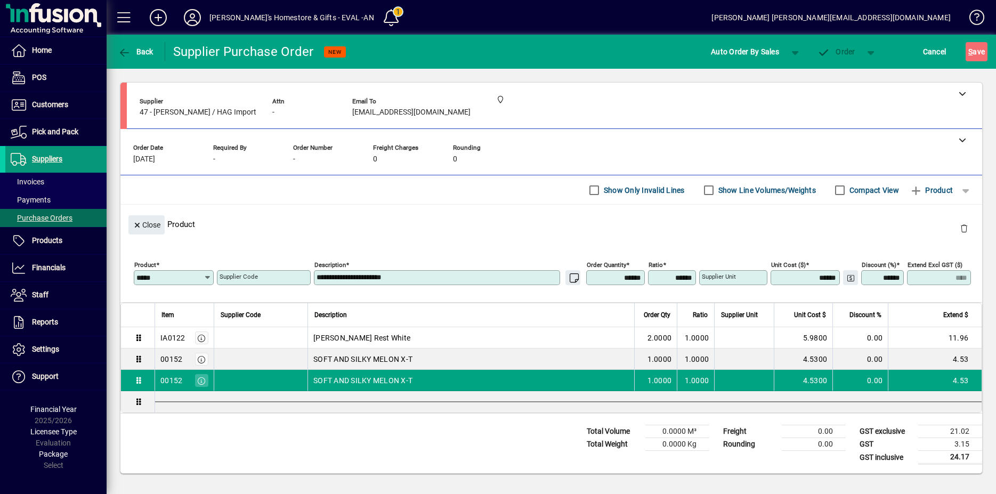
click at [84, 159] on span at bounding box center [55, 160] width 101 height 26
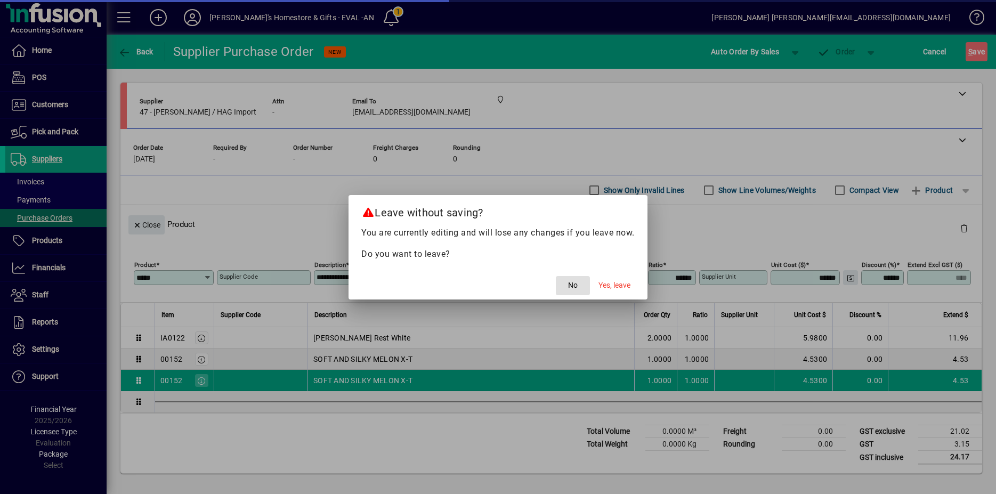
click at [575, 289] on span "No" at bounding box center [573, 285] width 10 height 11
